Goal: Task Accomplishment & Management: Manage account settings

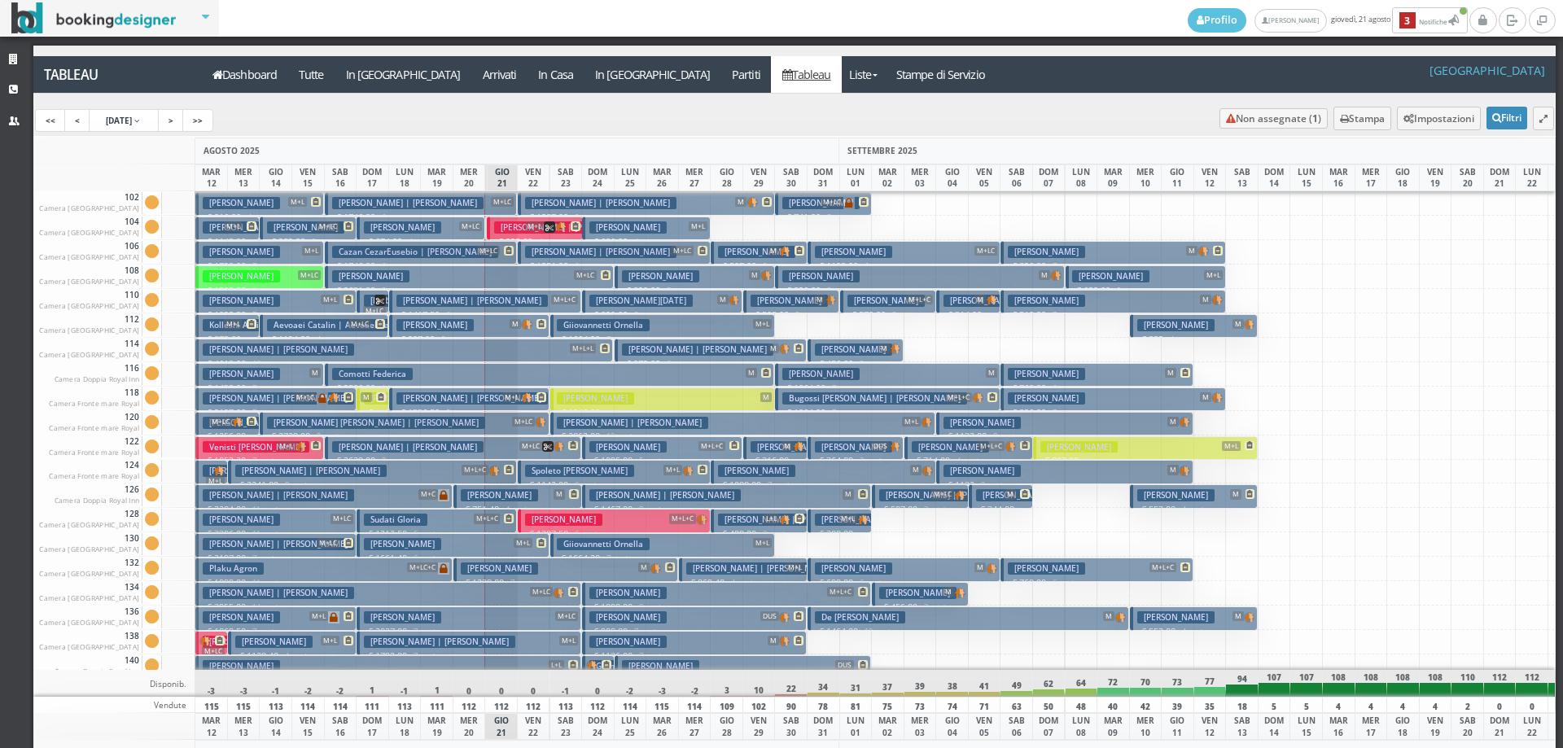
scroll to position [1956, 0]
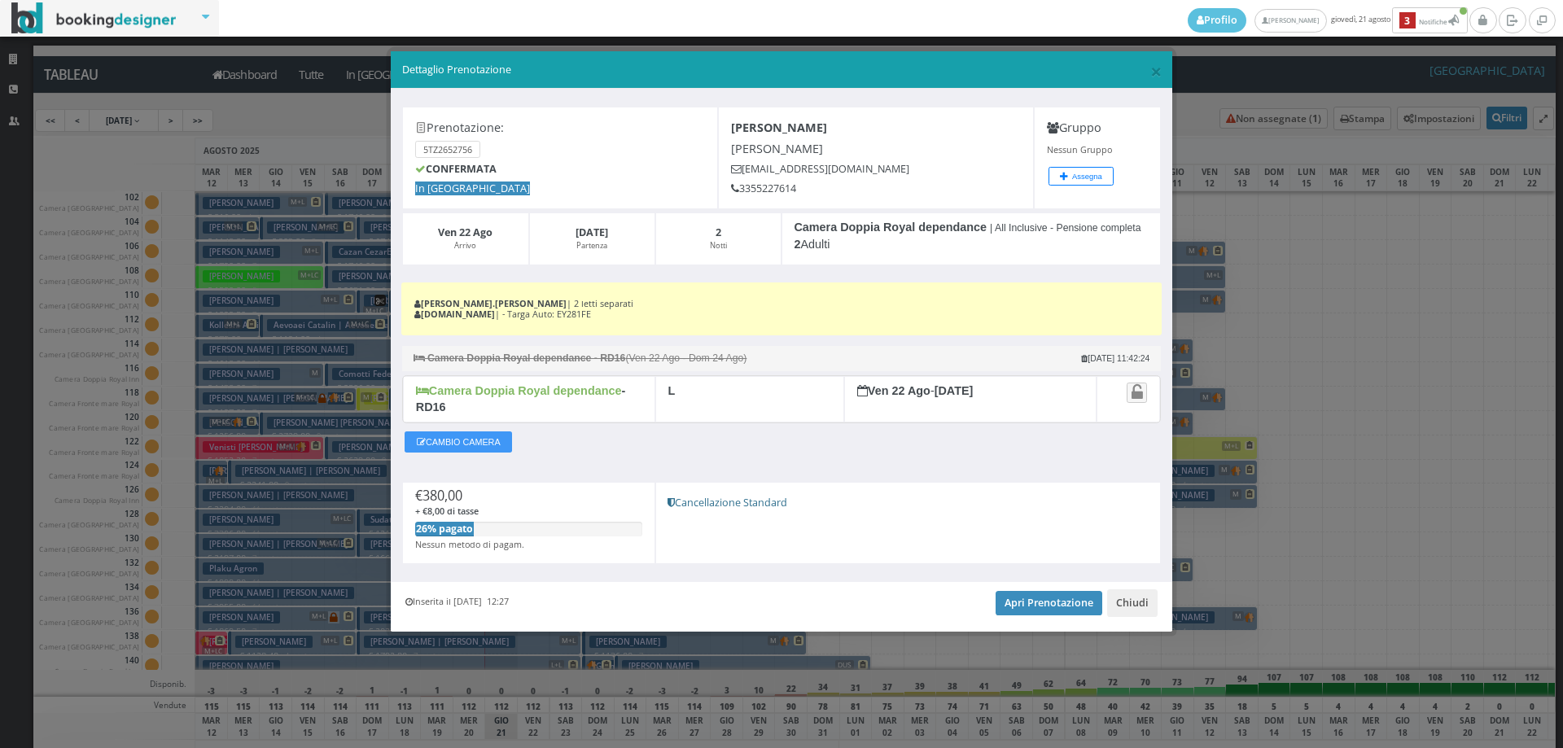
scroll to position [1466, 0]
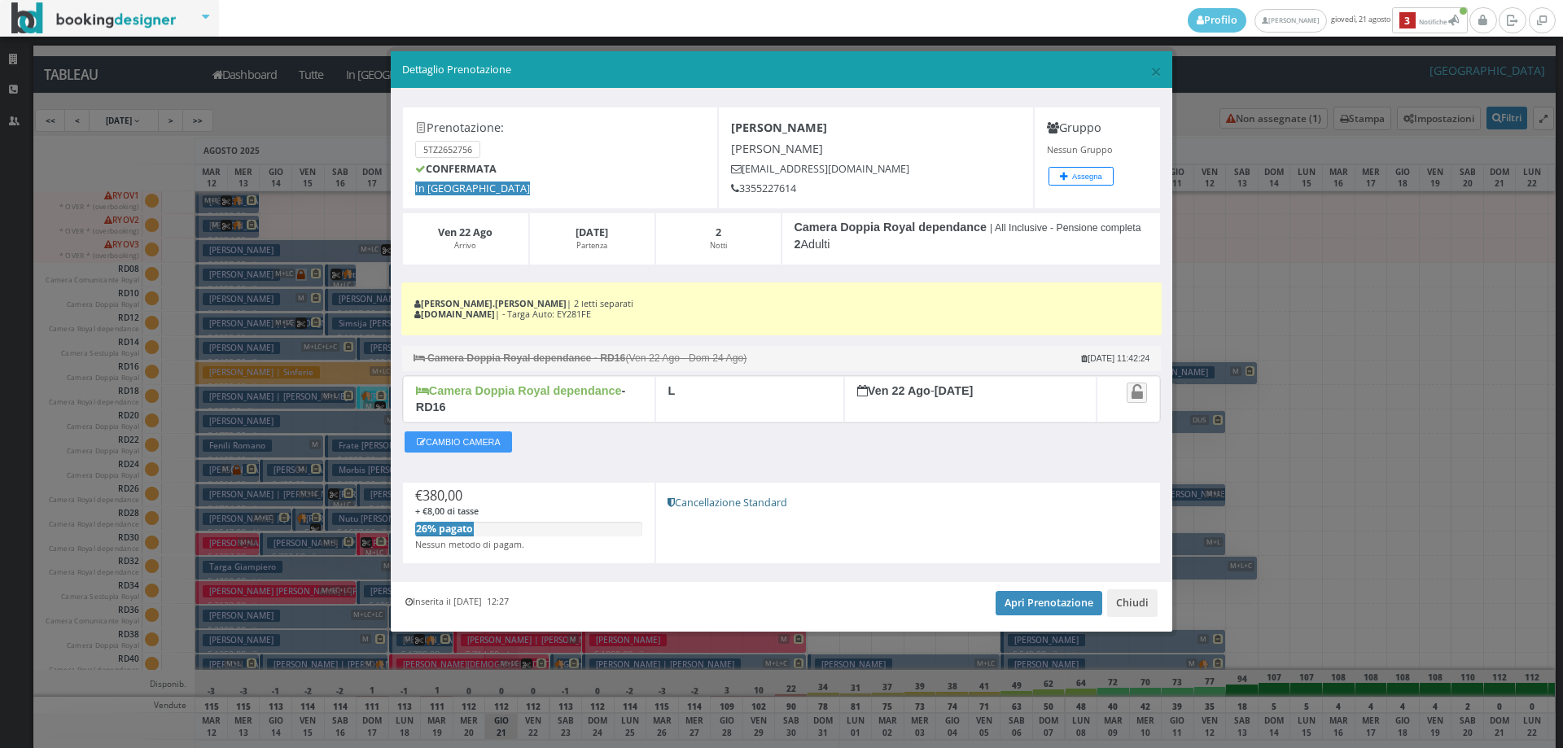
click at [1148, 74] on h5 "Dettaglio Prenotazione" at bounding box center [782, 70] width 760 height 15
click at [1151, 73] on span "×" at bounding box center [1155, 71] width 11 height 28
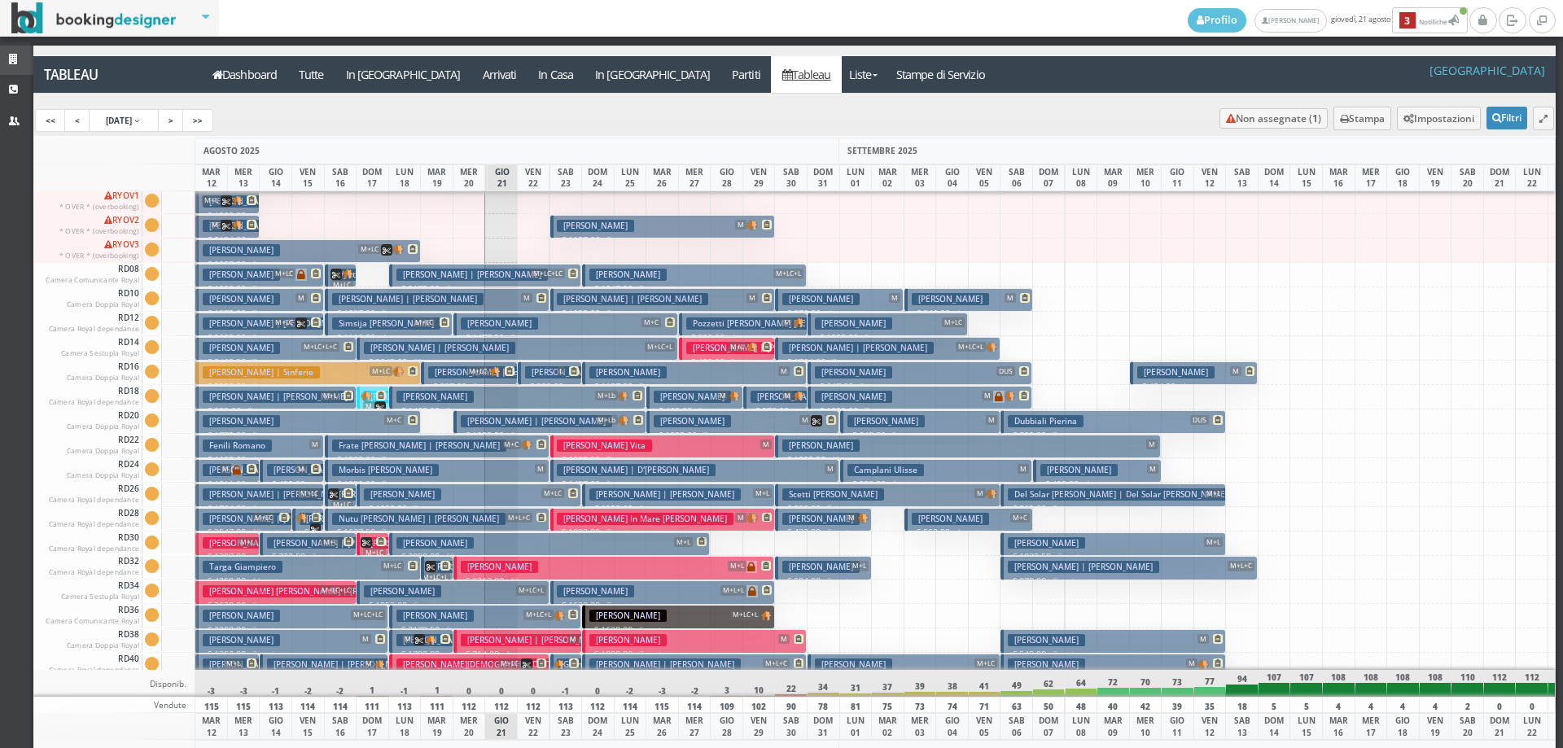
click at [1, 64] on link "Strutture" at bounding box center [16, 60] width 33 height 29
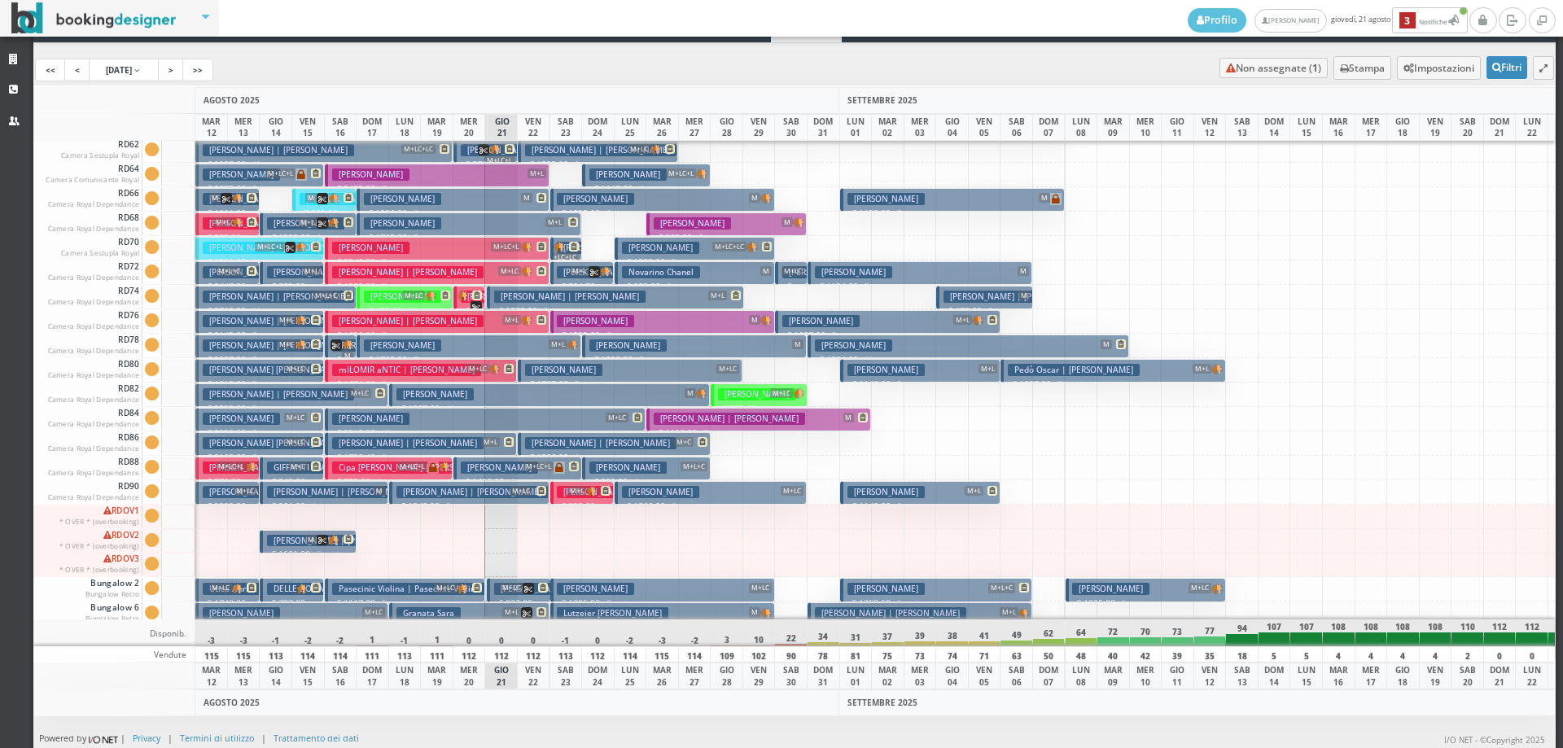
scroll to position [2486, 0]
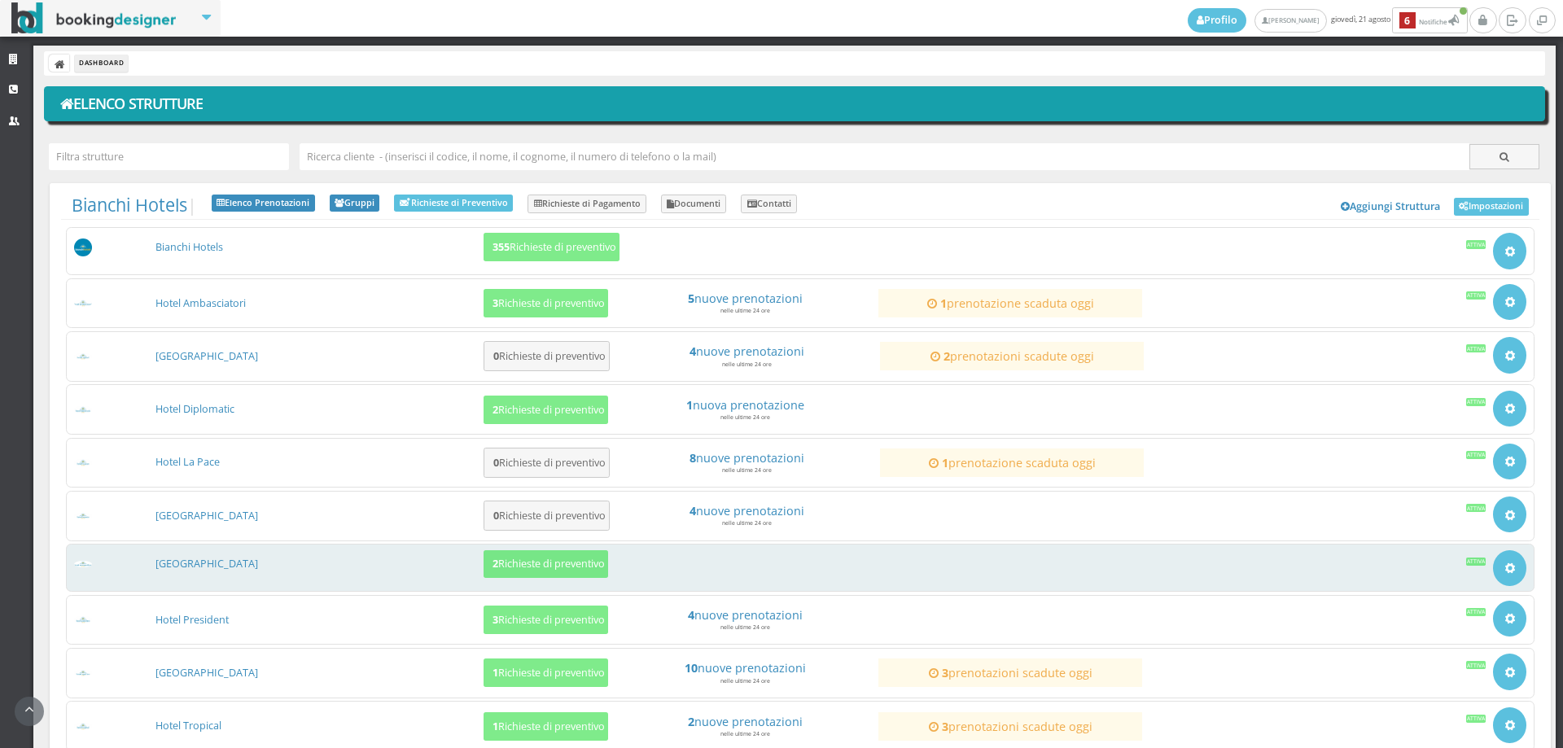
scroll to position [166, 0]
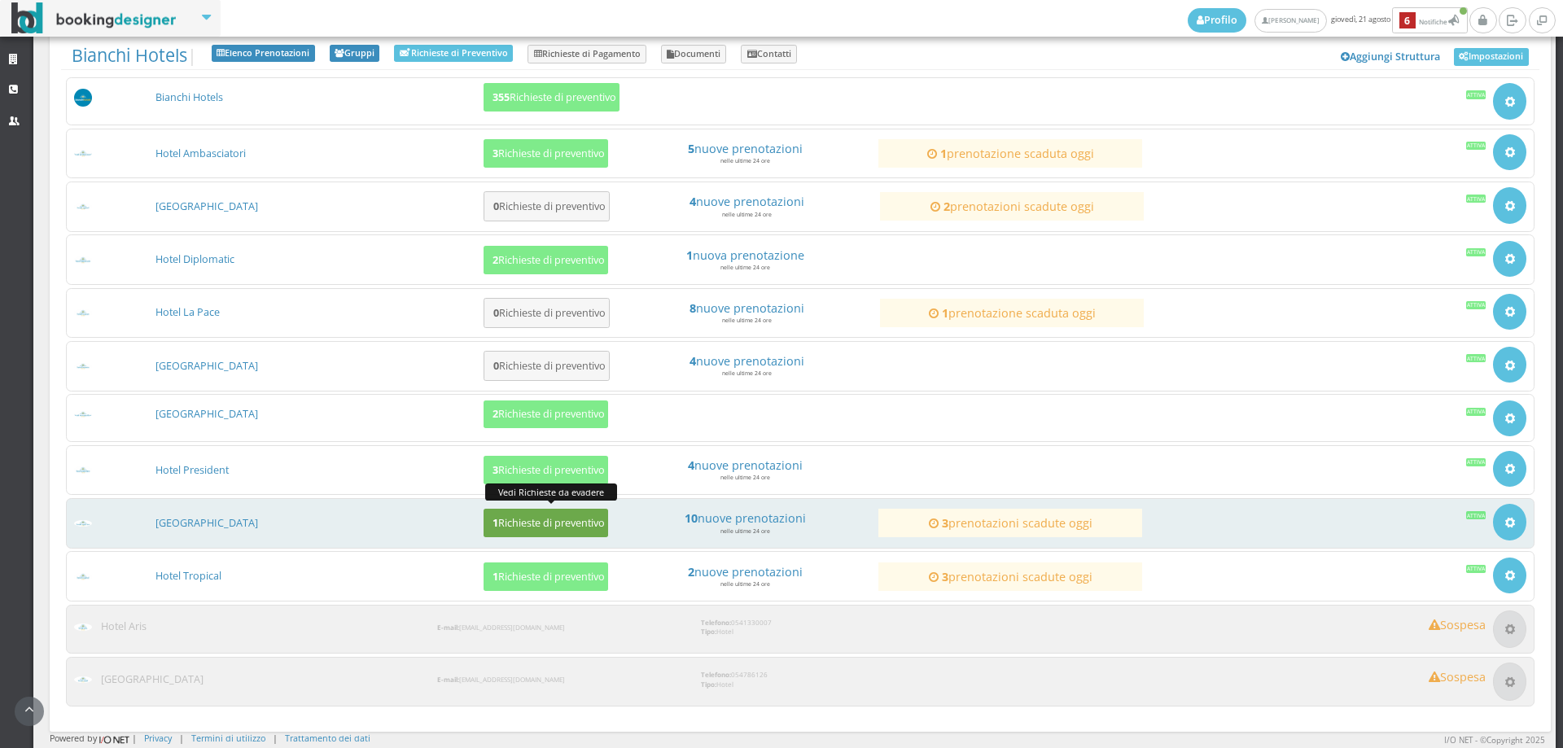
click at [523, 517] on h5 "1 Richieste di preventivo" at bounding box center [546, 523] width 117 height 12
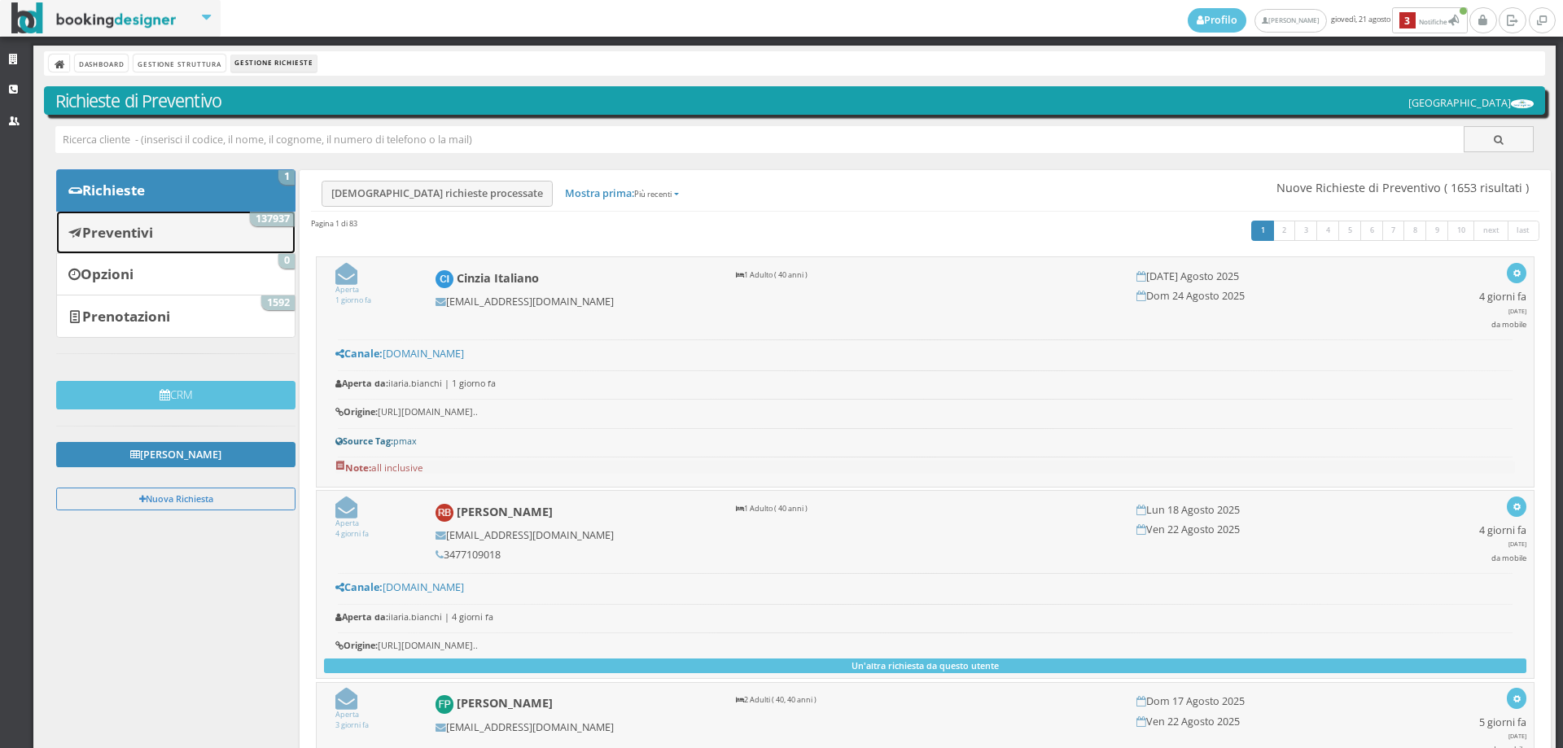
click at [98, 244] on link "Preventivi 137937" at bounding box center [175, 232] width 239 height 42
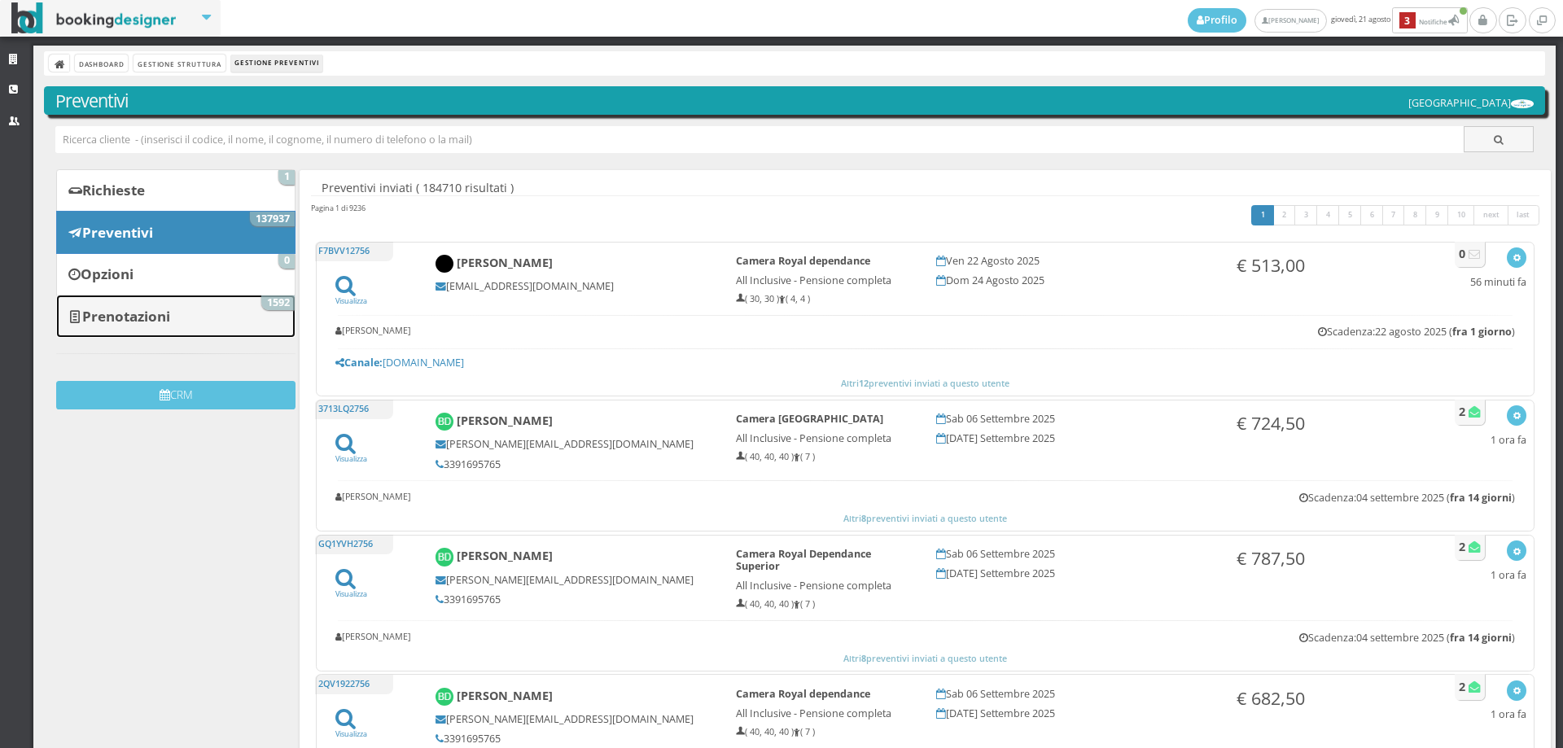
click at [199, 322] on link "Prenotazioni 1592" at bounding box center [175, 316] width 239 height 42
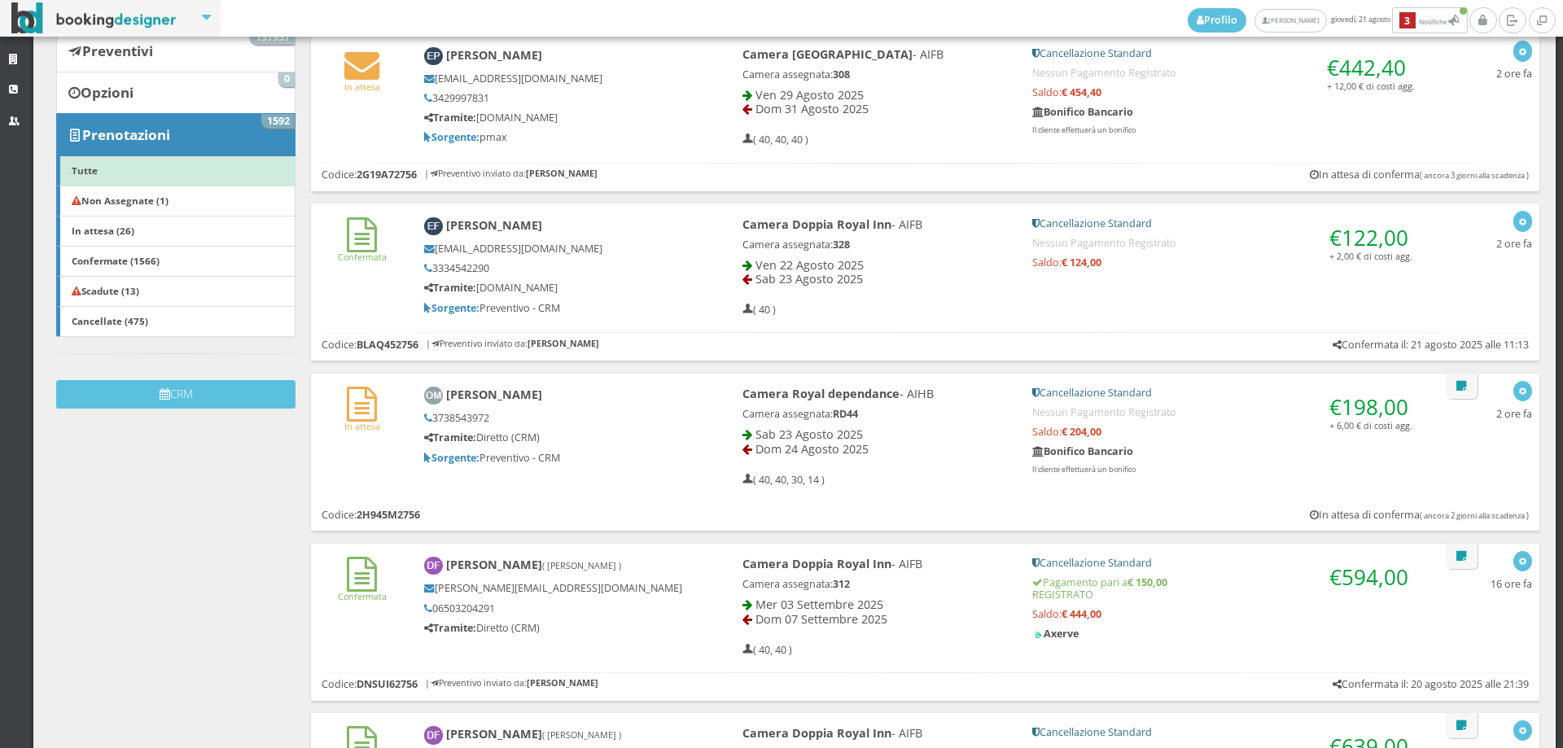
scroll to position [361, 0]
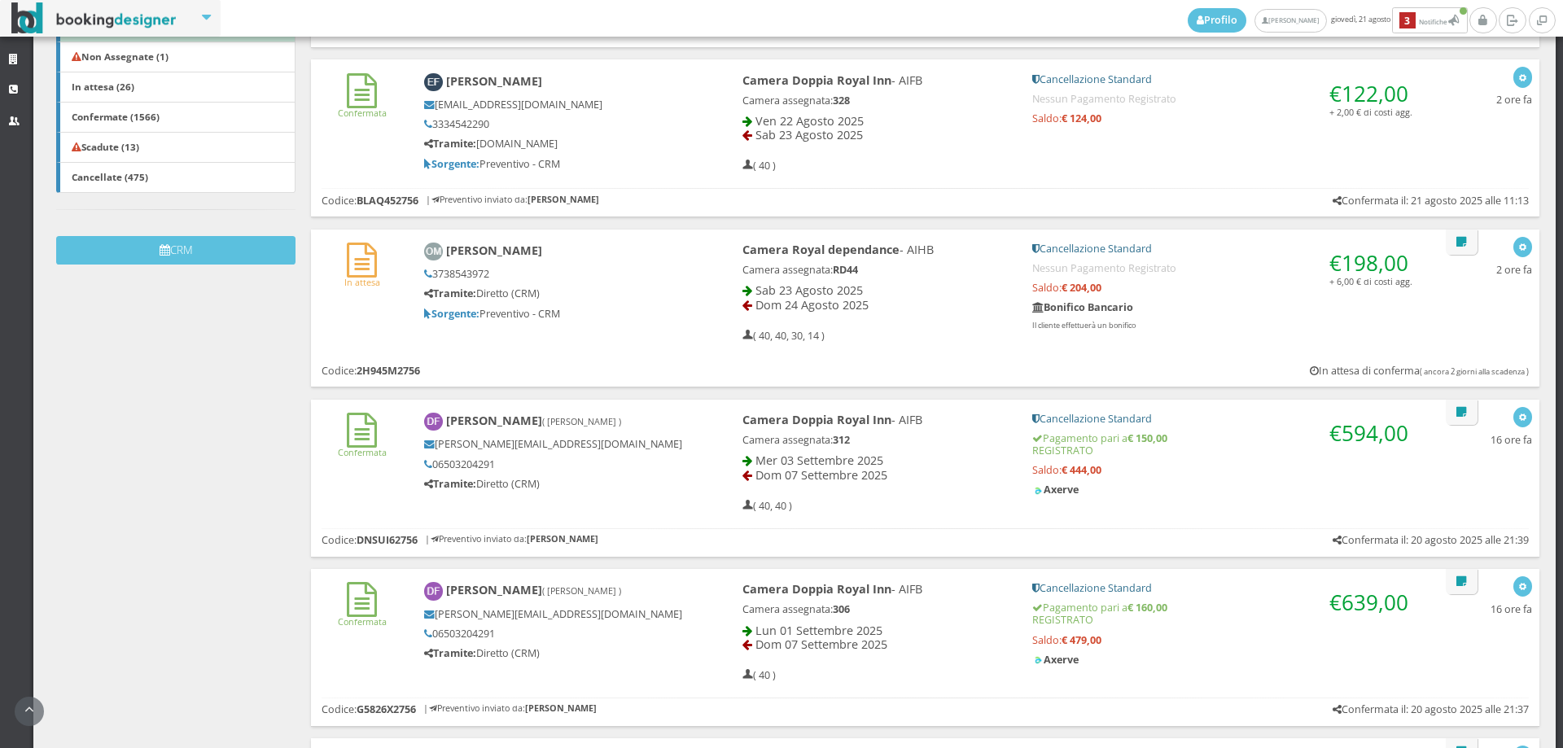
click at [371, 325] on div "In attesa [PERSON_NAME] 3738543972 Tramite: Diretto (CRM) Sorgente: Preventivo …" at bounding box center [925, 290] width 1229 height 120
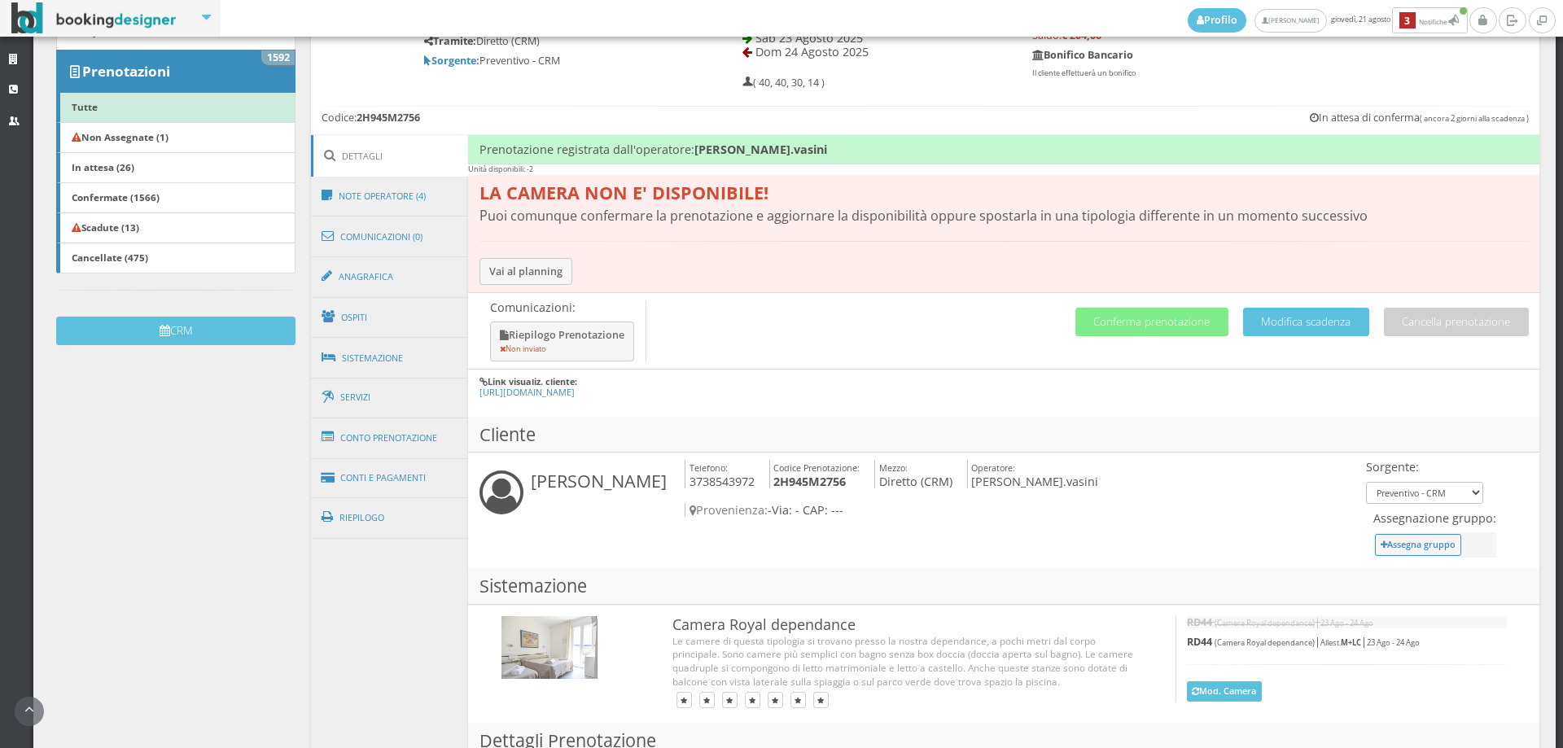
scroll to position [362, 0]
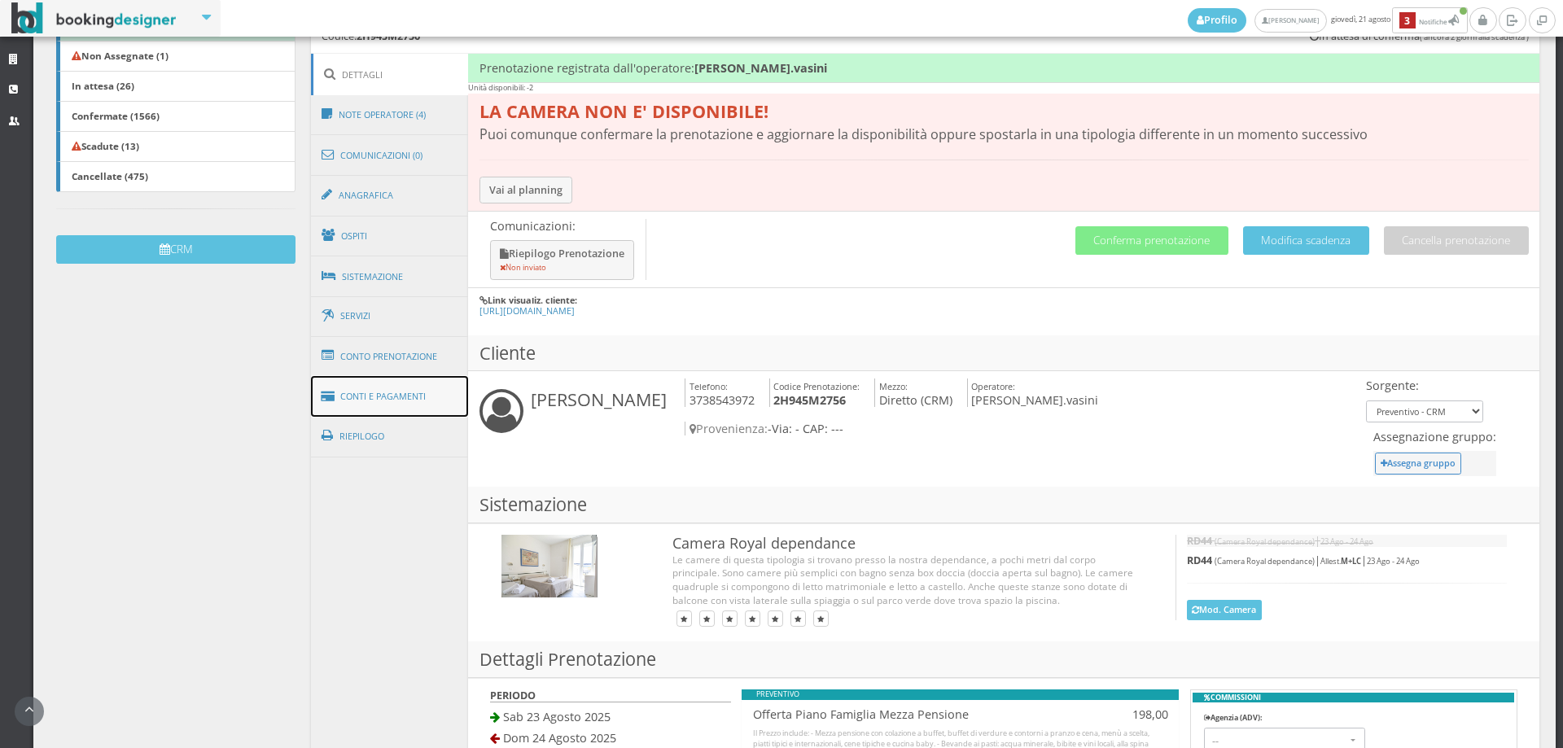
click at [397, 401] on link "Conti e Pagamenti" at bounding box center [390, 397] width 158 height 42
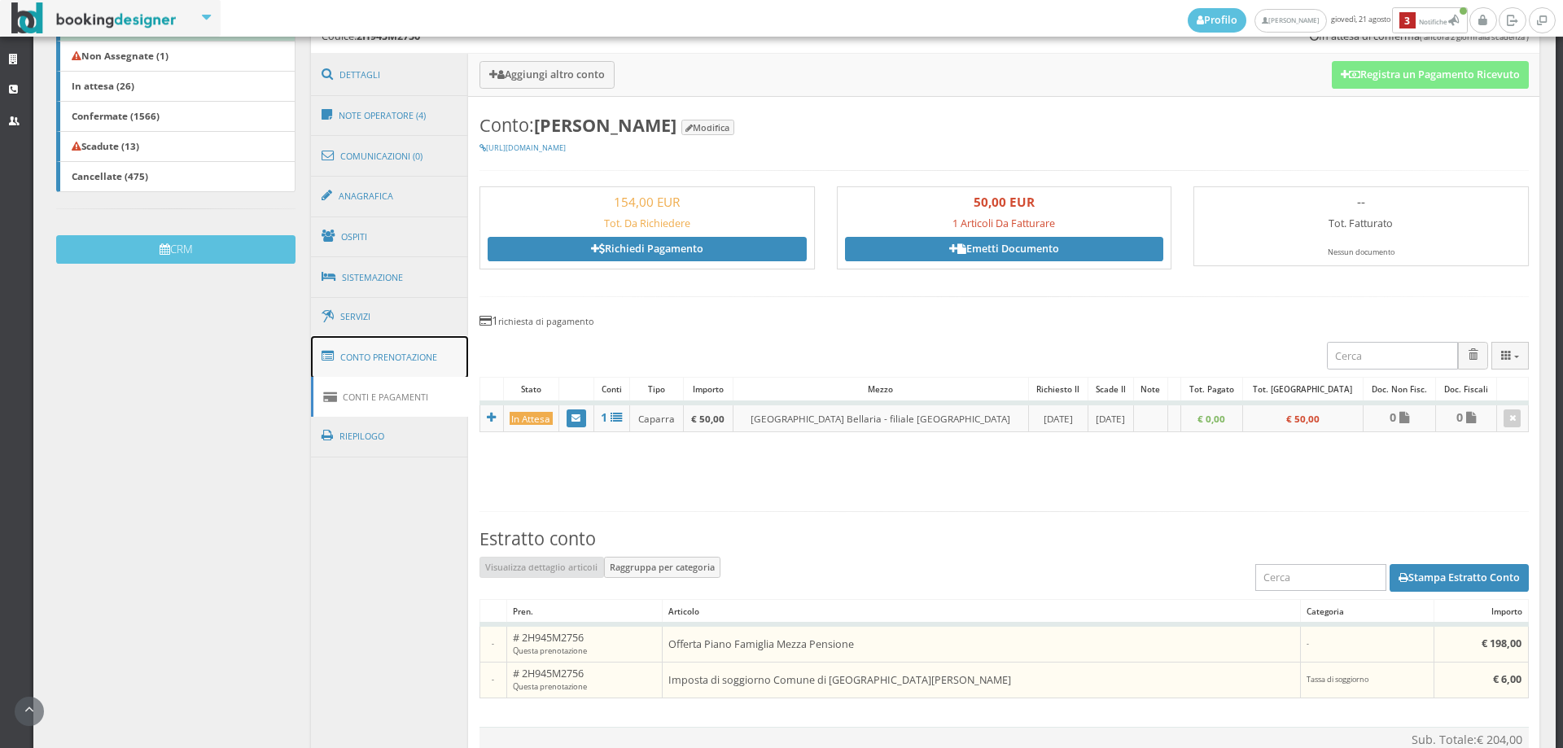
click at [414, 362] on link "Conto Prenotazione" at bounding box center [390, 357] width 158 height 42
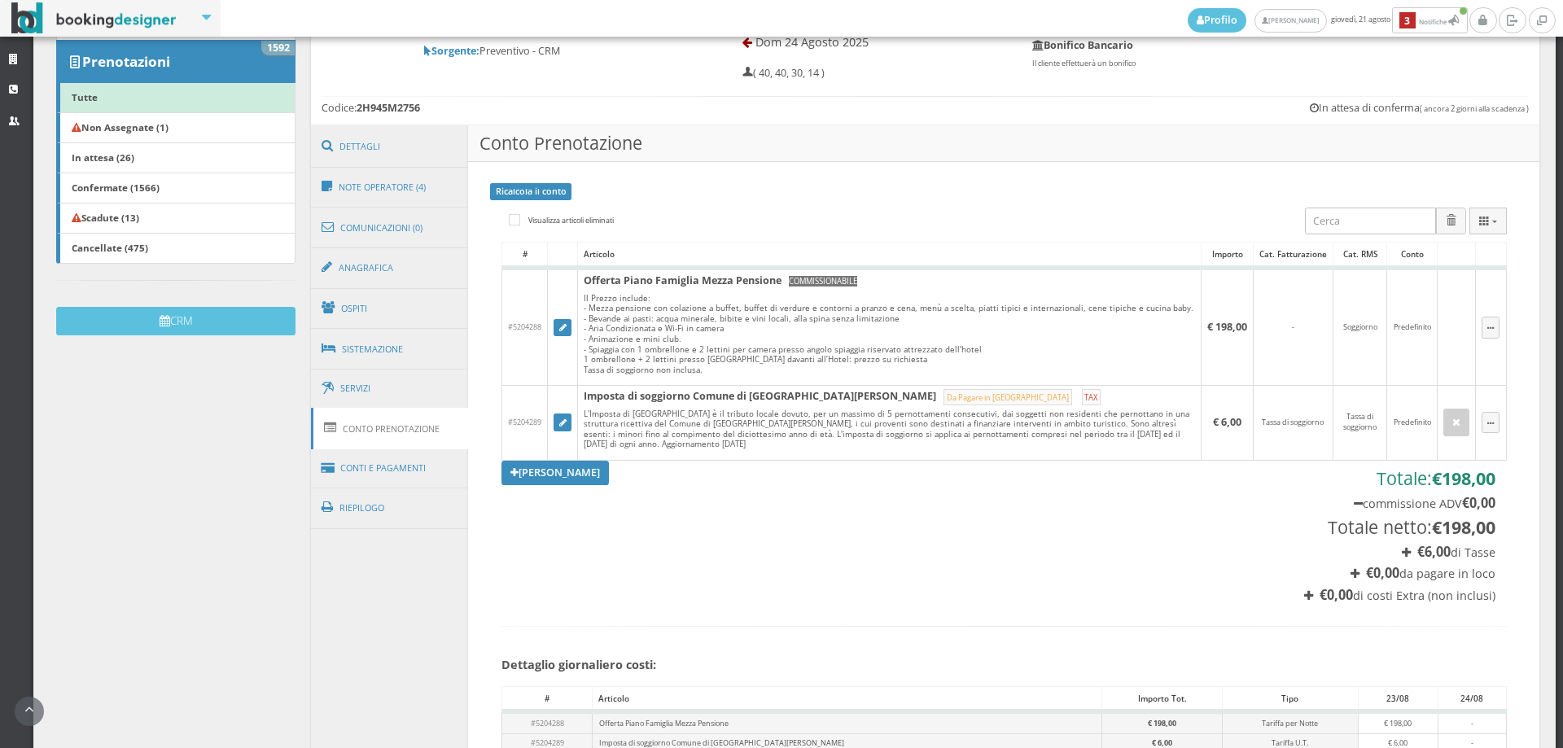
scroll to position [182, 0]
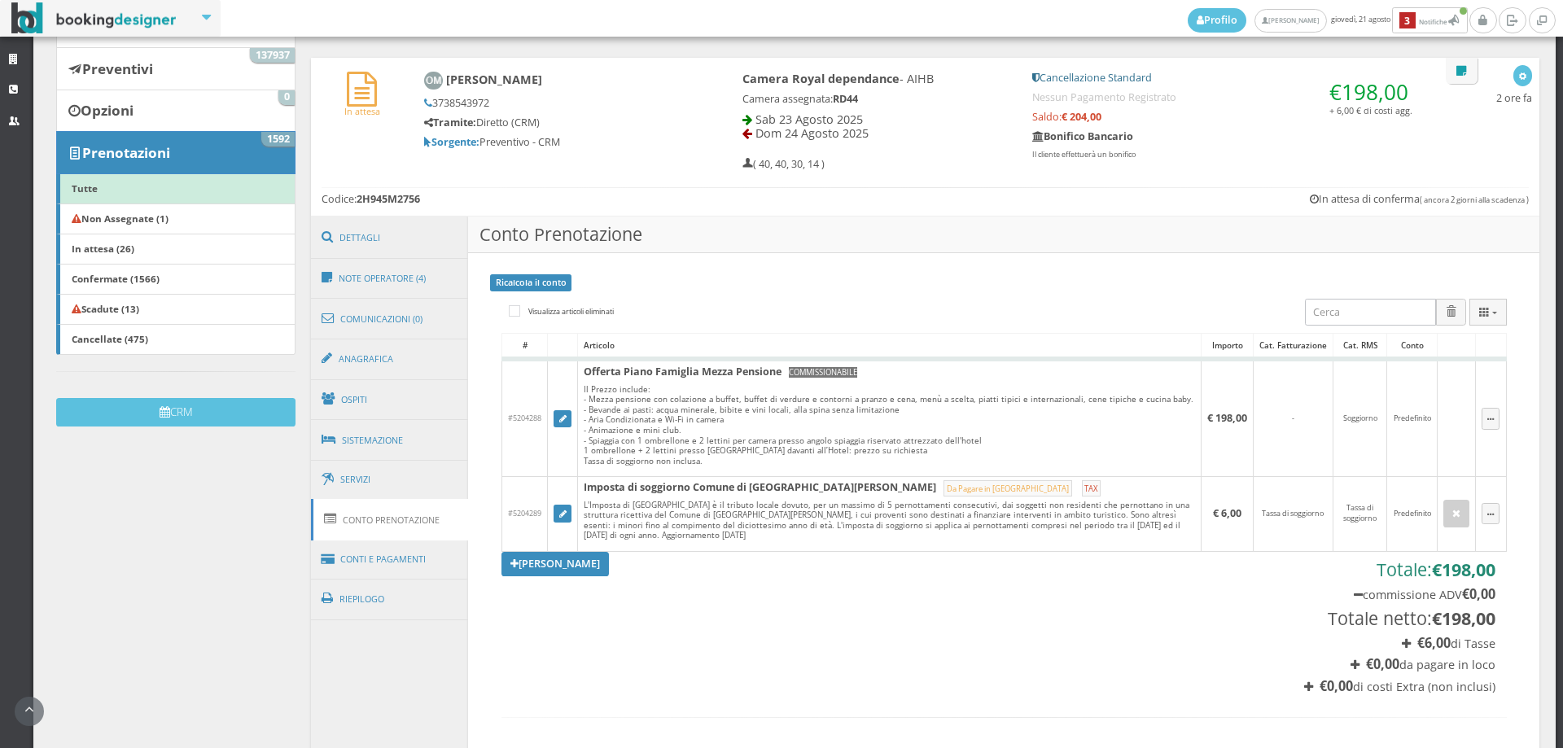
click at [360, 214] on div "In attesa Oscar Mendez 3738543972 Tramite: Diretto (CRM) Sorgente: Preventivo -…" at bounding box center [925, 137] width 1229 height 158
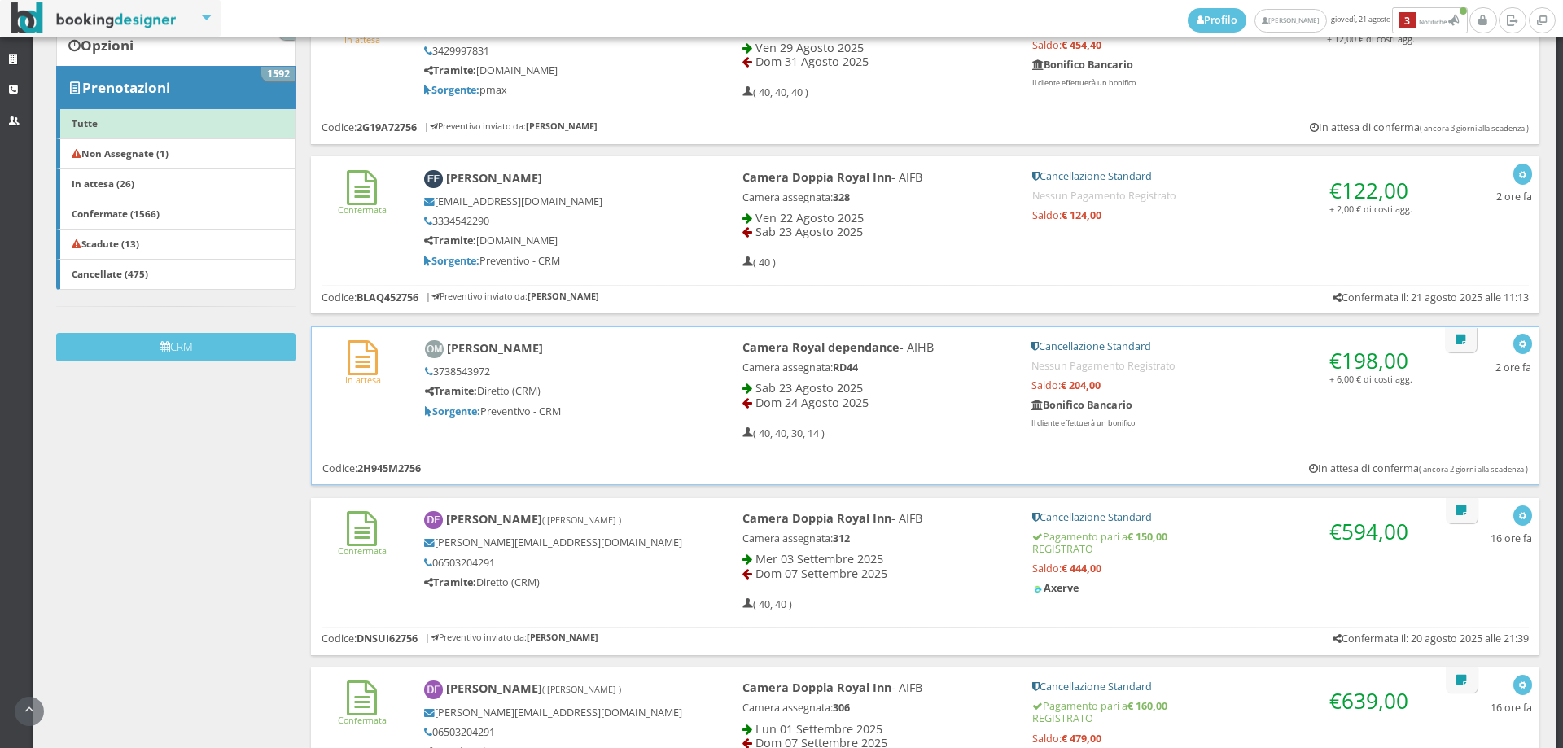
scroll to position [310, 0]
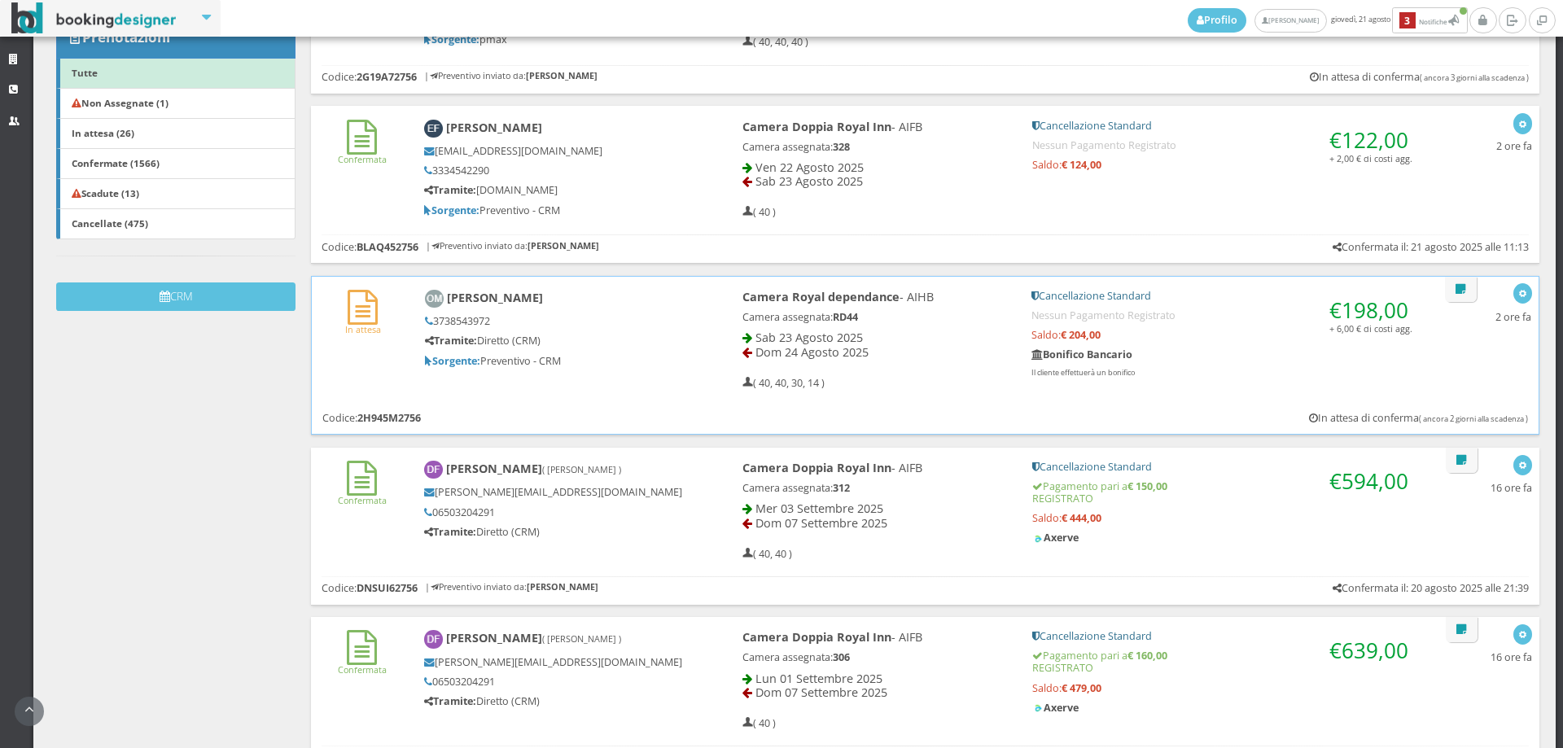
click at [373, 372] on div "In attesa Oscar Mendez 3738543972 Tramite: Diretto (CRM) Sorgente: Preventivo -…" at bounding box center [925, 337] width 1227 height 120
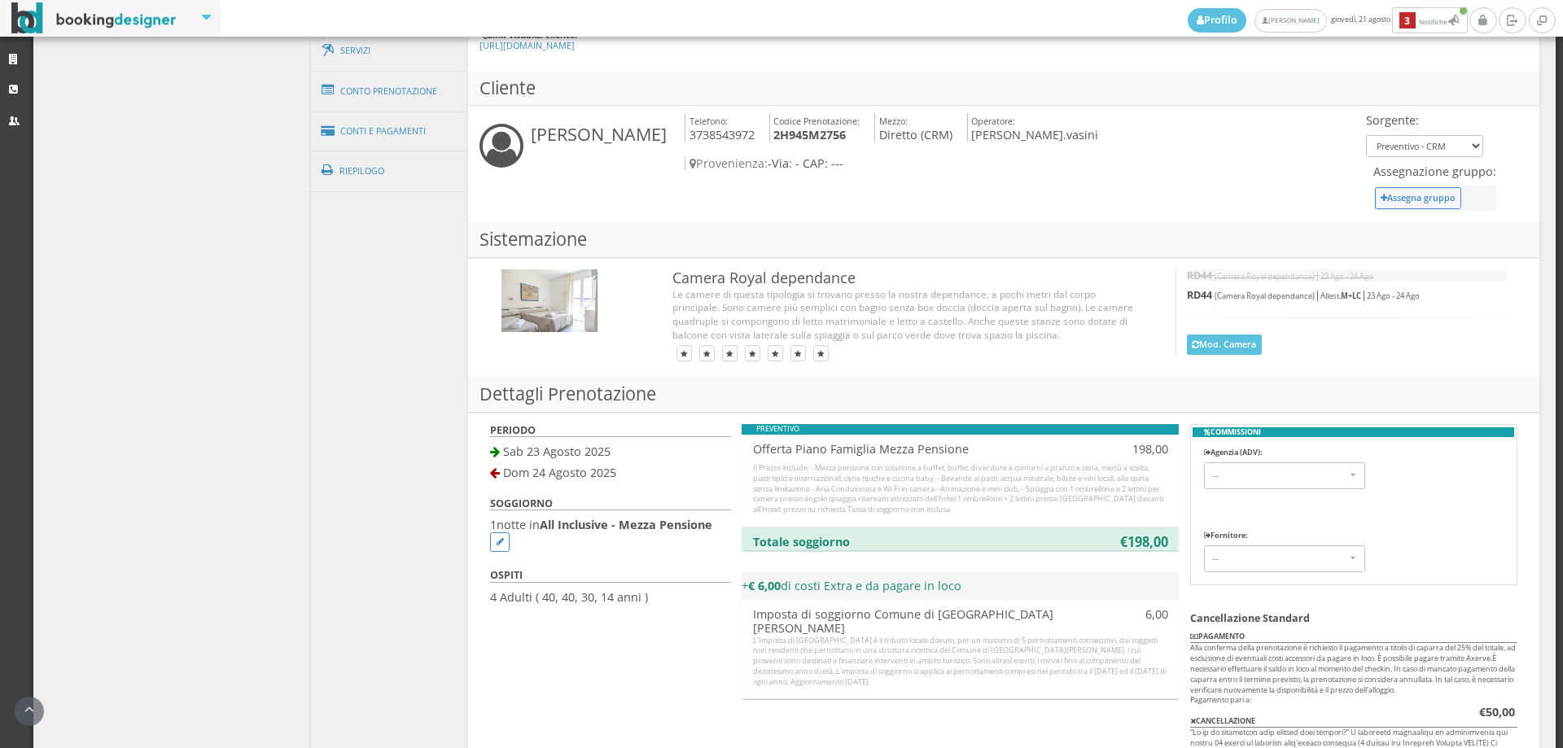
scroll to position [814, 0]
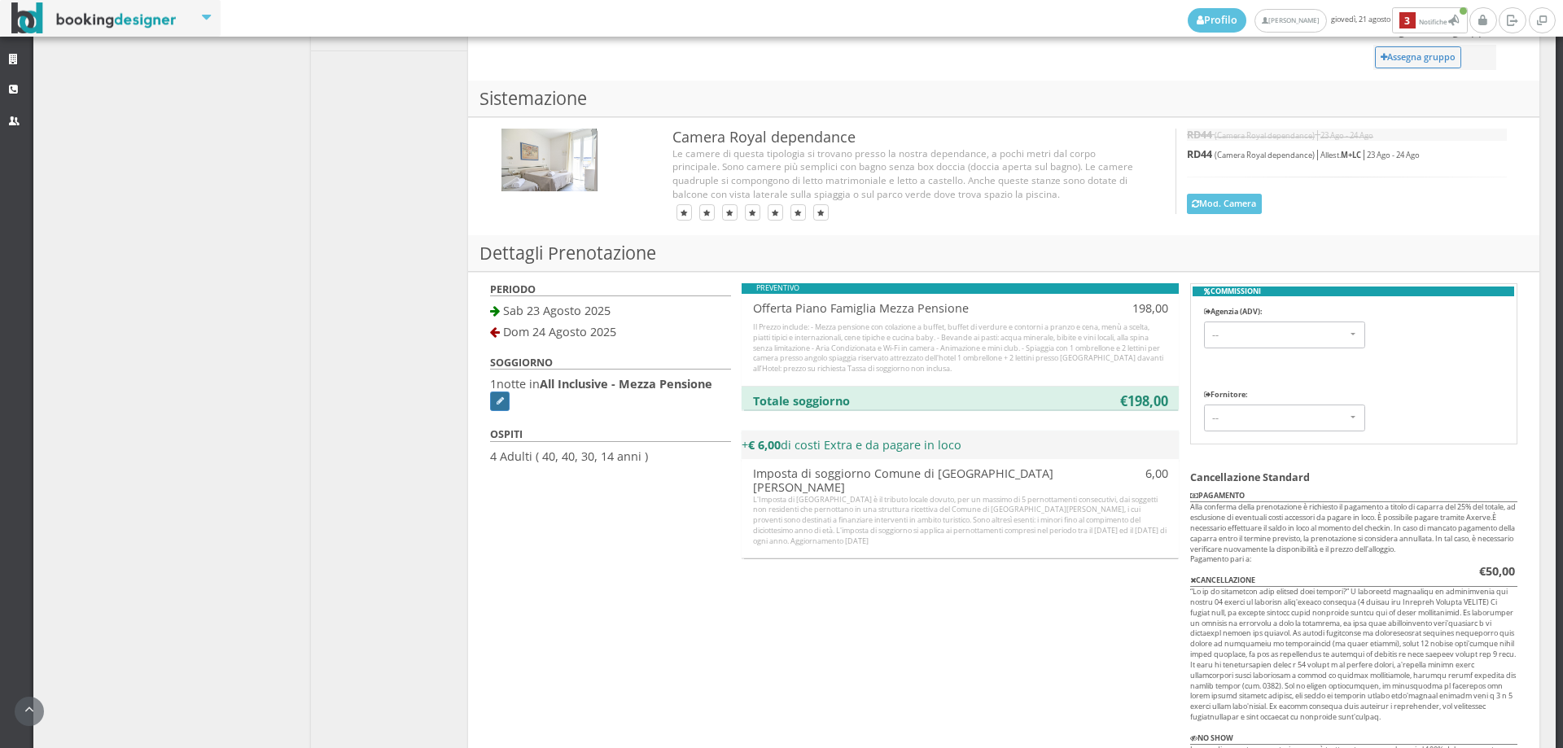
click at [502, 406] on link at bounding box center [500, 402] width 20 height 20
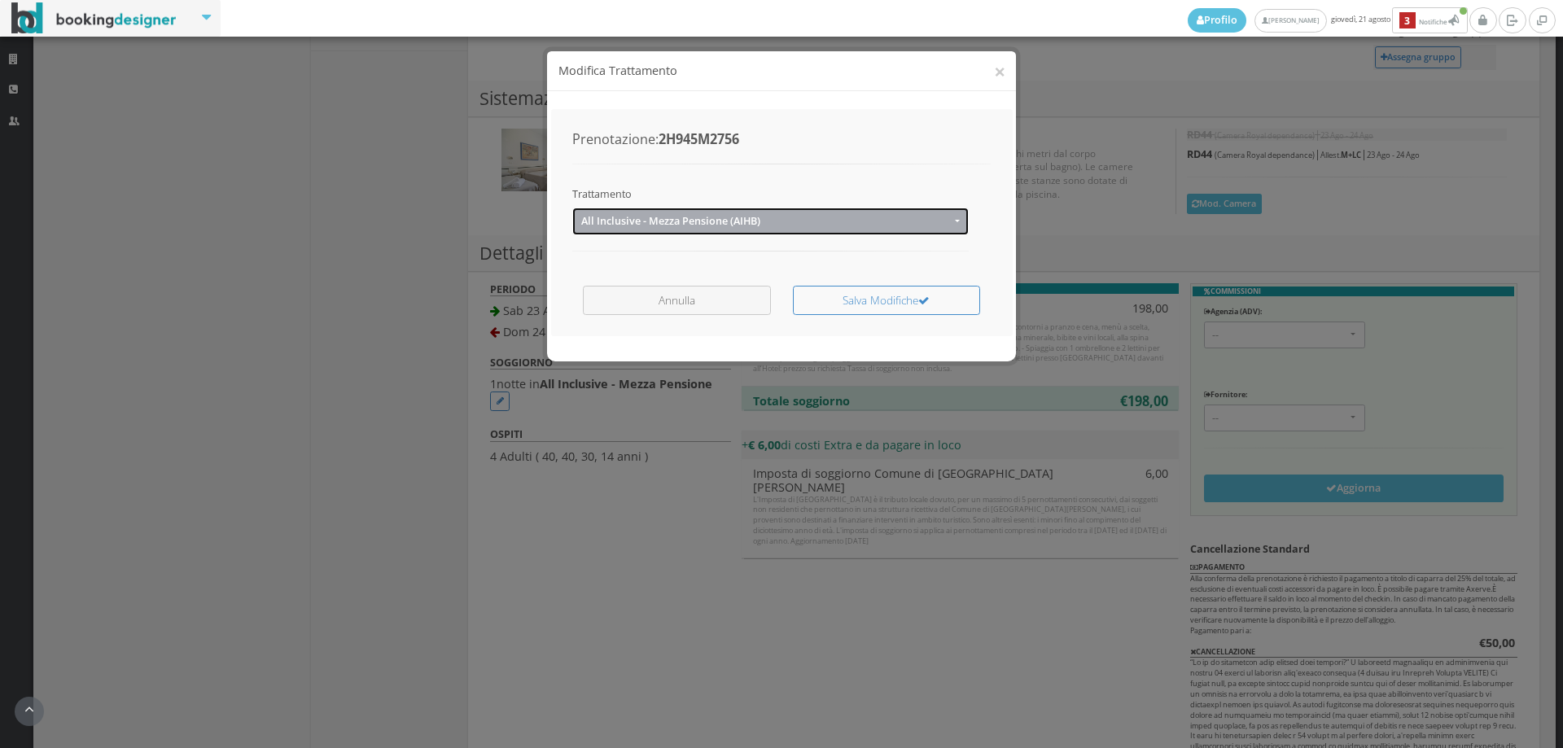
click at [672, 217] on span "All Inclusive - Mezza Pensione (AIHB)" at bounding box center [765, 221] width 369 height 12
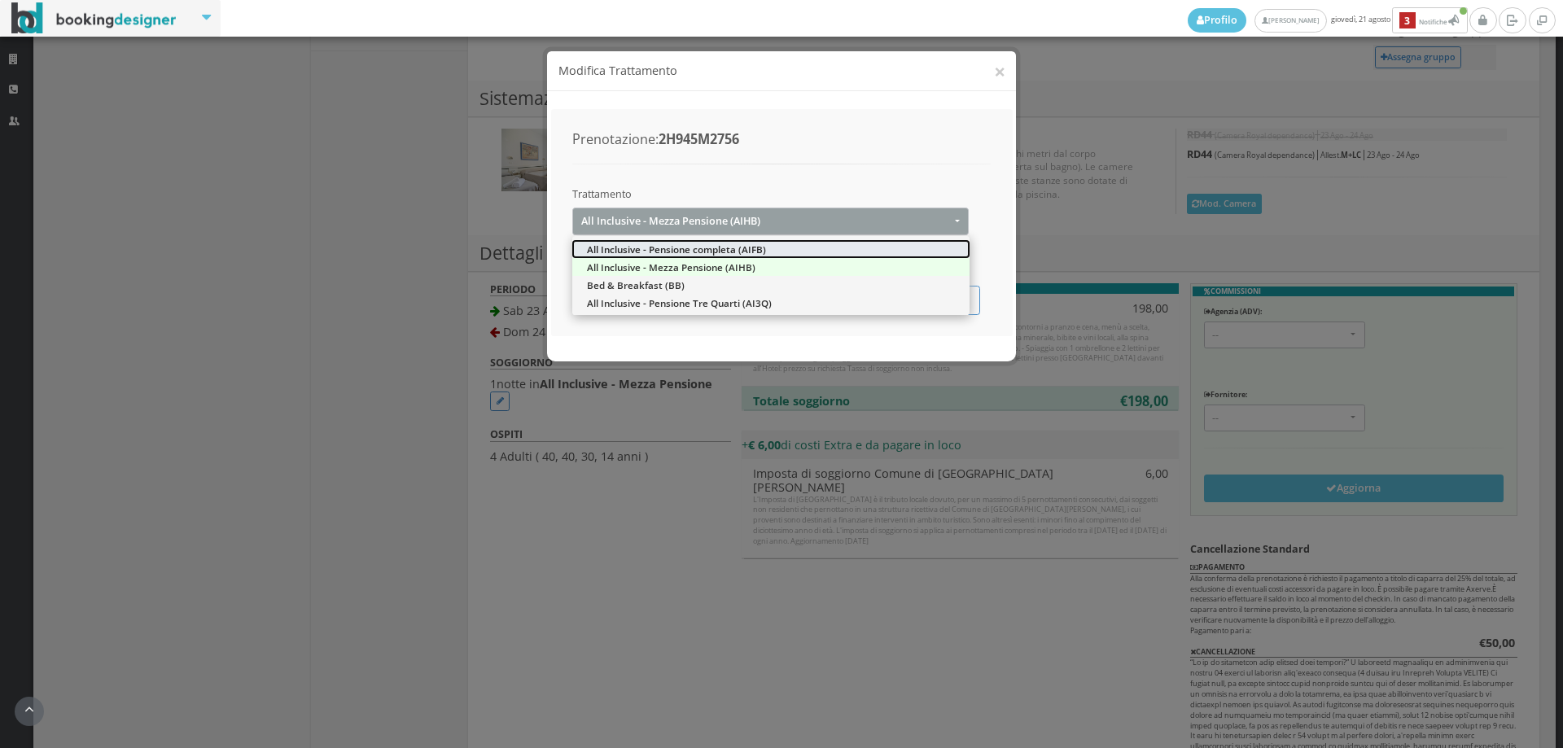
click at [698, 252] on span "All Inclusive - Pensione completa (AIFB)" at bounding box center [676, 249] width 179 height 14
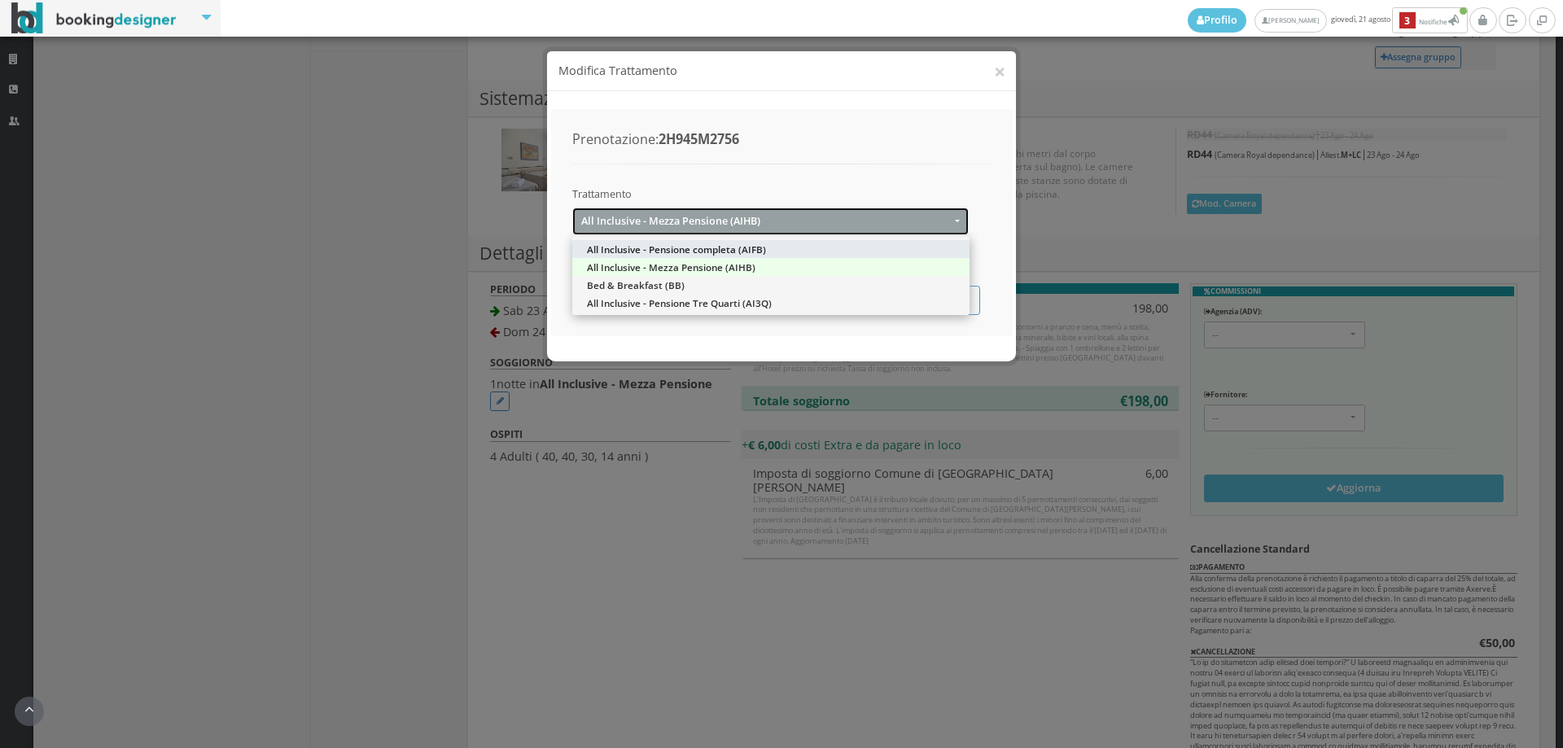
select select "32"
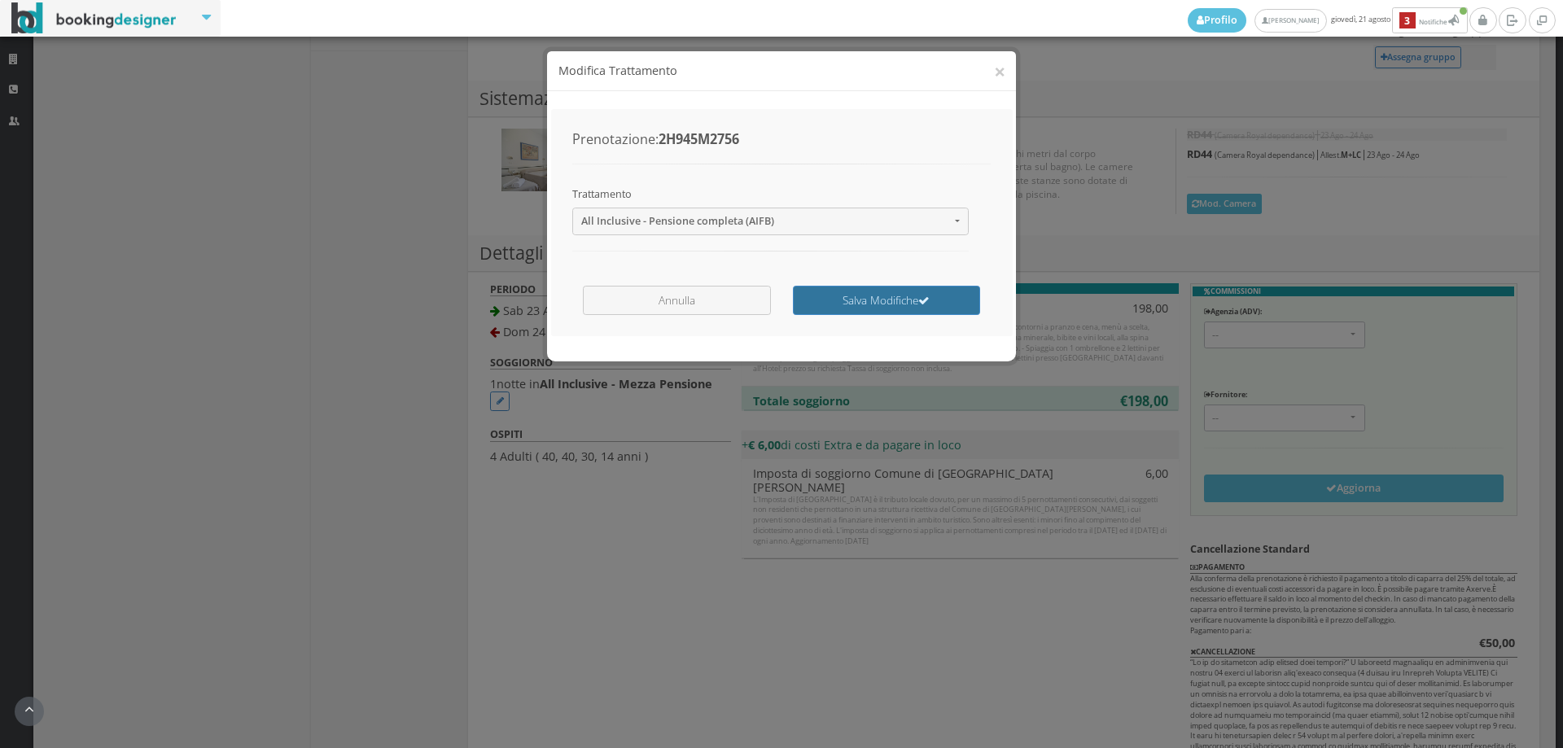
click at [870, 294] on button "Salva Modifiche" at bounding box center [886, 300] width 187 height 28
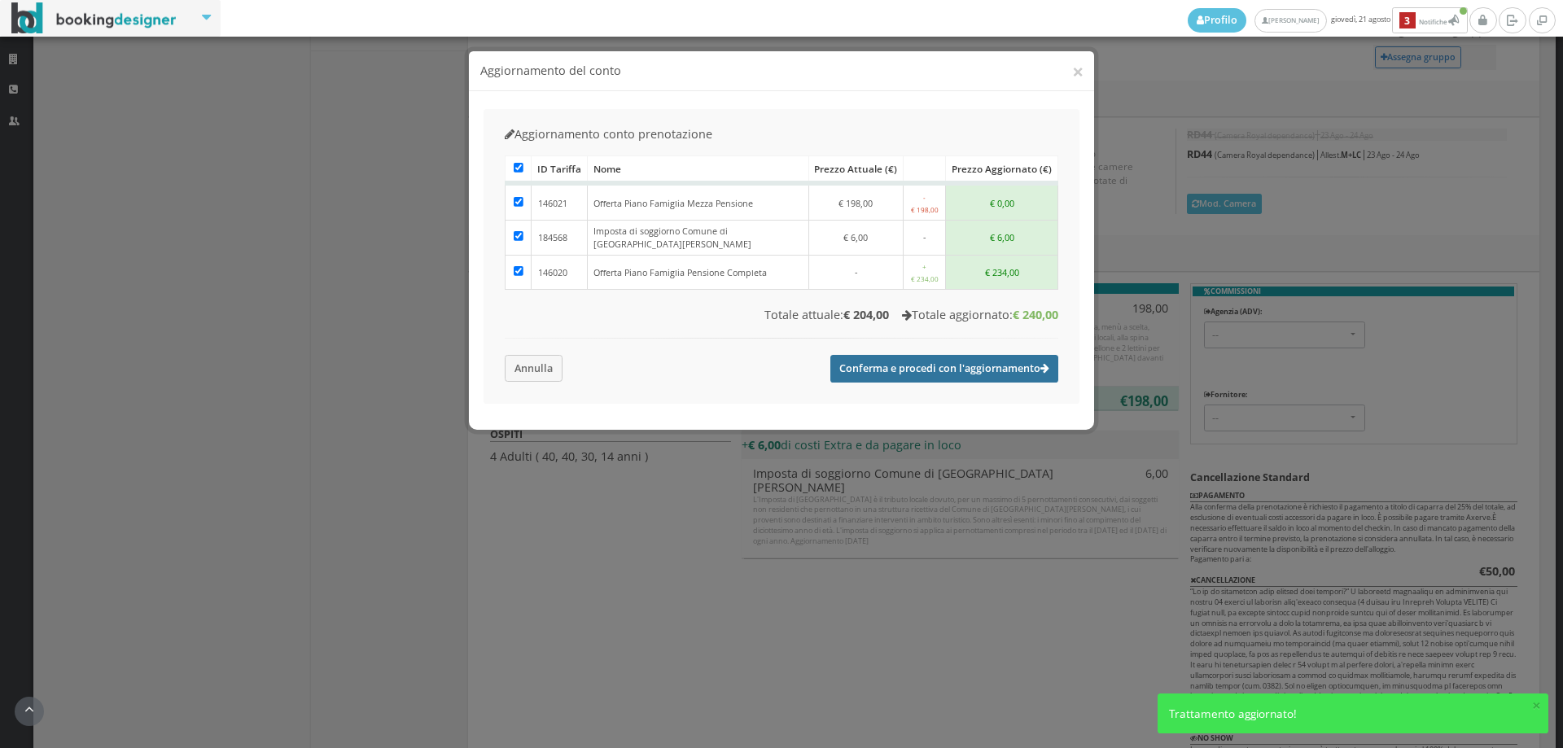
click at [910, 355] on button "Conferma e procedi con l'aggiornamento" at bounding box center [944, 369] width 228 height 28
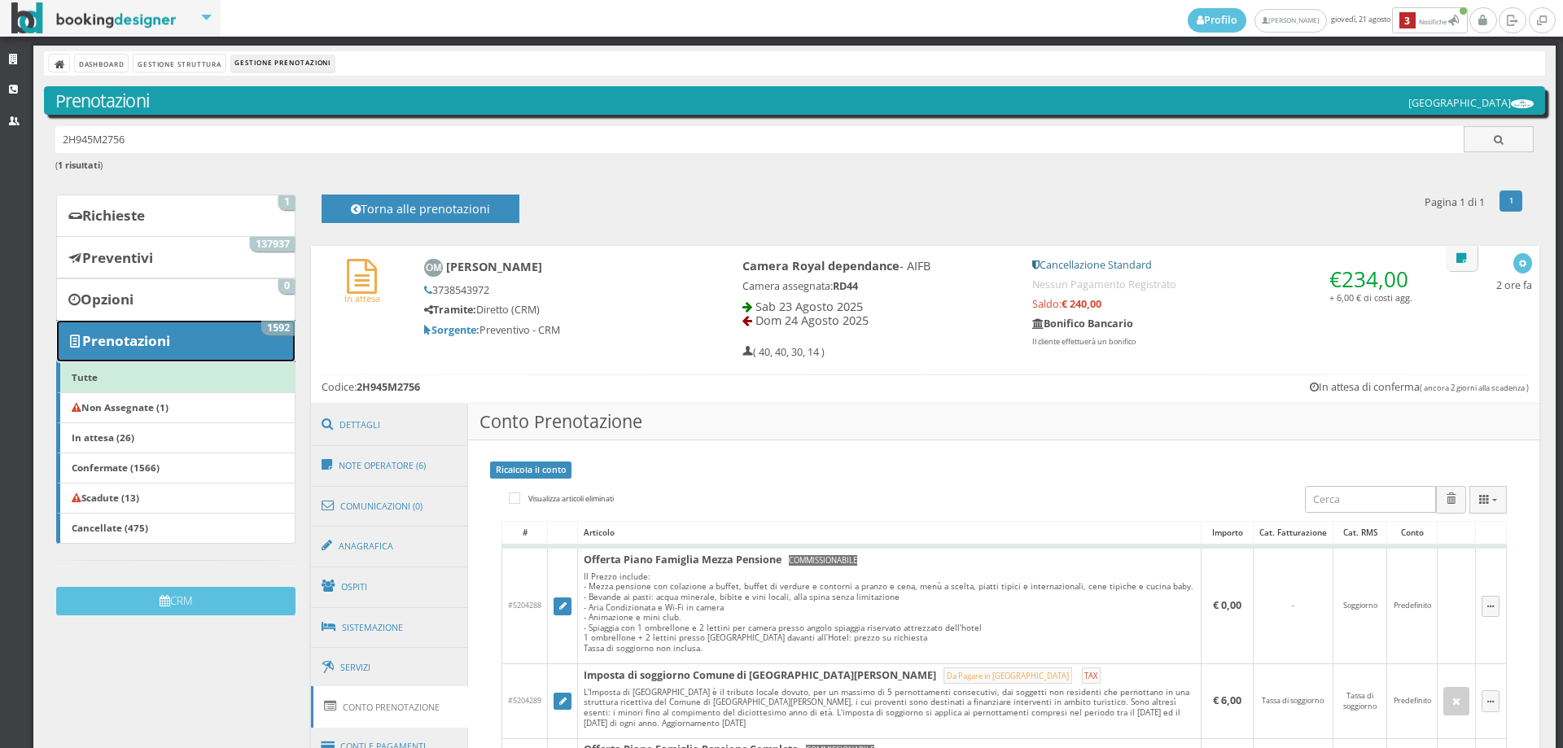
click at [206, 343] on link "Prenotazioni 1592" at bounding box center [175, 341] width 239 height 42
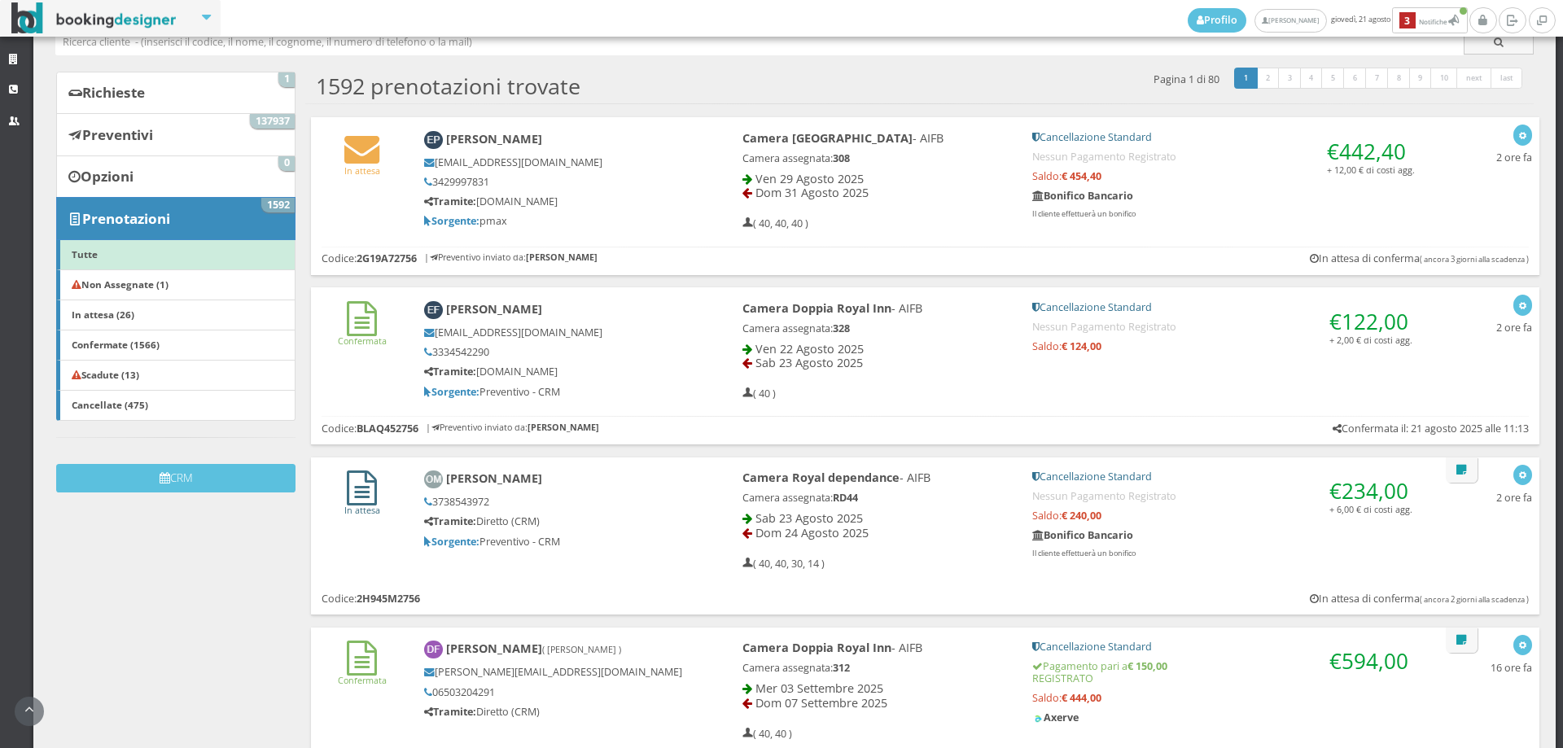
scroll to position [271, 0]
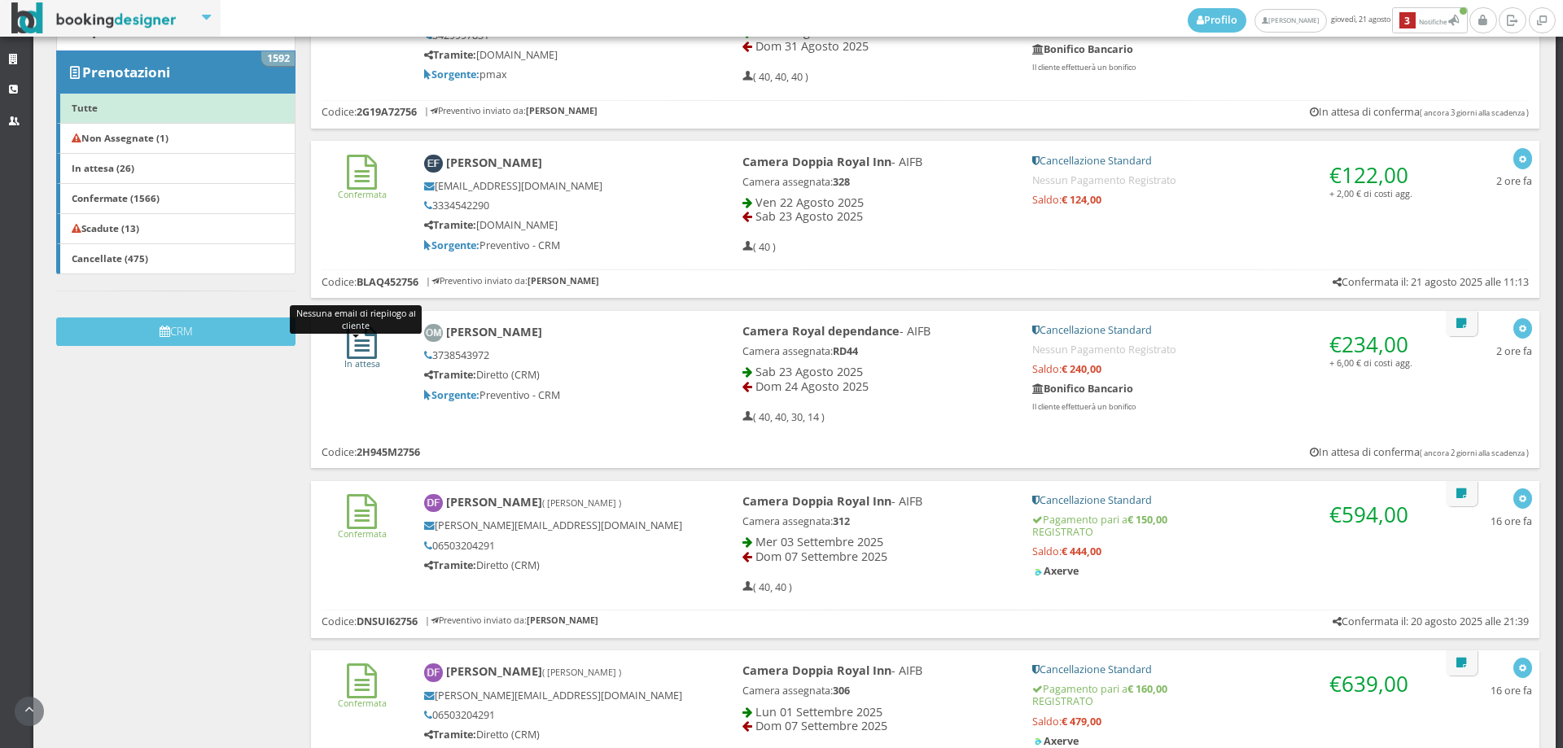
click at [356, 356] on icon at bounding box center [362, 341] width 30 height 35
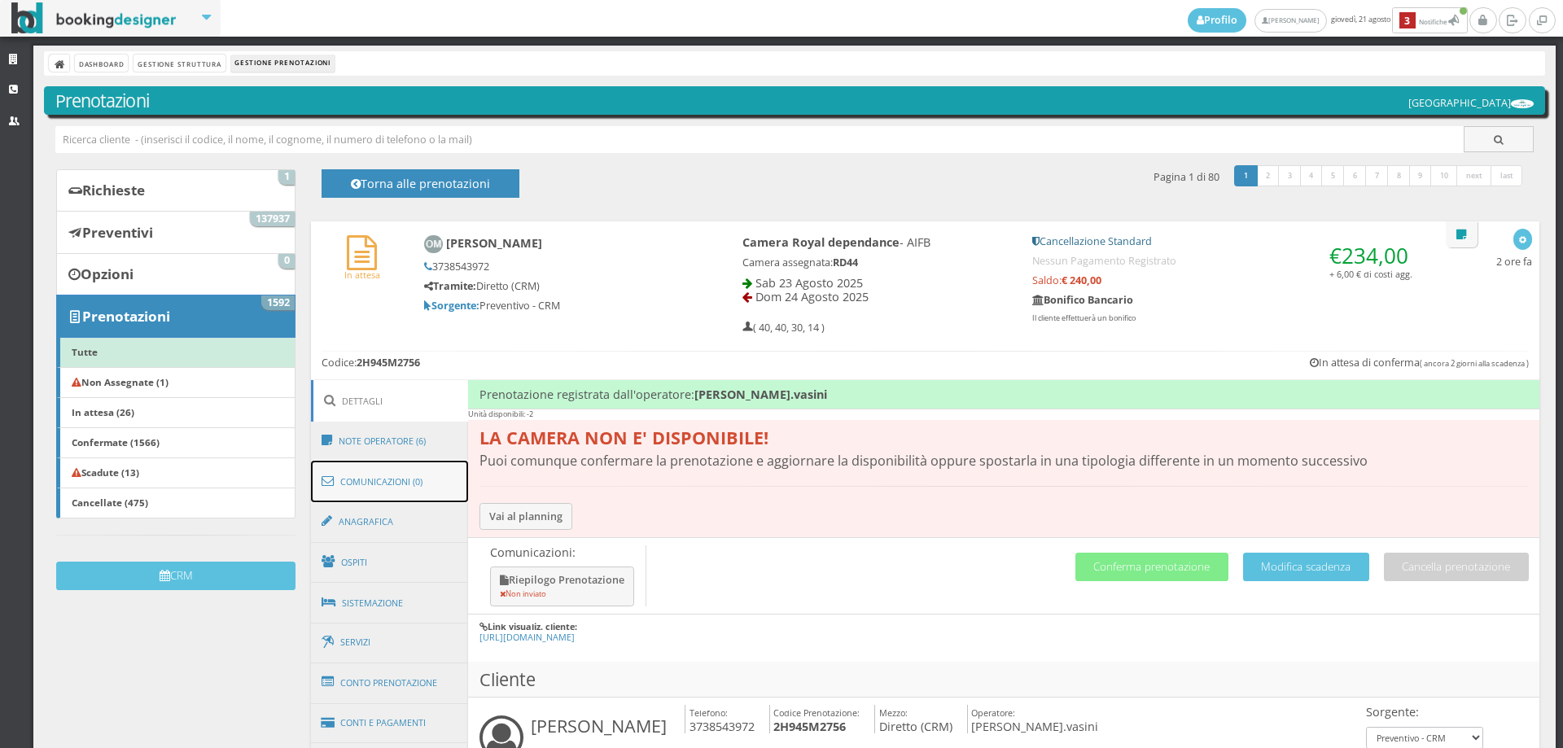
click at [434, 471] on link "Comunicazioni (0)" at bounding box center [390, 482] width 158 height 42
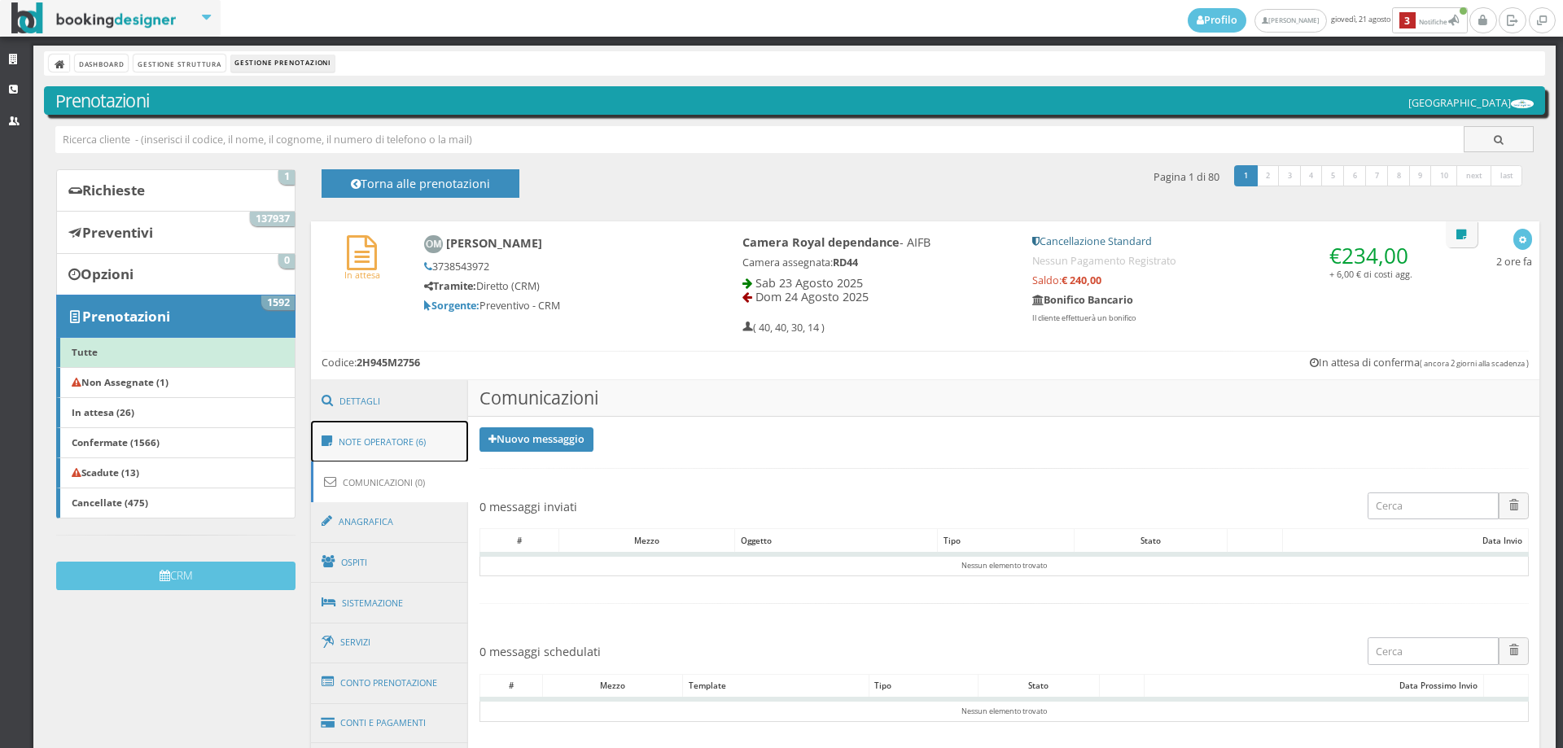
click at [437, 448] on link "Note Operatore (6)" at bounding box center [390, 442] width 158 height 42
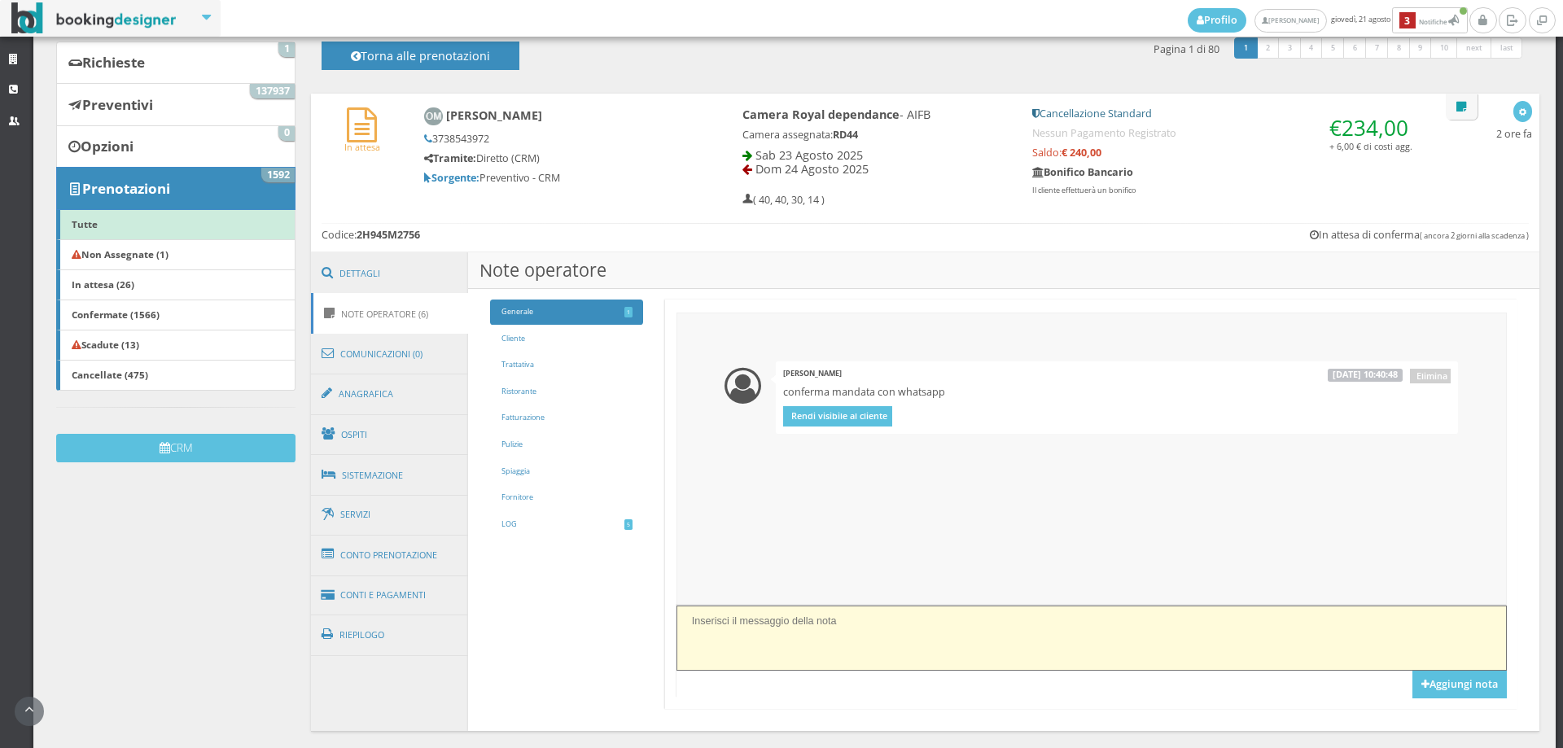
scroll to position [209, 0]
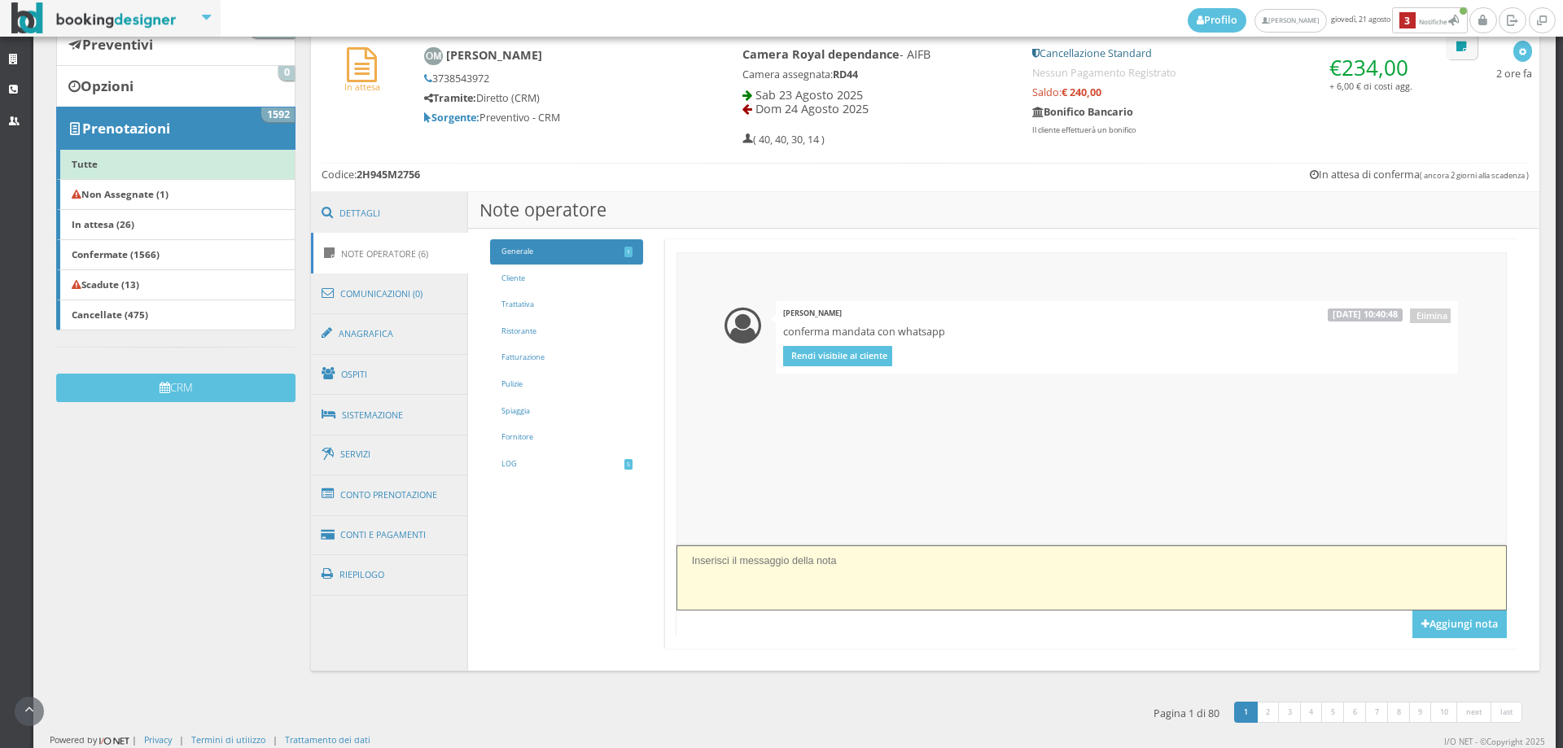
click at [760, 548] on textarea at bounding box center [1092, 577] width 830 height 64
click at [1435, 609] on textarea "pranzo giorno dopo" at bounding box center [1092, 577] width 830 height 64
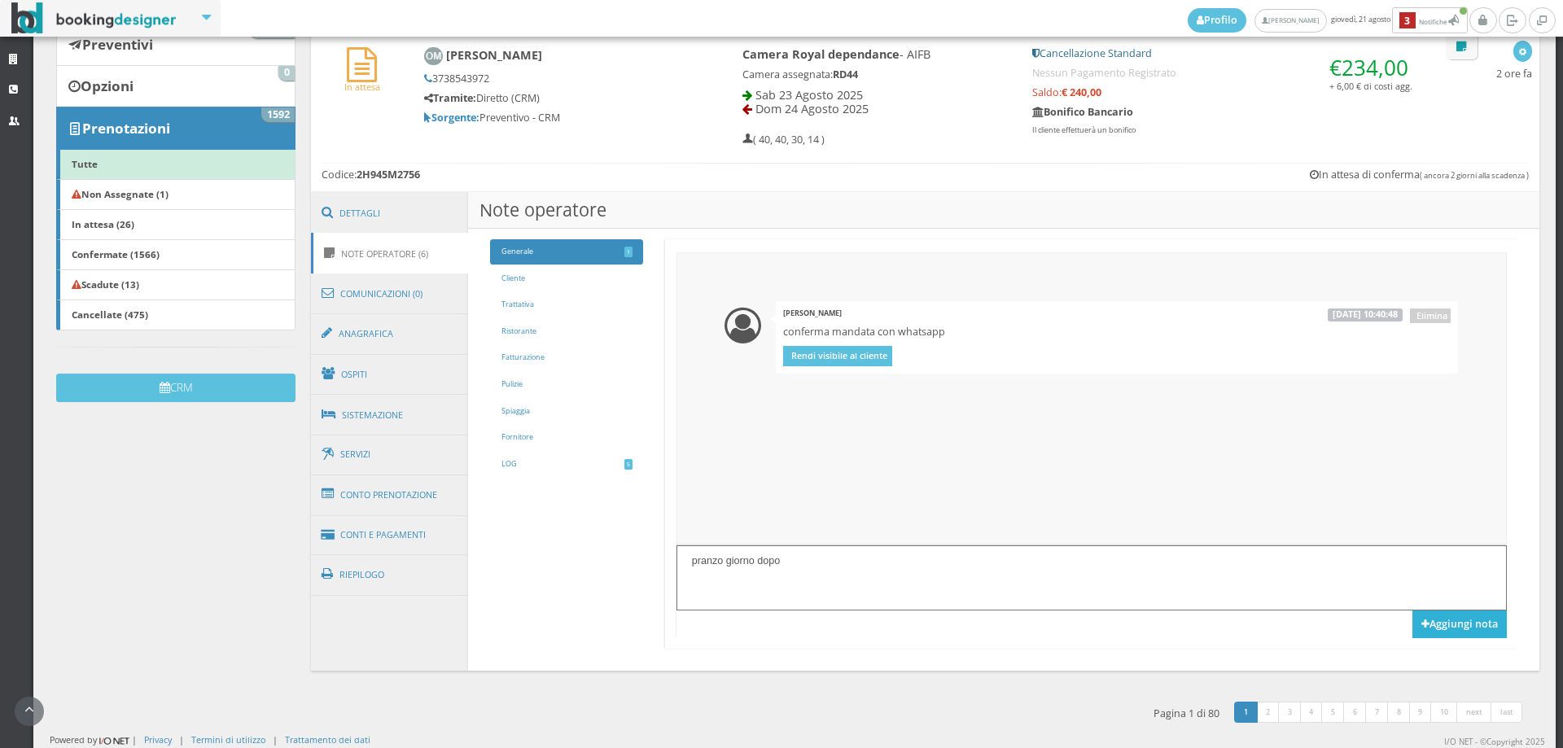
type textarea "pranzo giorno dopo"
click at [1426, 617] on button "Aggiungi nota" at bounding box center [1460, 625] width 94 height 28
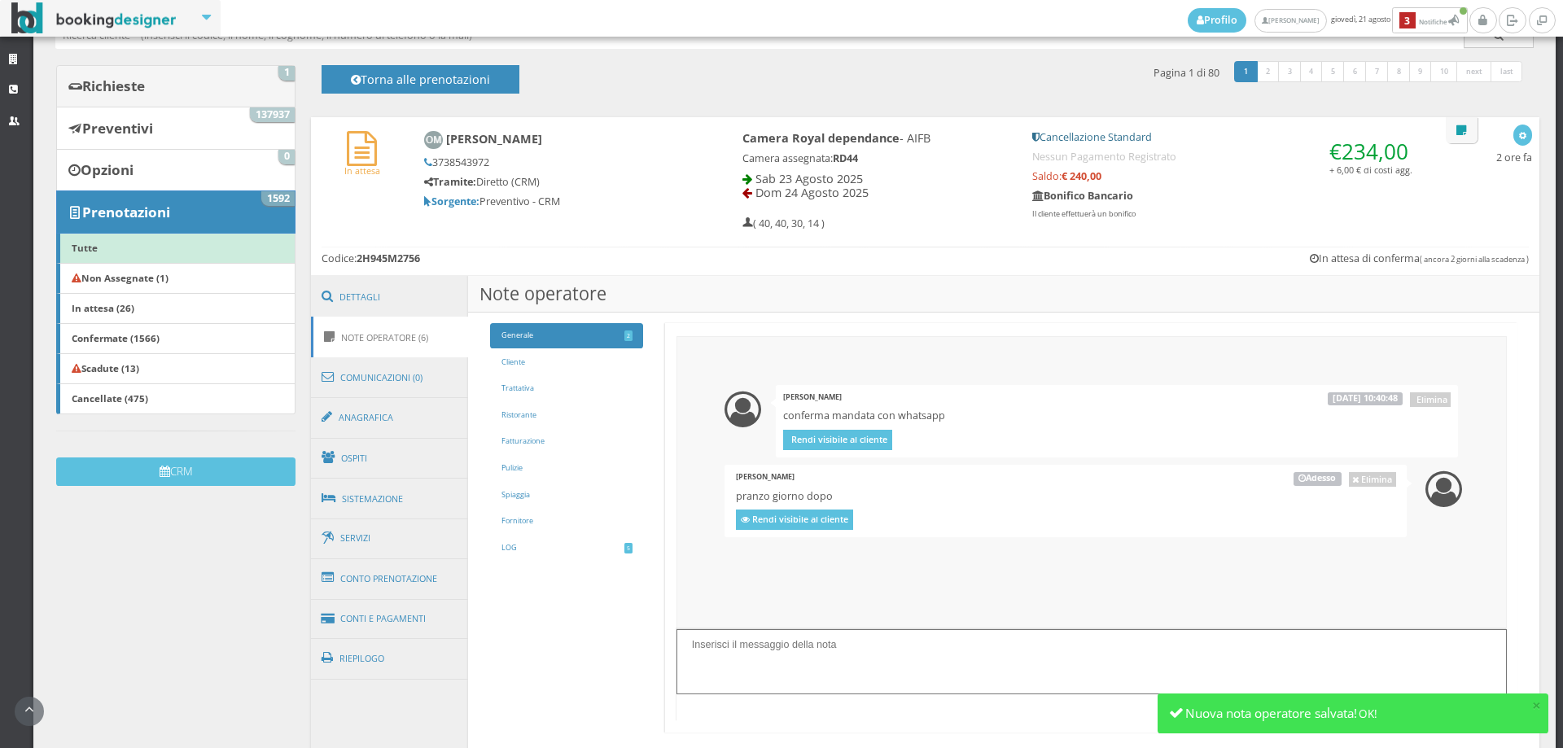
scroll to position [0, 0]
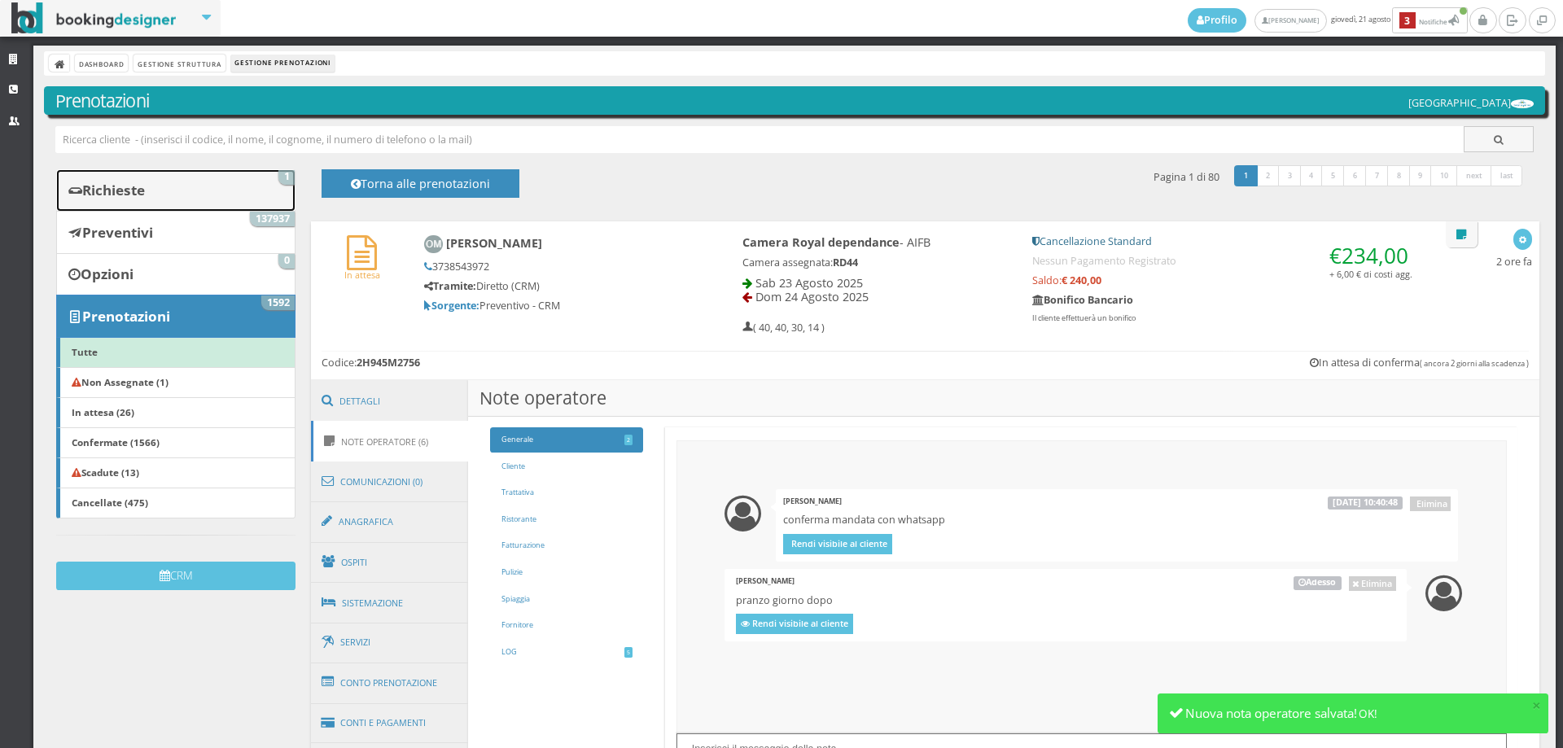
click at [230, 173] on link "Richieste 1" at bounding box center [175, 190] width 239 height 42
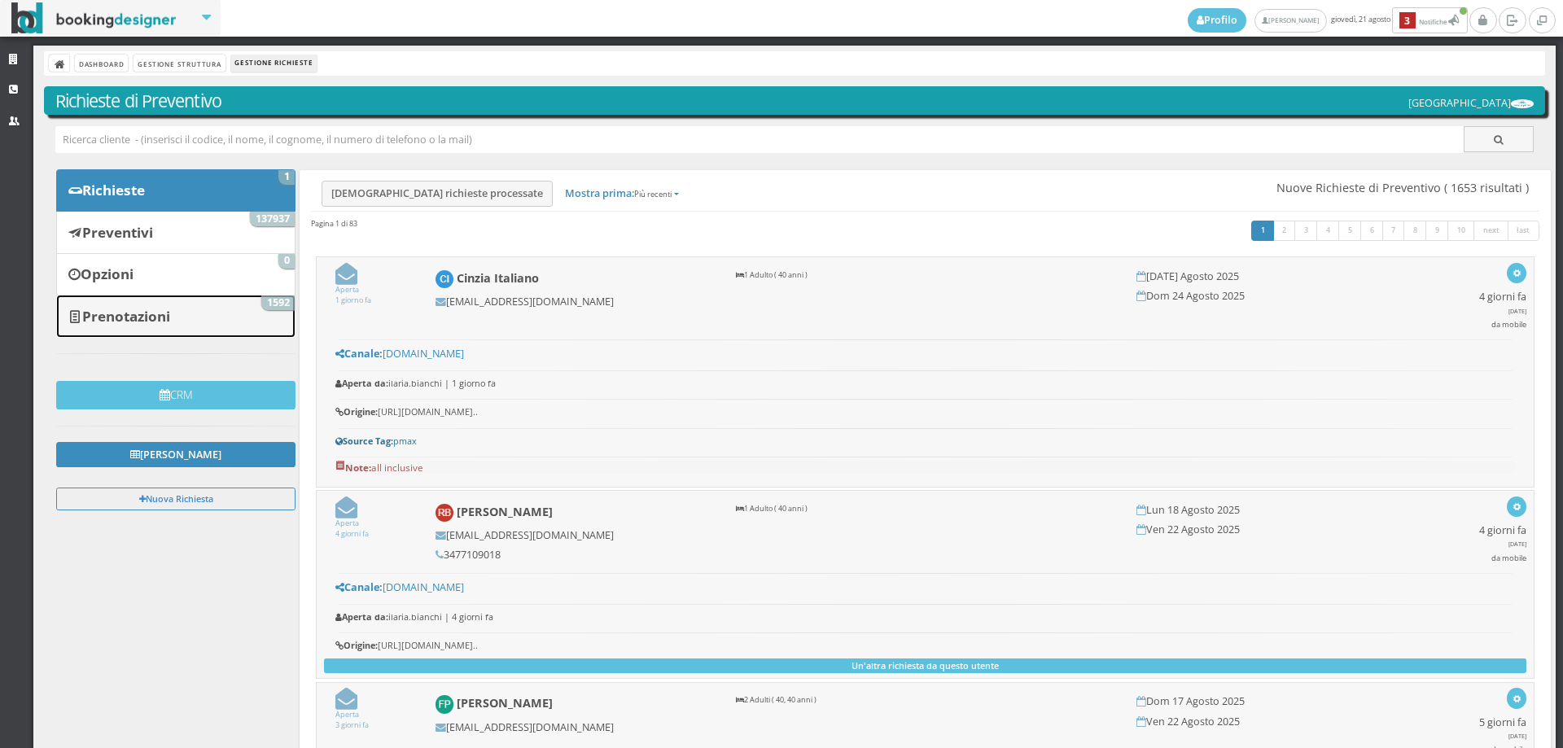
click at [160, 308] on b "Prenotazioni" at bounding box center [126, 316] width 88 height 19
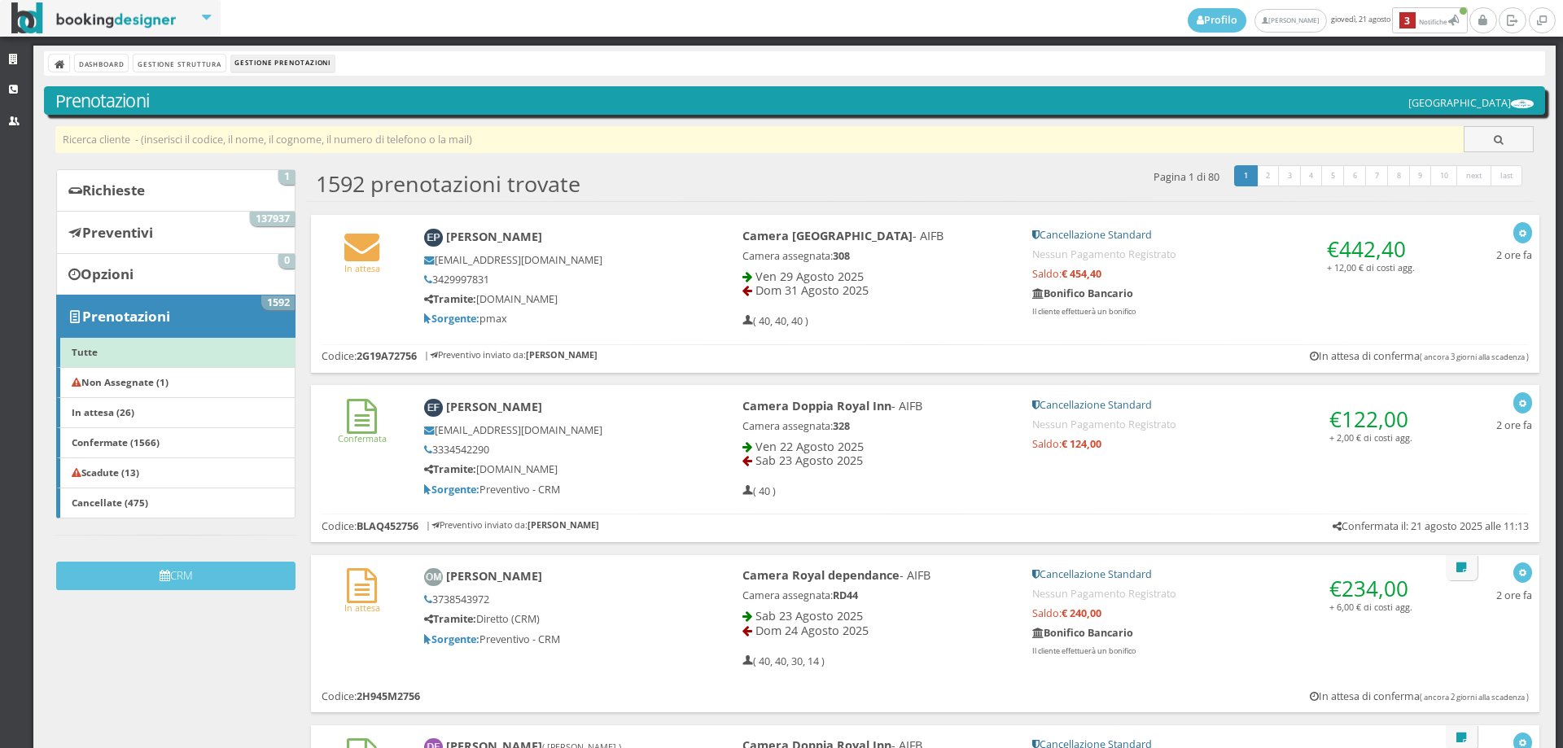
click at [226, 129] on input "text" at bounding box center [759, 139] width 1409 height 27
type input "tronci"
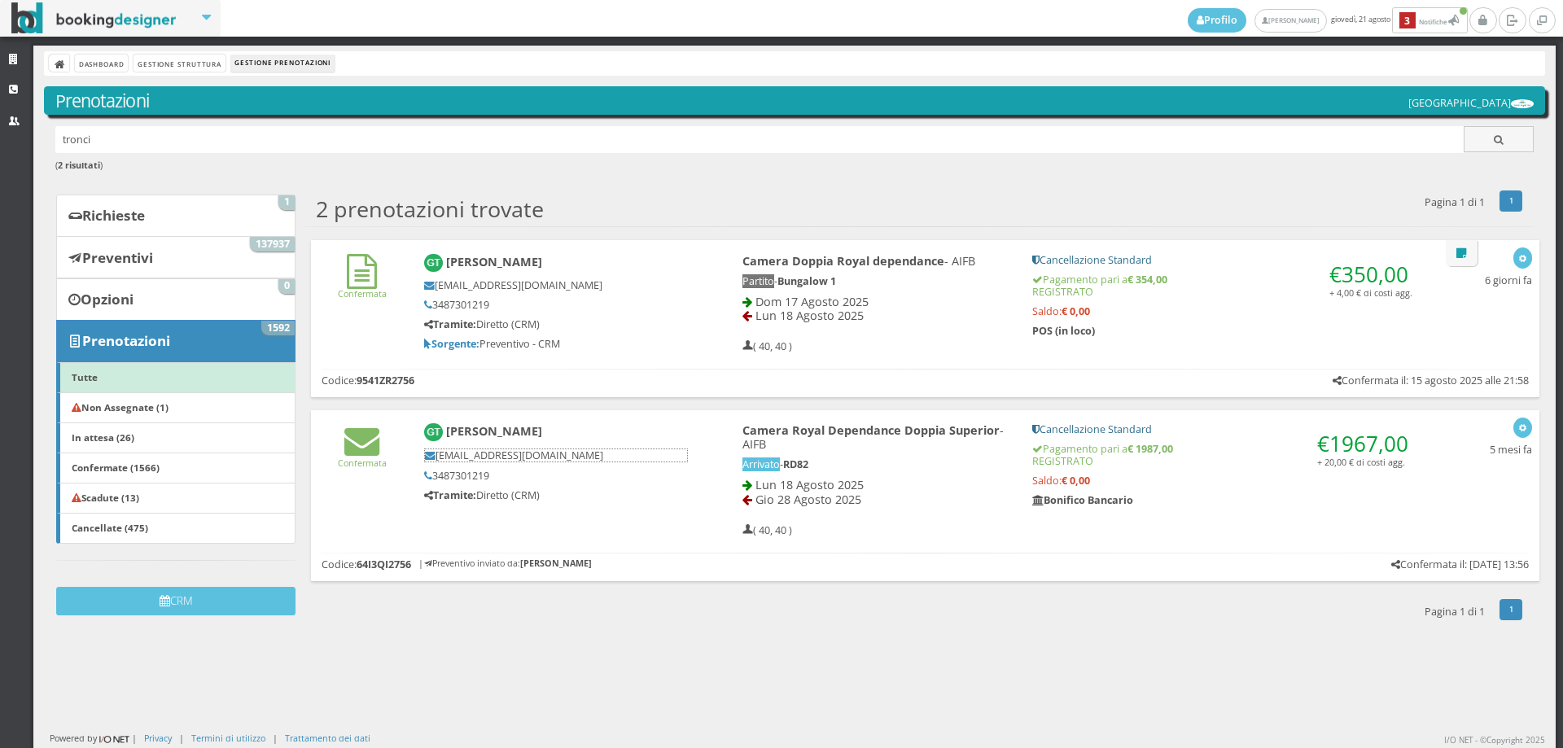
click at [655, 457] on h5 "[EMAIL_ADDRESS][DOMAIN_NAME]" at bounding box center [555, 456] width 263 height 14
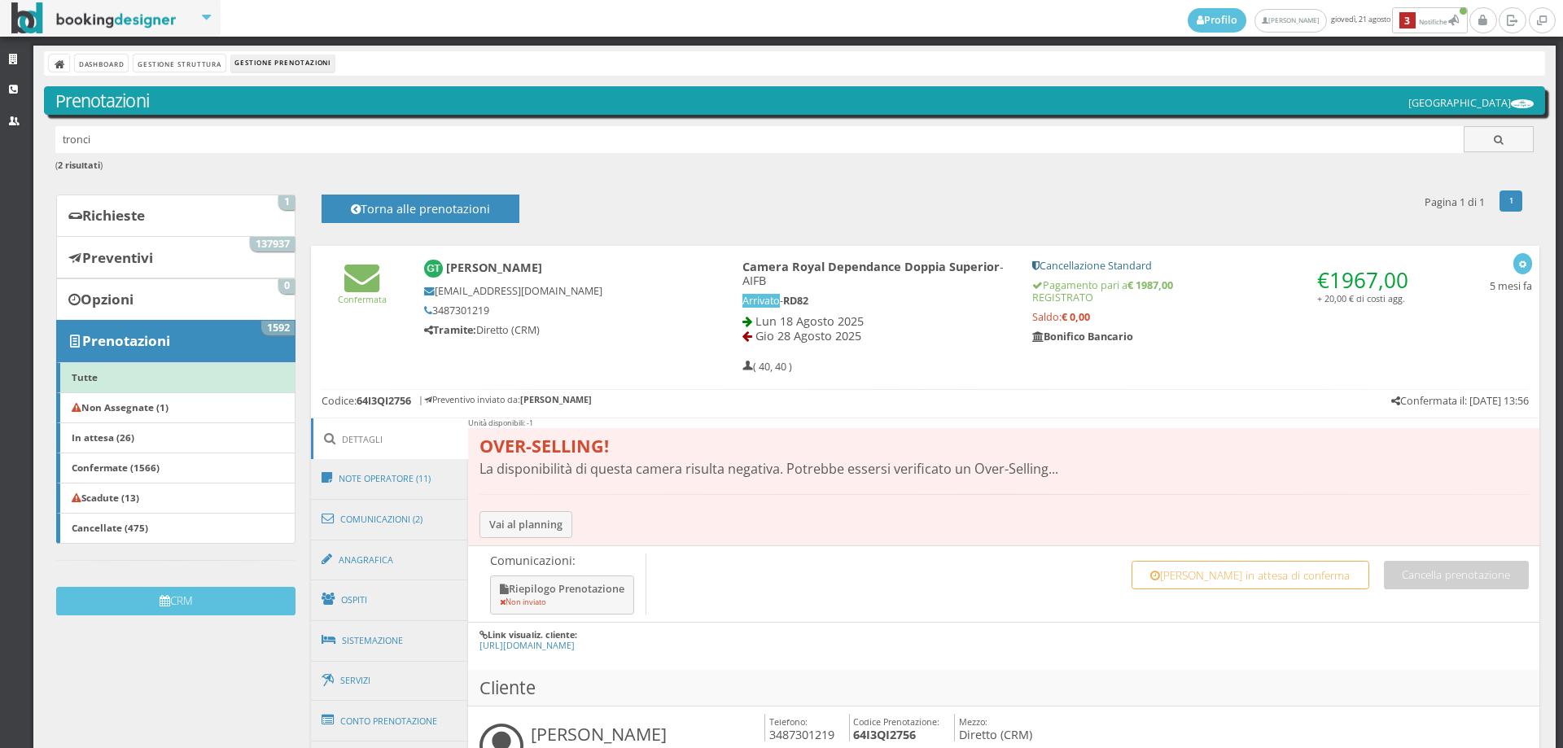
click at [427, 270] on img at bounding box center [433, 269] width 19 height 19
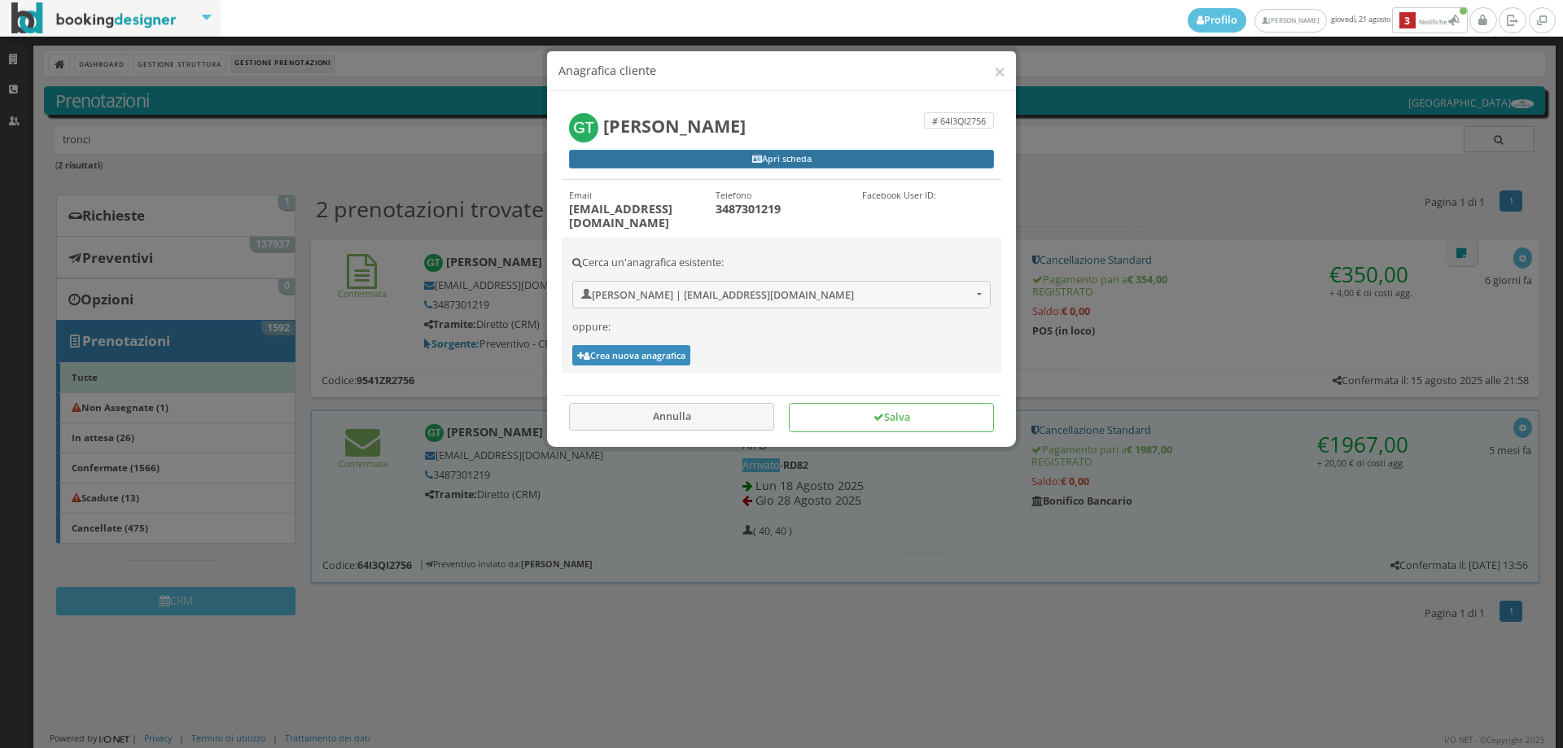
click at [641, 162] on link "Apri scheda" at bounding box center [781, 160] width 425 height 20
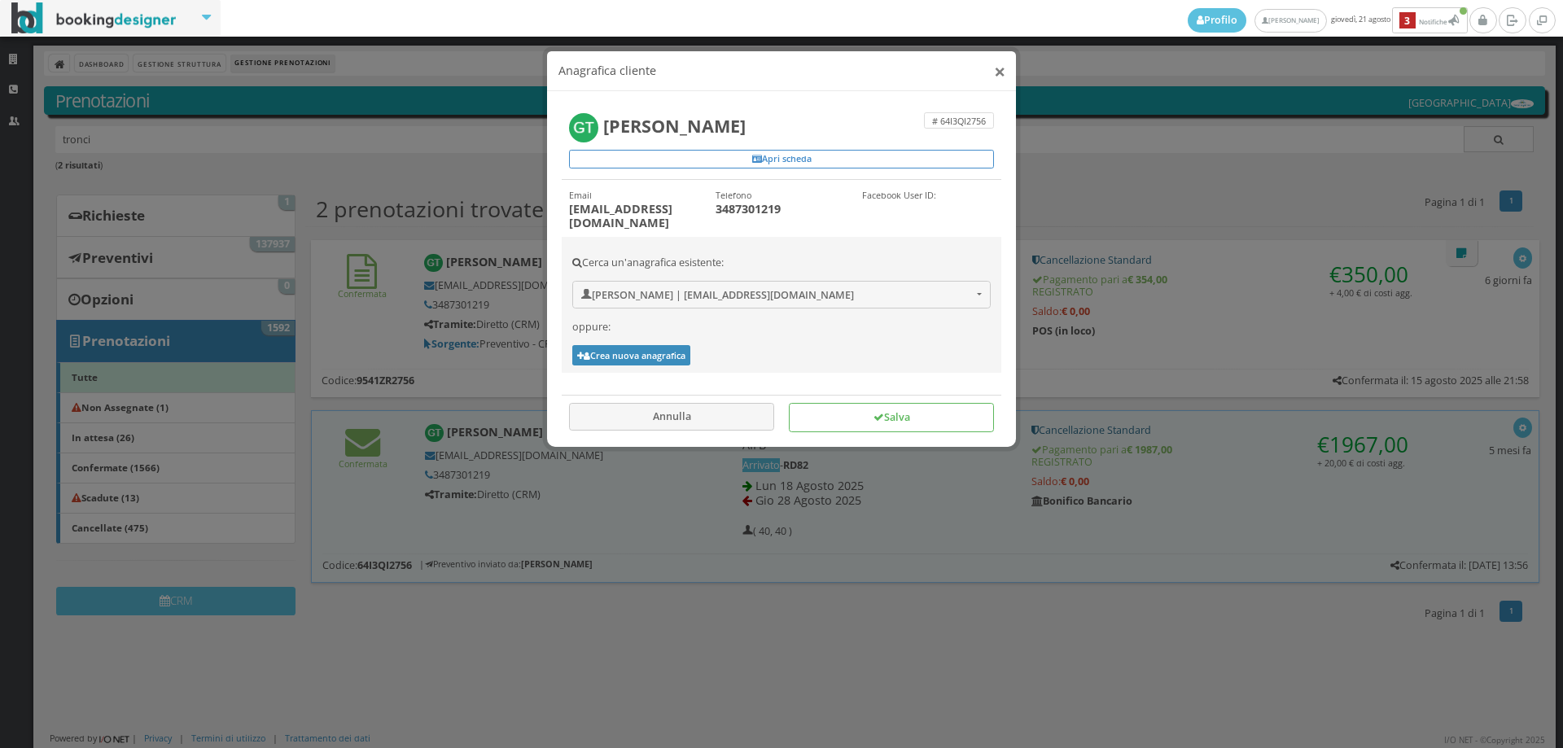
click at [1001, 72] on button "×" at bounding box center [999, 71] width 11 height 20
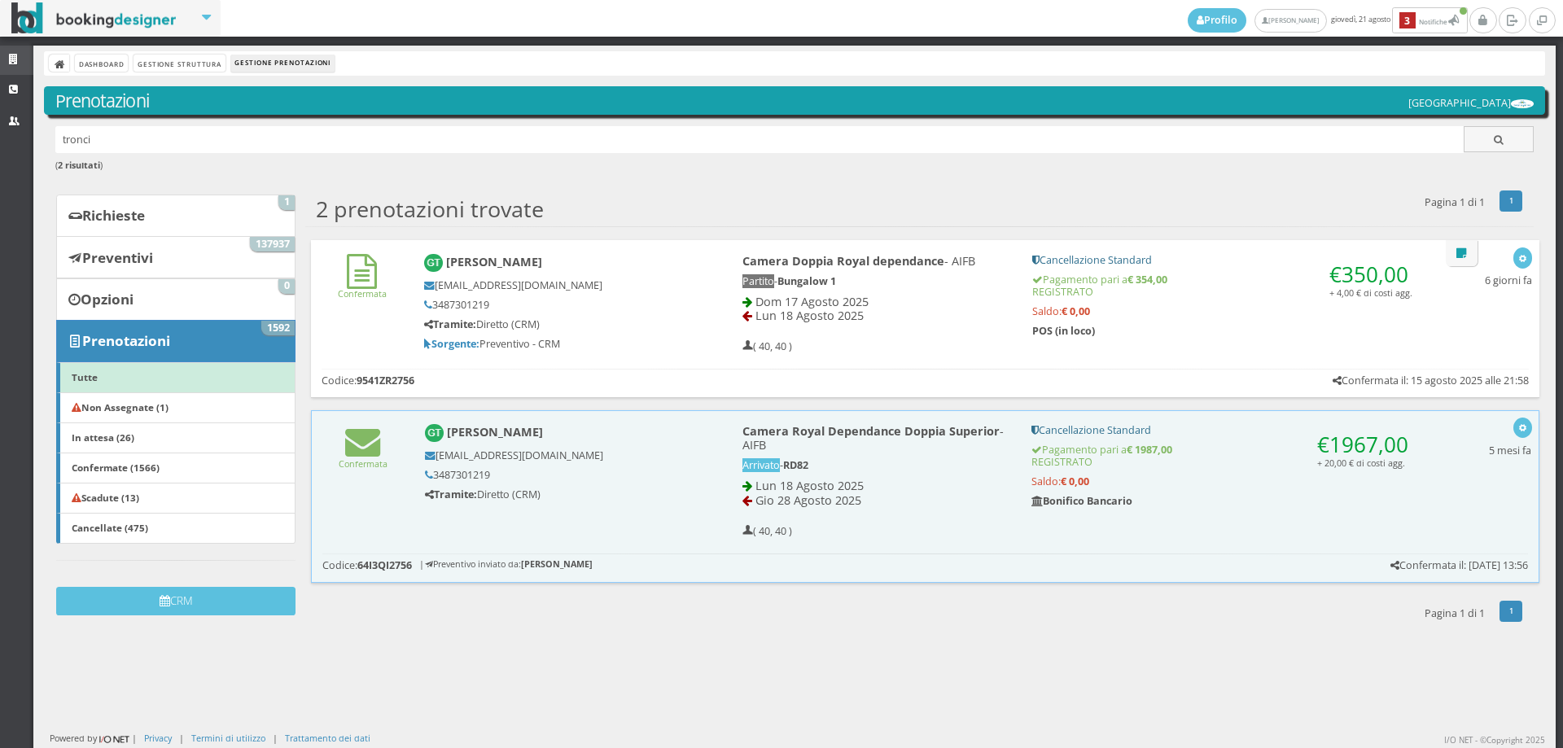
click at [26, 55] on link "Strutture" at bounding box center [16, 60] width 33 height 29
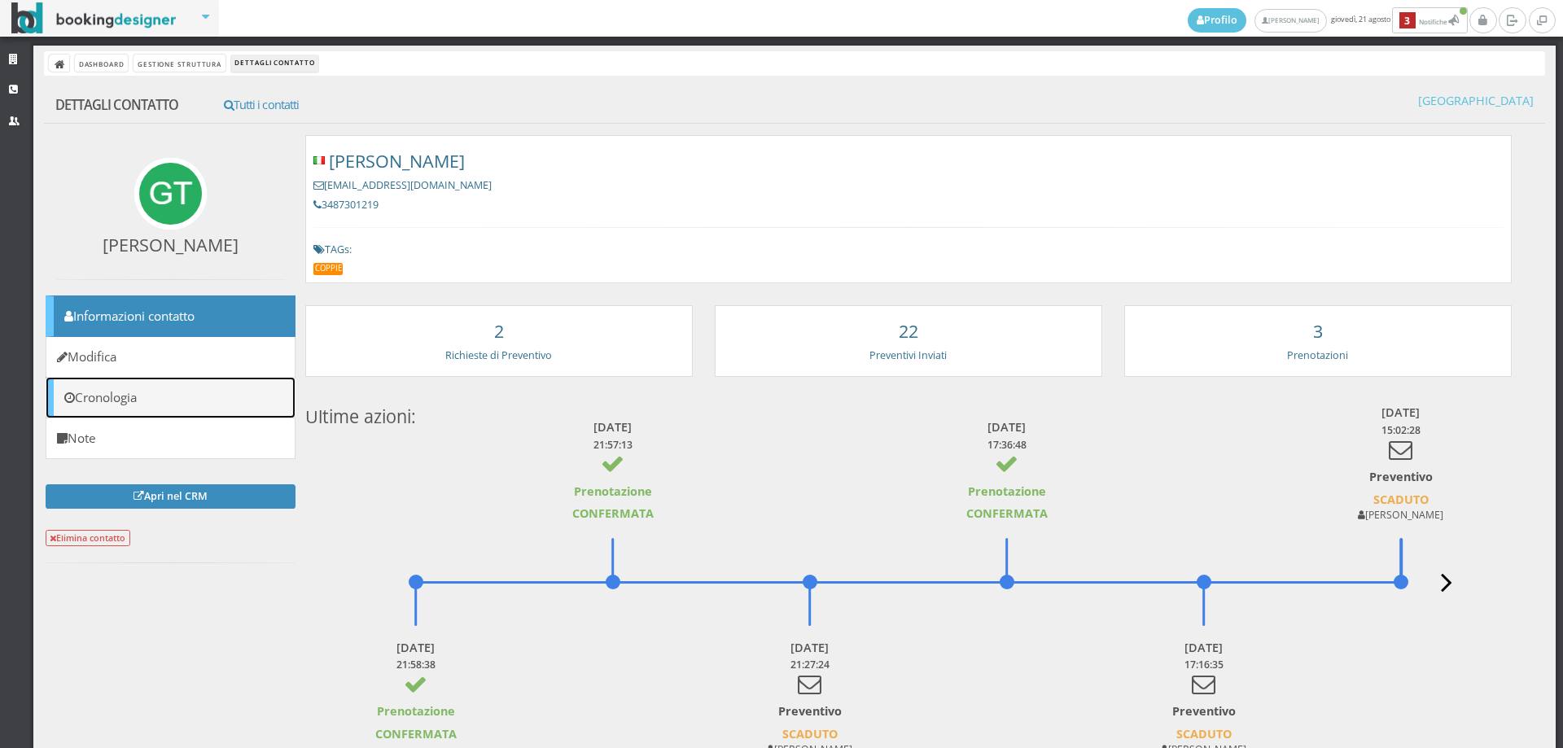
click at [240, 393] on link "Cronologia" at bounding box center [171, 398] width 250 height 42
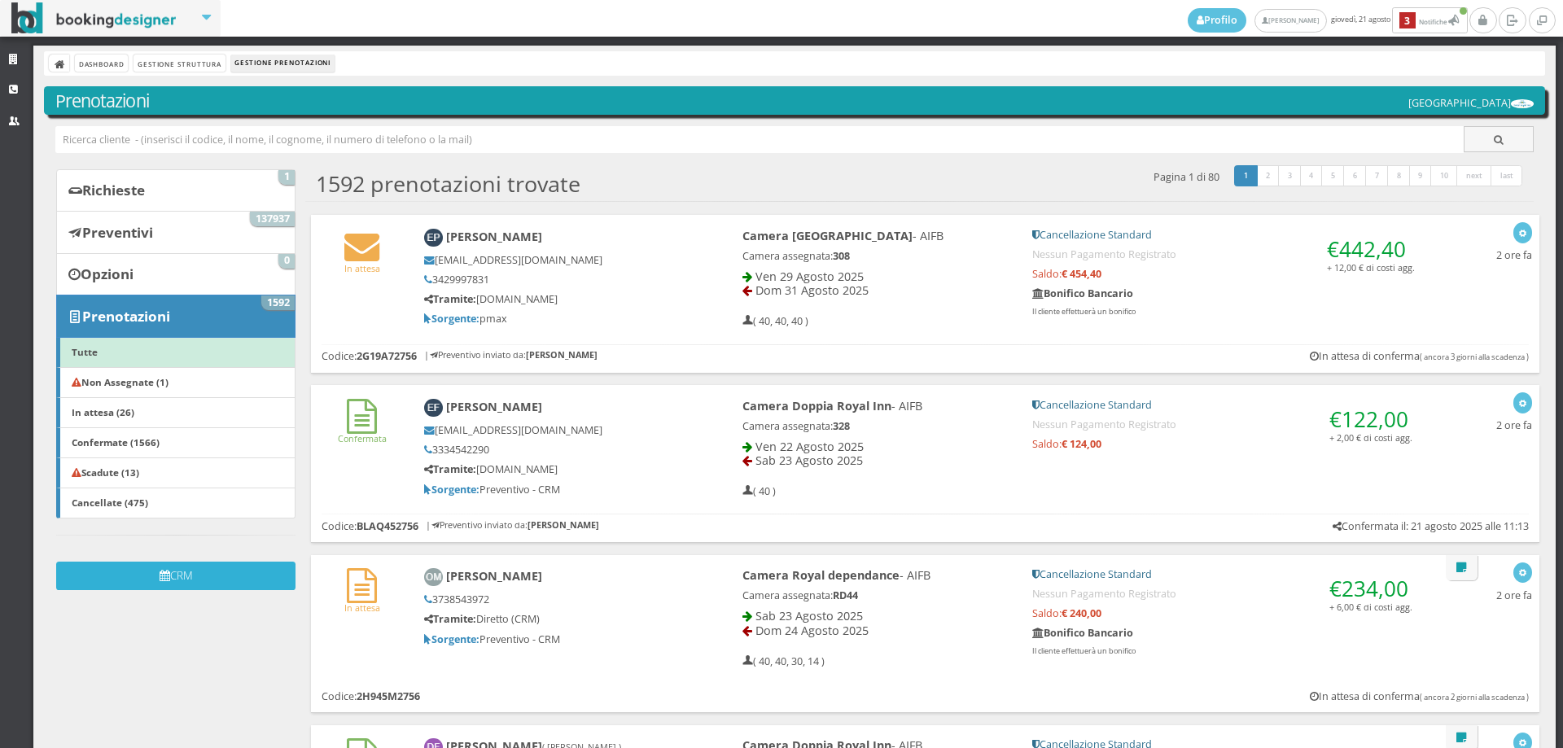
click at [150, 583] on button "CRM" at bounding box center [175, 576] width 239 height 28
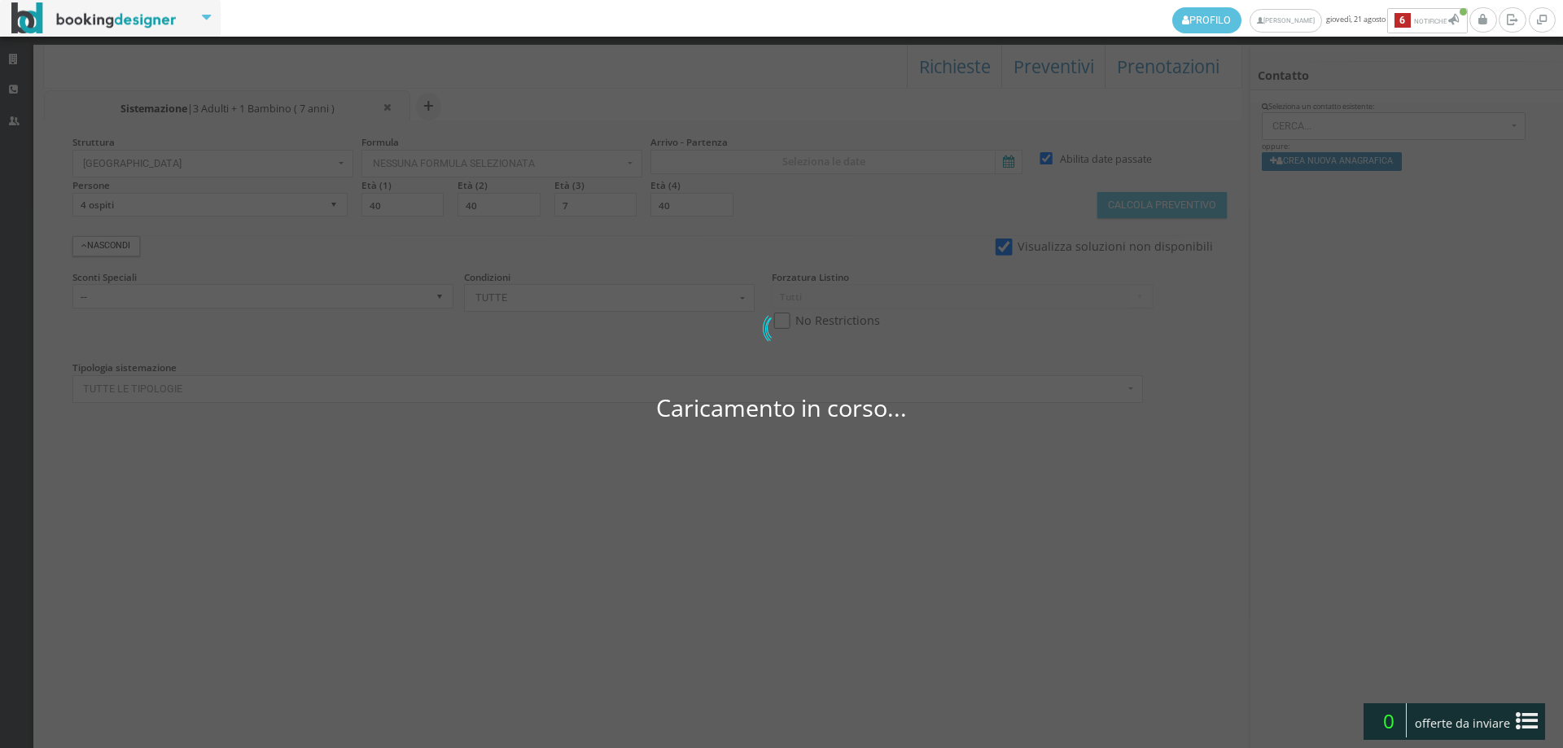
select select
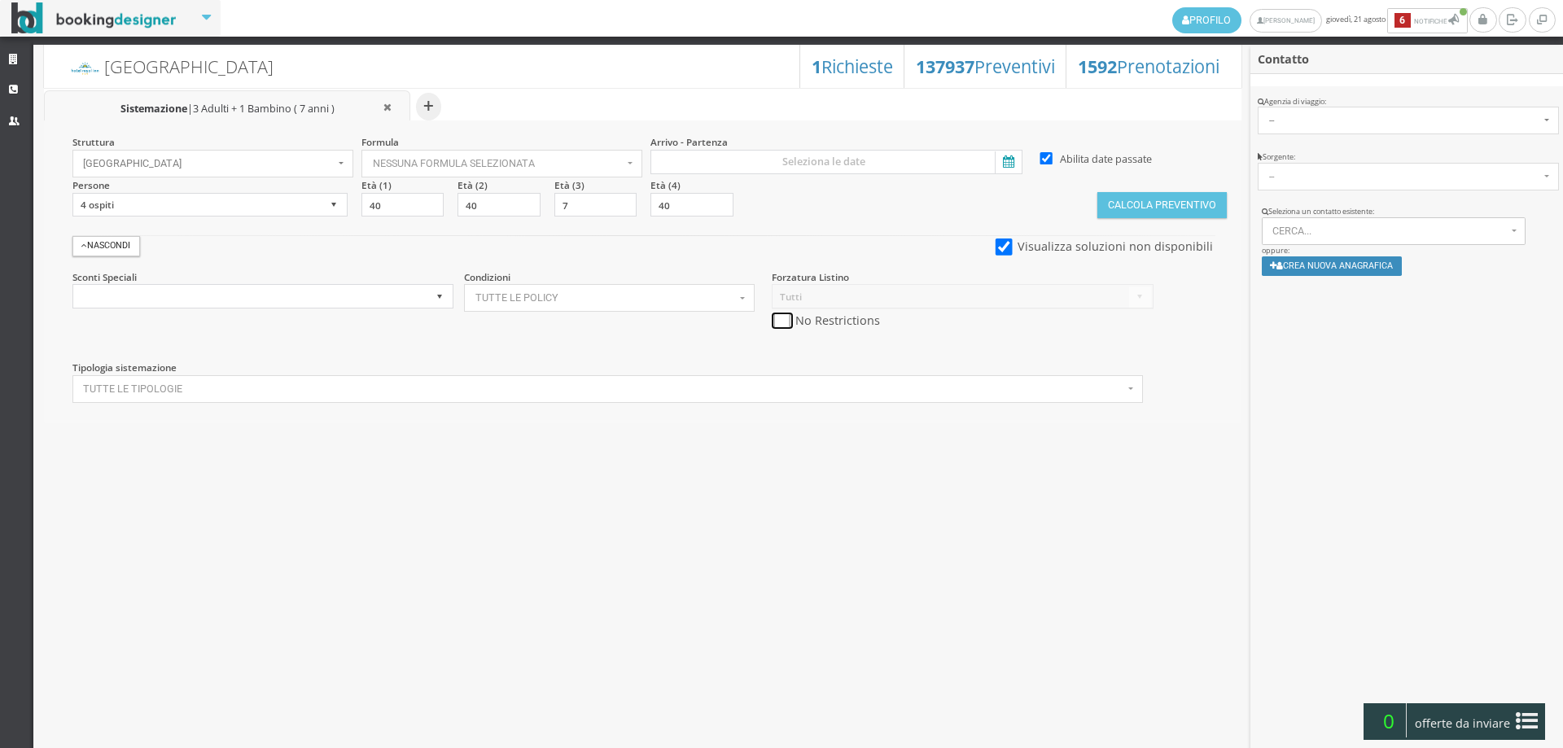
click at [778, 322] on input "checkbox" at bounding box center [782, 321] width 20 height 17
checkbox input "true"
click at [996, 163] on icon at bounding box center [1007, 162] width 24 height 22
click at [996, 163] on input at bounding box center [837, 162] width 372 height 24
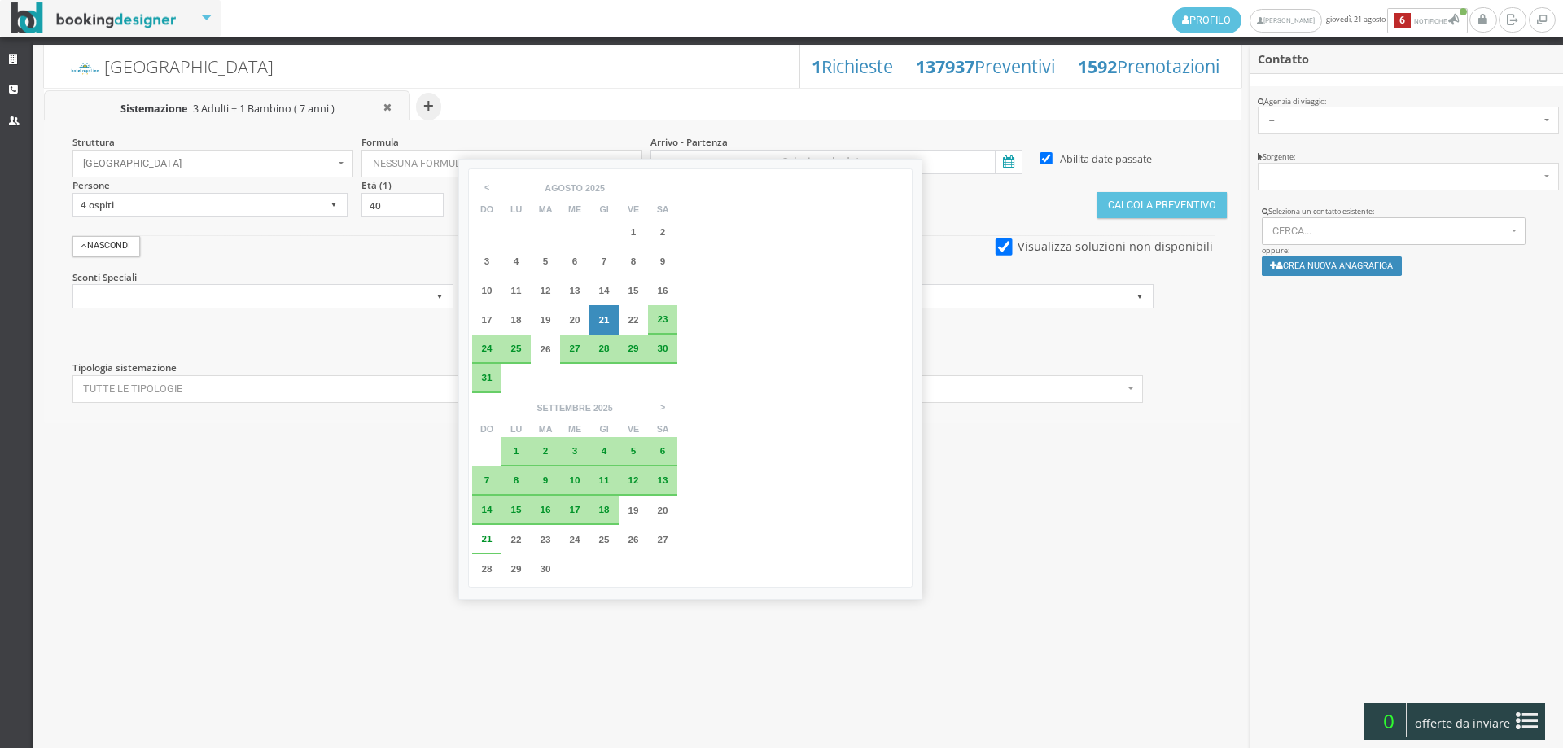
click at [631, 320] on span "22" at bounding box center [634, 319] width 11 height 11
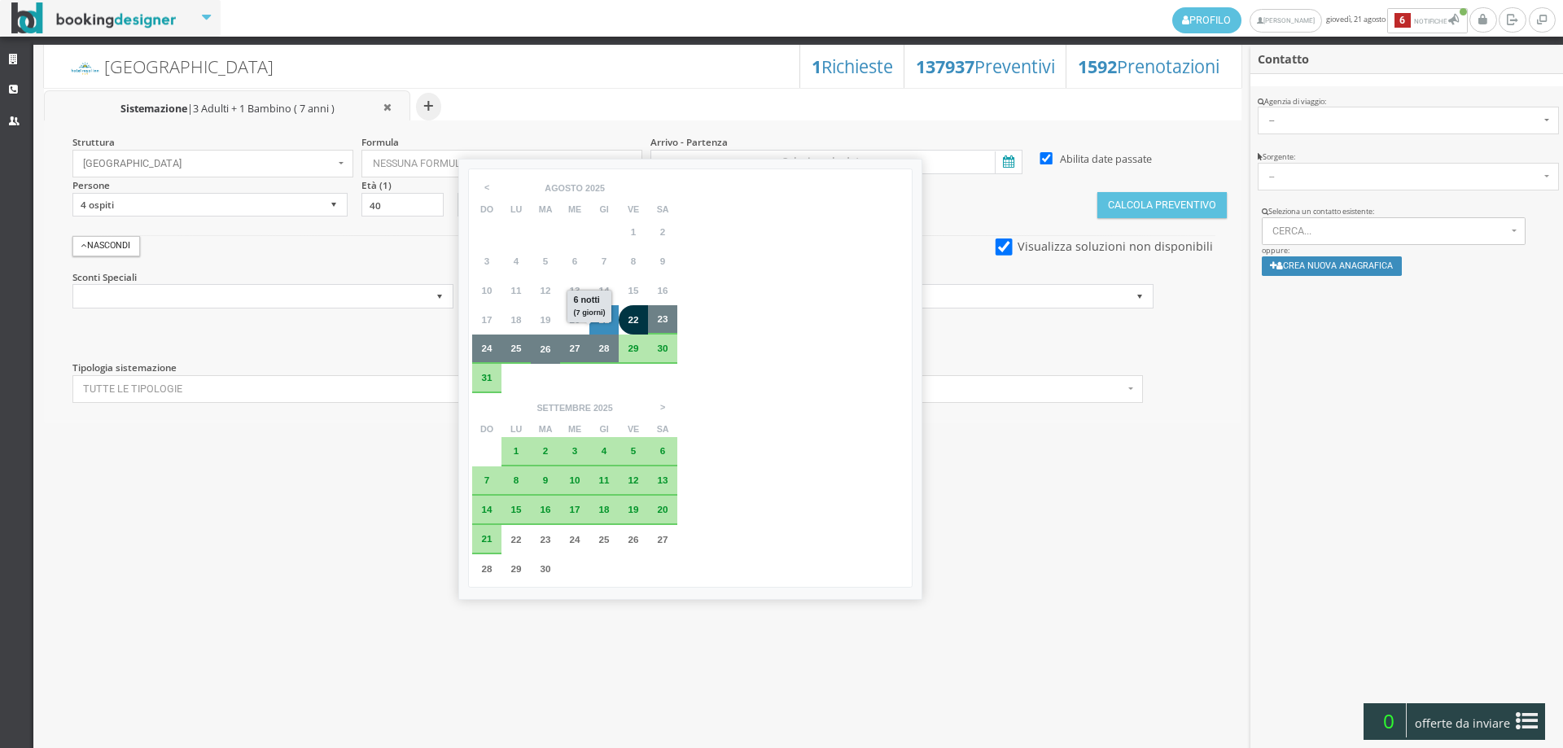
click at [607, 348] on span "28" at bounding box center [604, 348] width 11 height 11
type input "22 ago 2025 - 28 ago 2025"
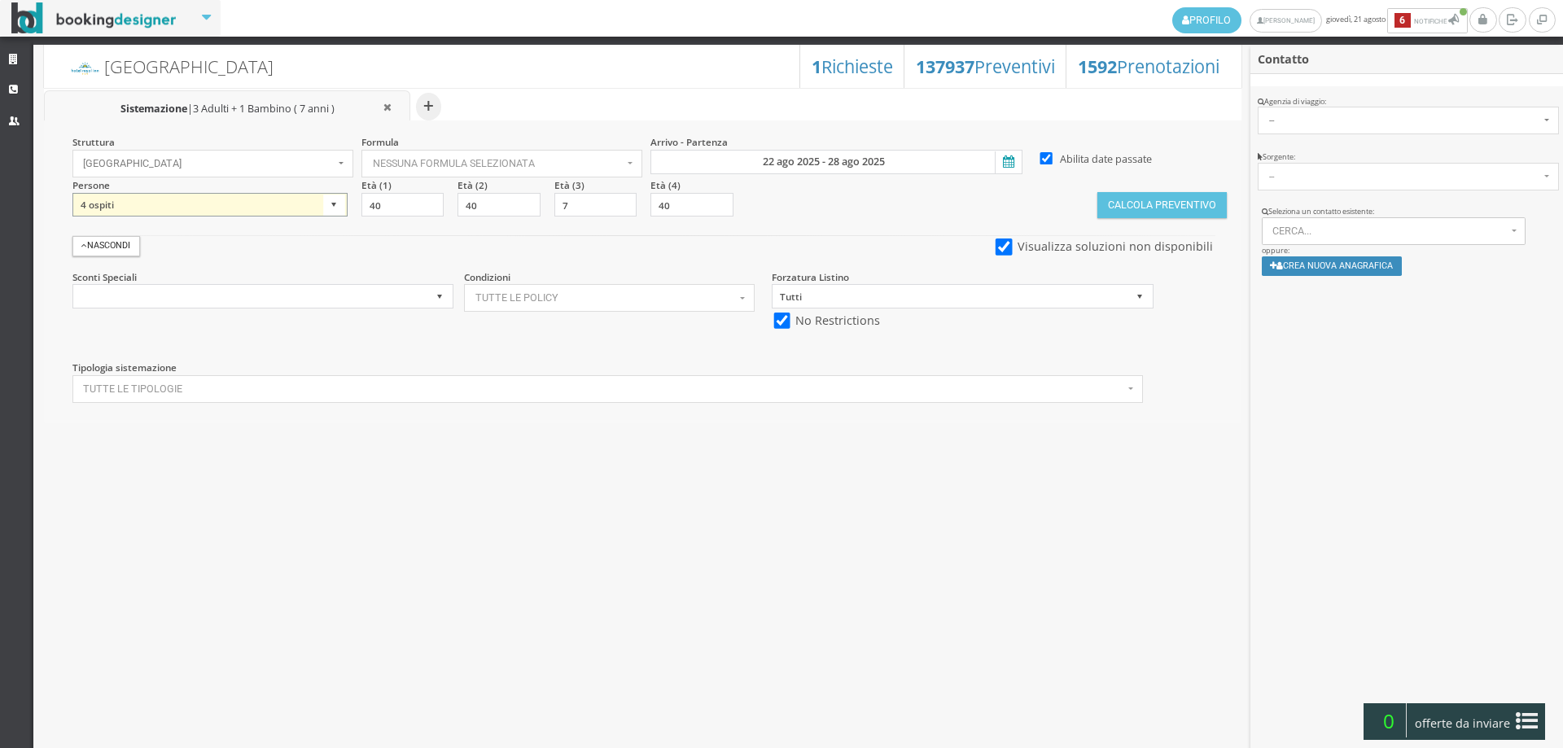
click at [287, 213] on select "1 ospite 2 ospiti 3 ospiti 4 ospiti 5 ospiti 6 ospiti 7 ospiti 8 ospiti 9 ospit…" at bounding box center [209, 205] width 275 height 24
select select "2"
click at [72, 193] on select "1 ospite 2 ospiti 3 ospiti 4 ospiti 5 ospiti 6 ospiti 7 ospiti 8 ospiti 9 ospit…" at bounding box center [209, 205] width 275 height 24
click at [1143, 199] on button "Calcola Preventivo" at bounding box center [1162, 205] width 129 height 26
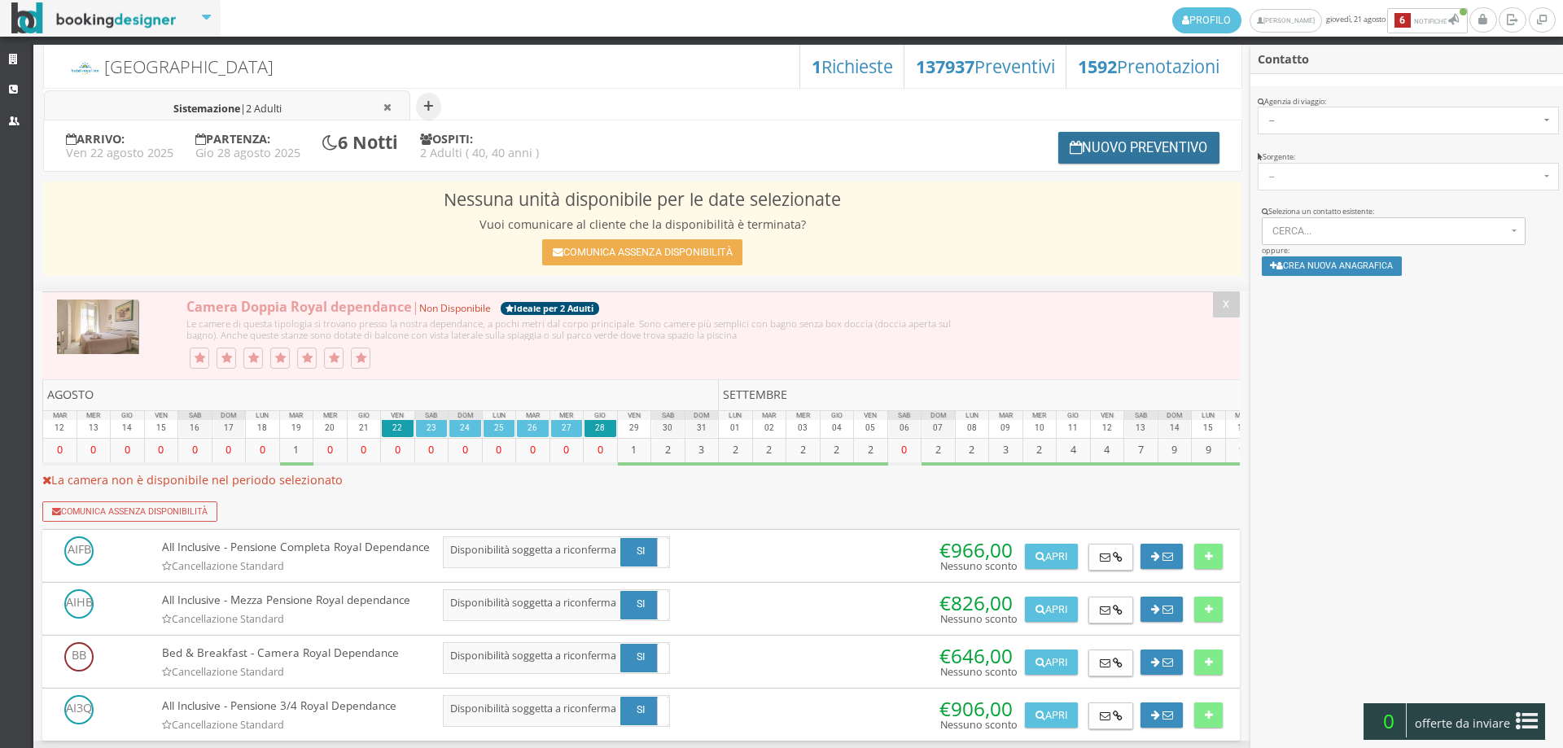
click at [1082, 151] on button "Nuovo Preventivo" at bounding box center [1138, 148] width 161 height 32
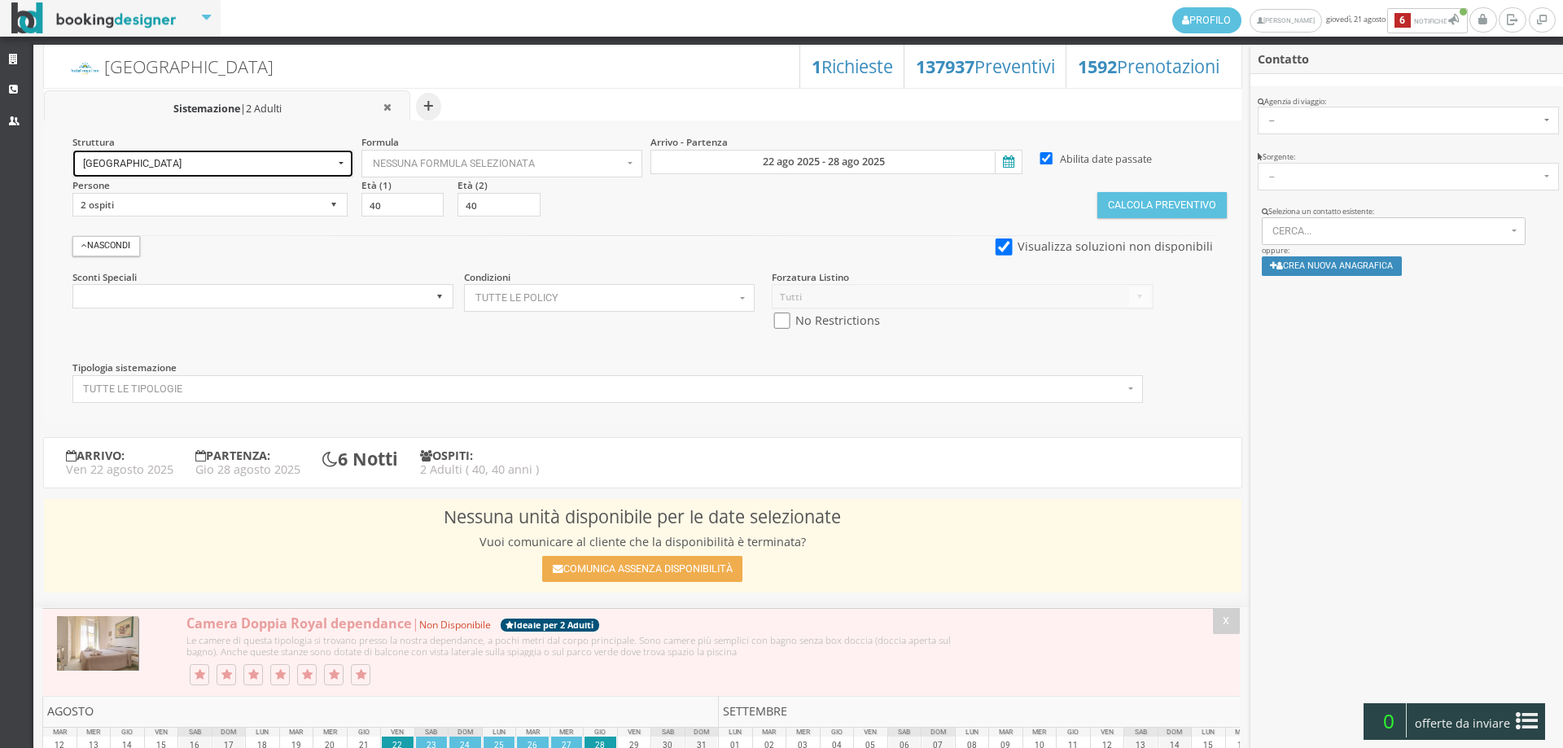
click at [192, 169] on span "[GEOGRAPHIC_DATA]" at bounding box center [208, 163] width 251 height 11
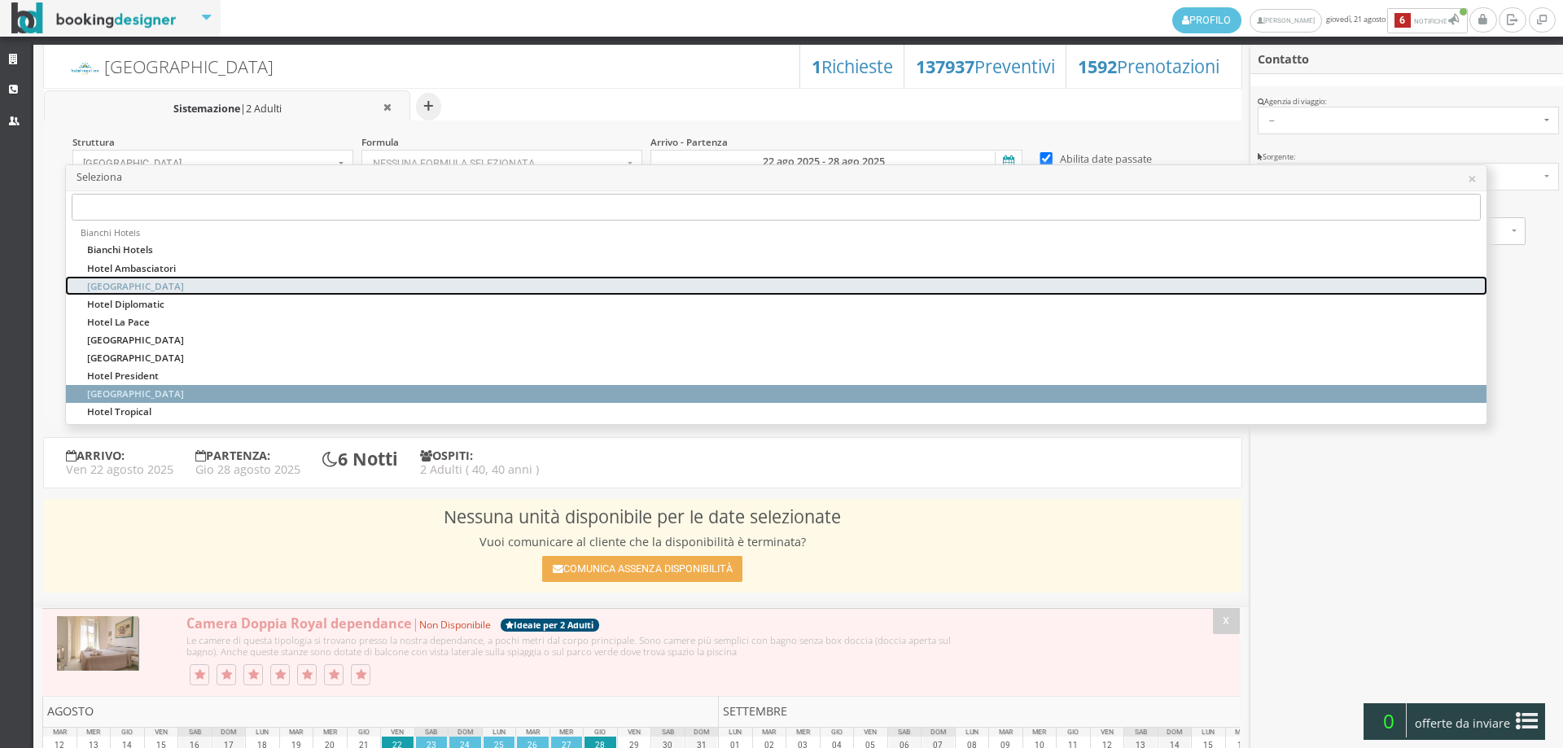
click at [150, 277] on link "Hotel Capitol" at bounding box center [776, 286] width 1421 height 18
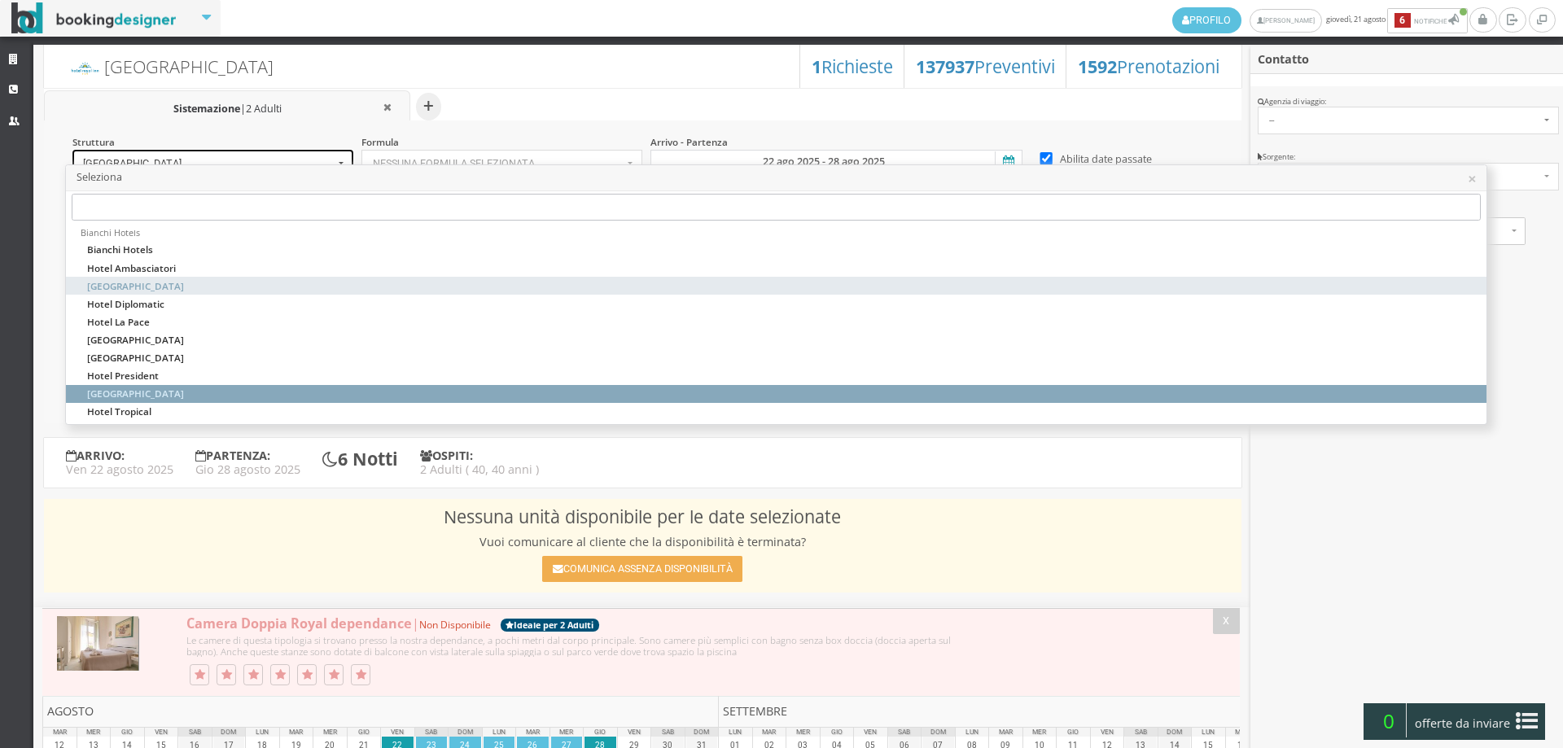
select select "hotelcapitol"
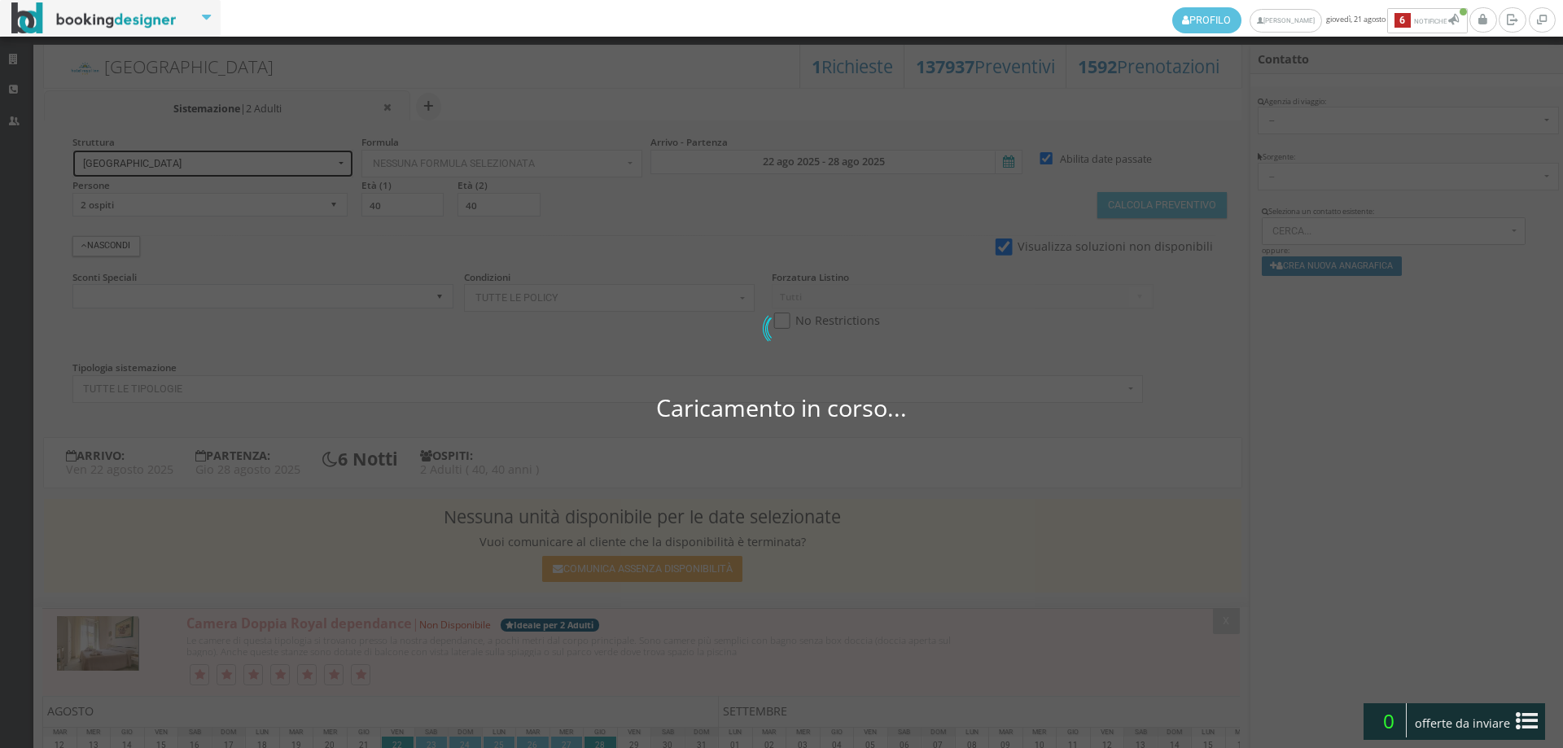
select select
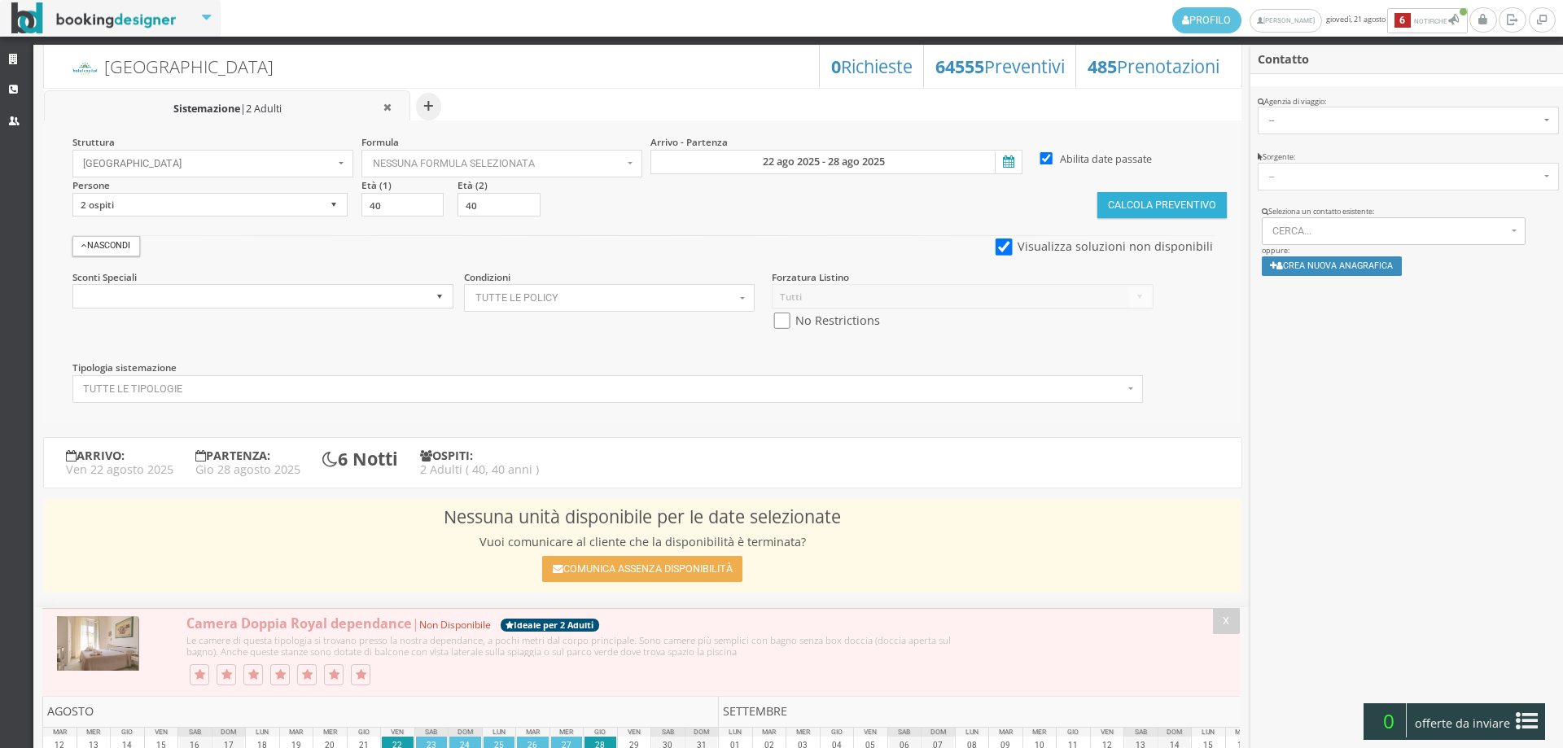
drag, startPoint x: 1111, startPoint y: 208, endPoint x: 1045, endPoint y: 238, distance: 71.8
click at [1107, 208] on button "Calcola Preventivo" at bounding box center [1162, 205] width 129 height 26
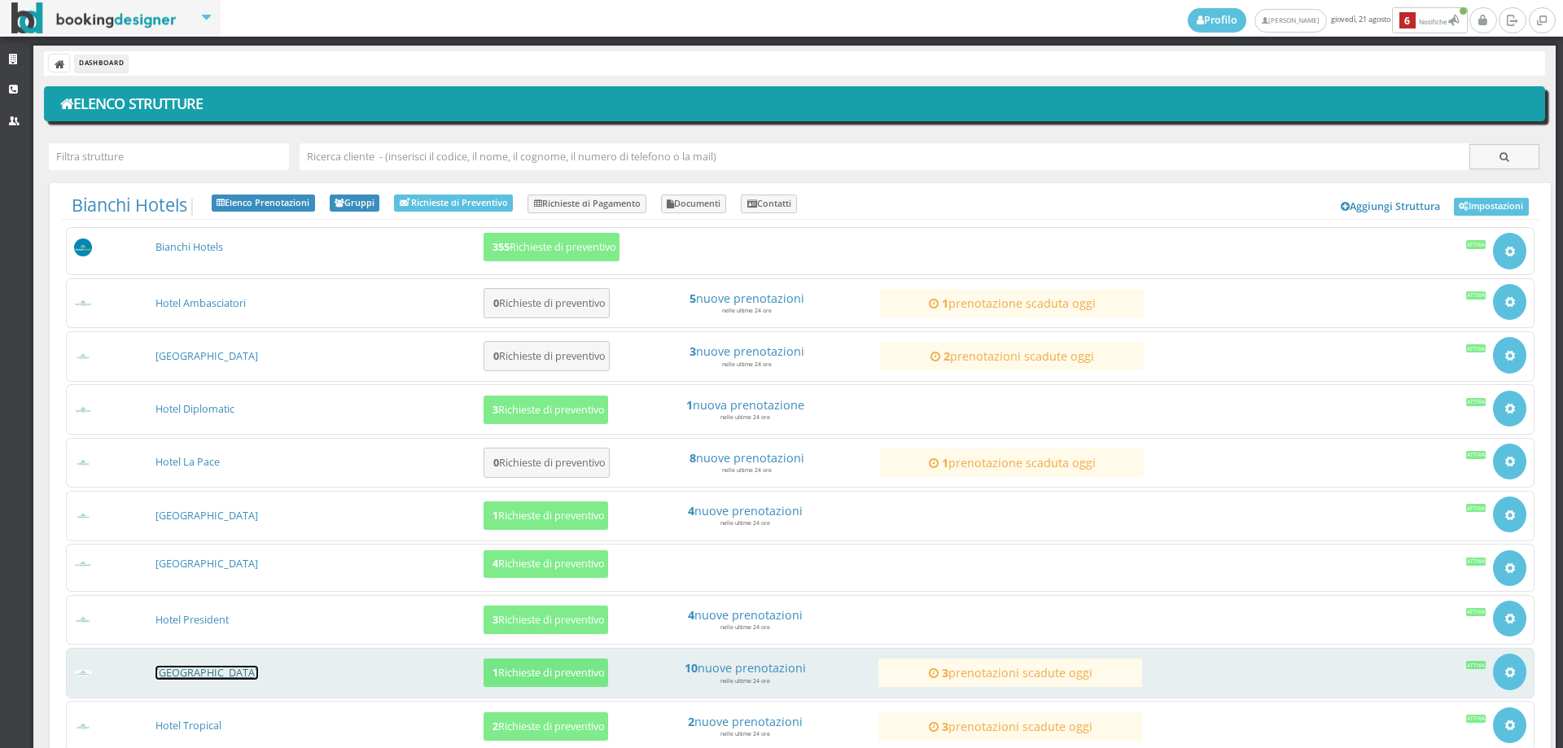
click at [191, 671] on link "[GEOGRAPHIC_DATA]" at bounding box center [207, 673] width 103 height 14
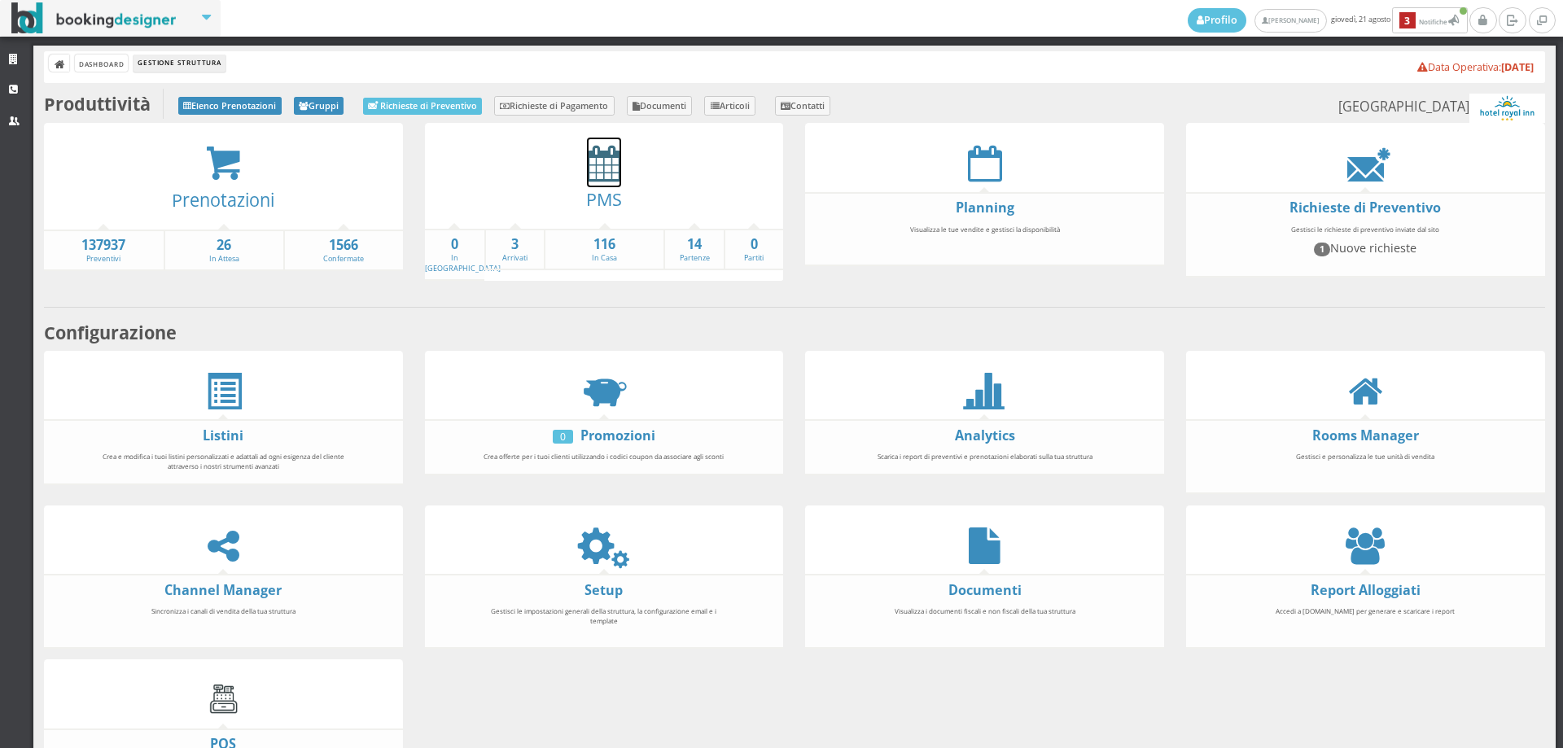
click at [602, 161] on icon at bounding box center [604, 163] width 34 height 37
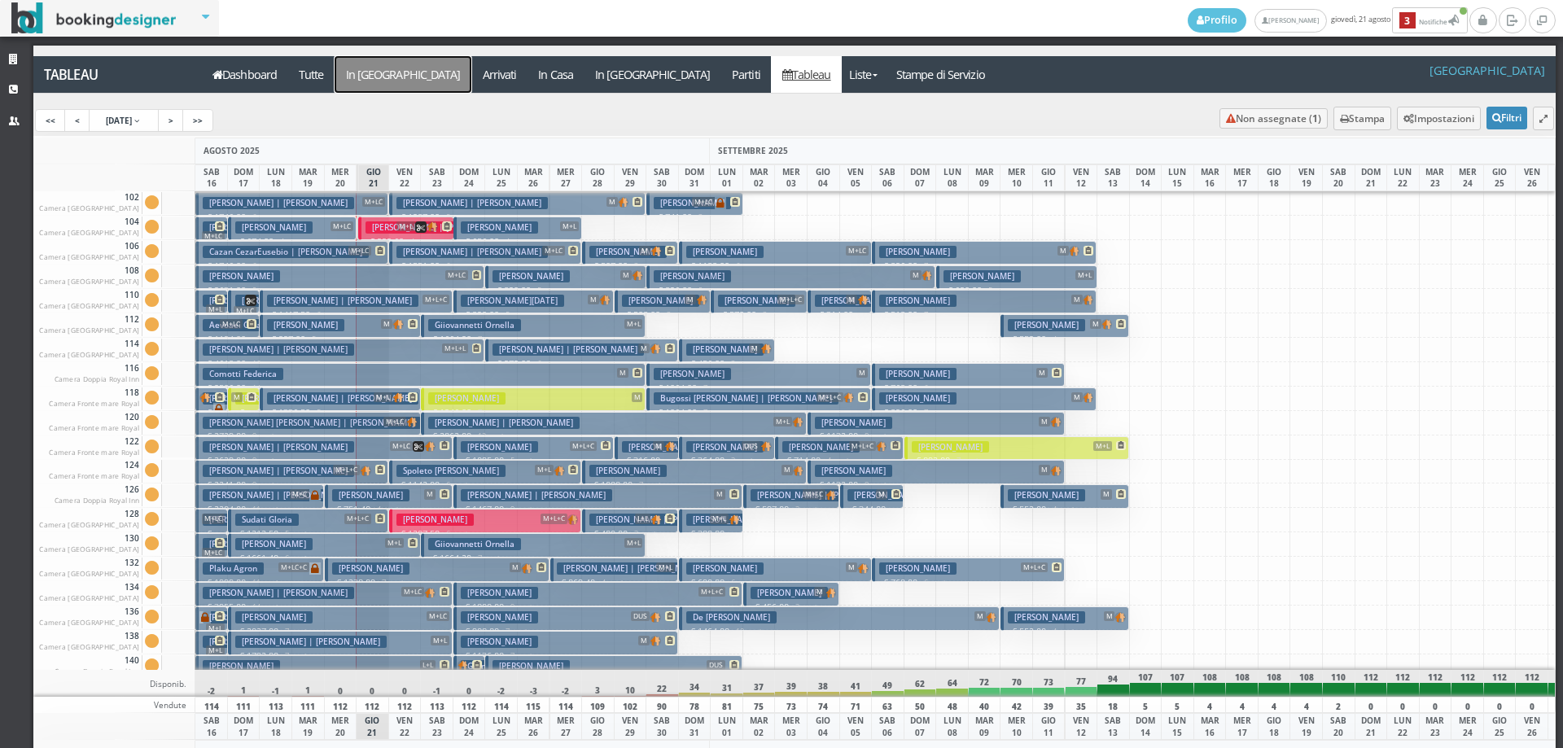
click at [363, 68] on a=pms-arrival-reservations"] "In [GEOGRAPHIC_DATA]" at bounding box center [403, 74] width 137 height 37
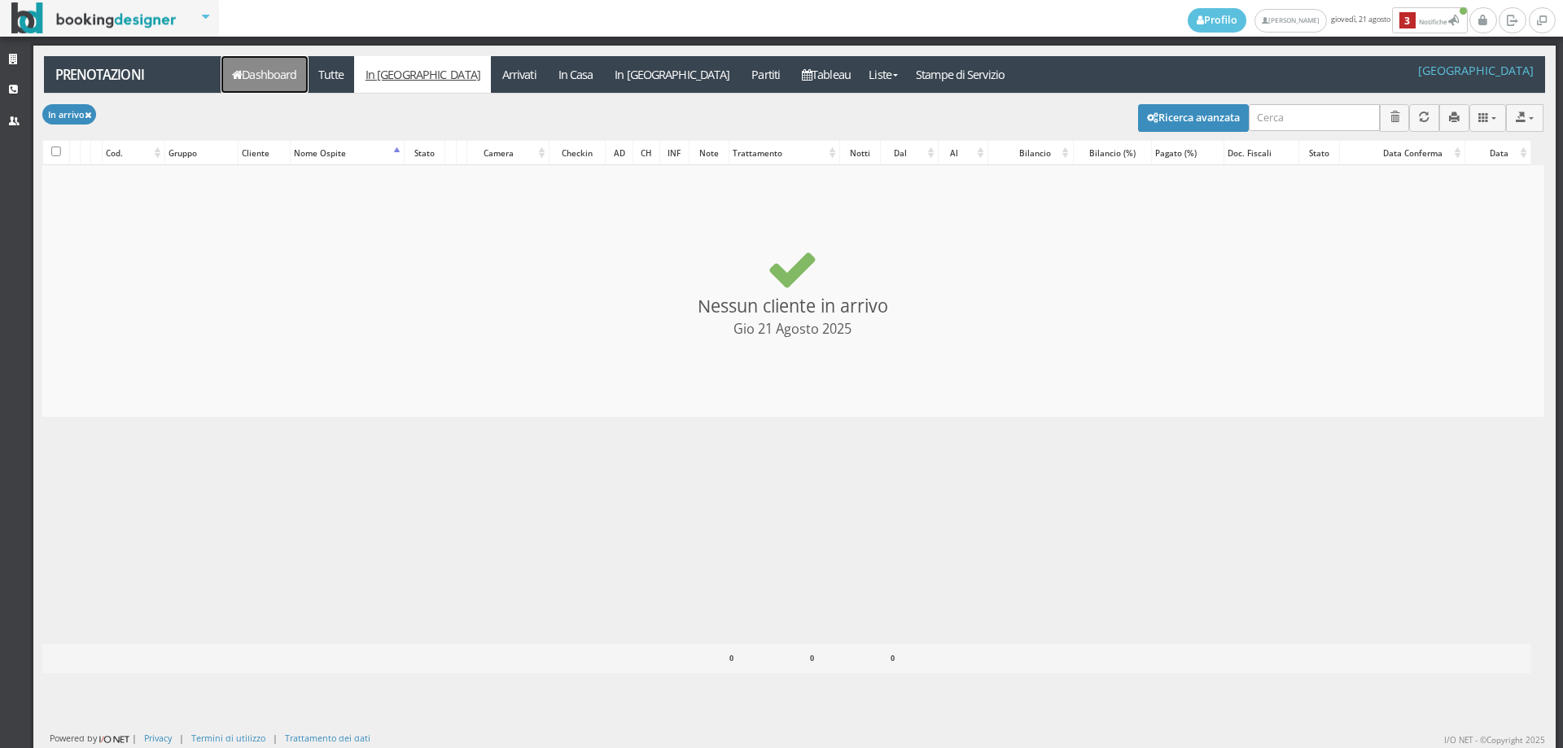
click at [247, 78] on link "Dashboard" at bounding box center [264, 74] width 86 height 37
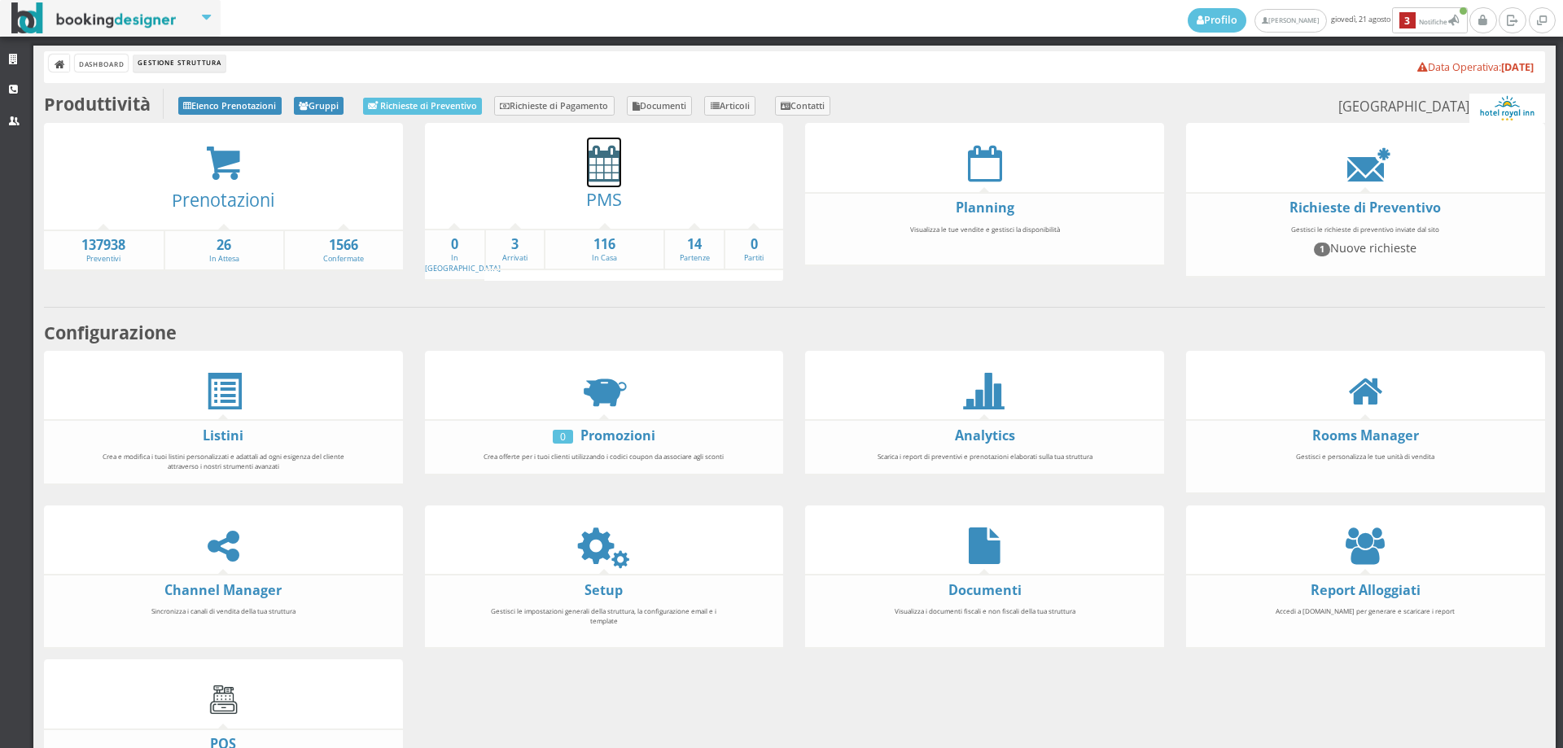
click at [610, 160] on icon at bounding box center [604, 163] width 34 height 37
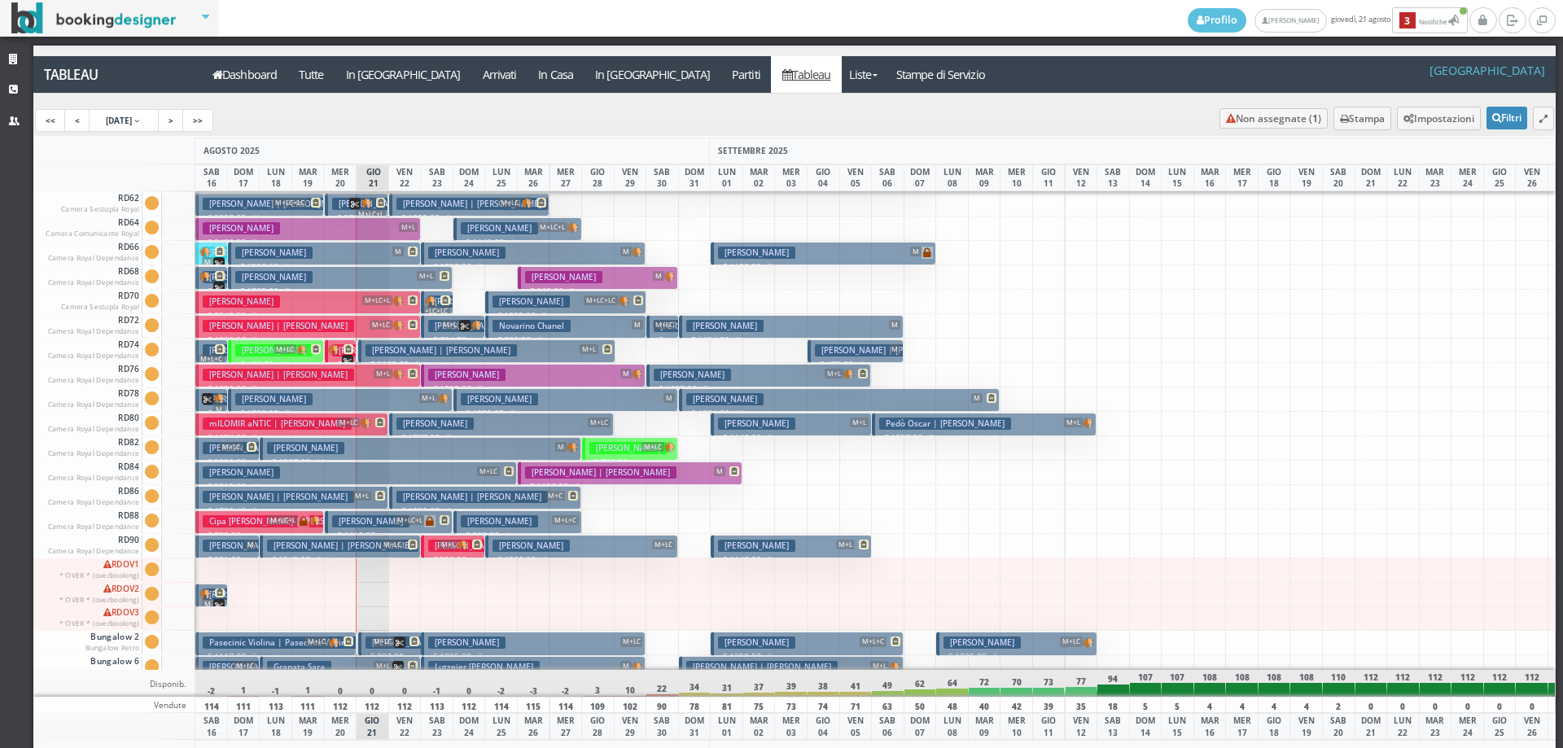
scroll to position [2200, 0]
